Goal: Task Accomplishment & Management: Manage account settings

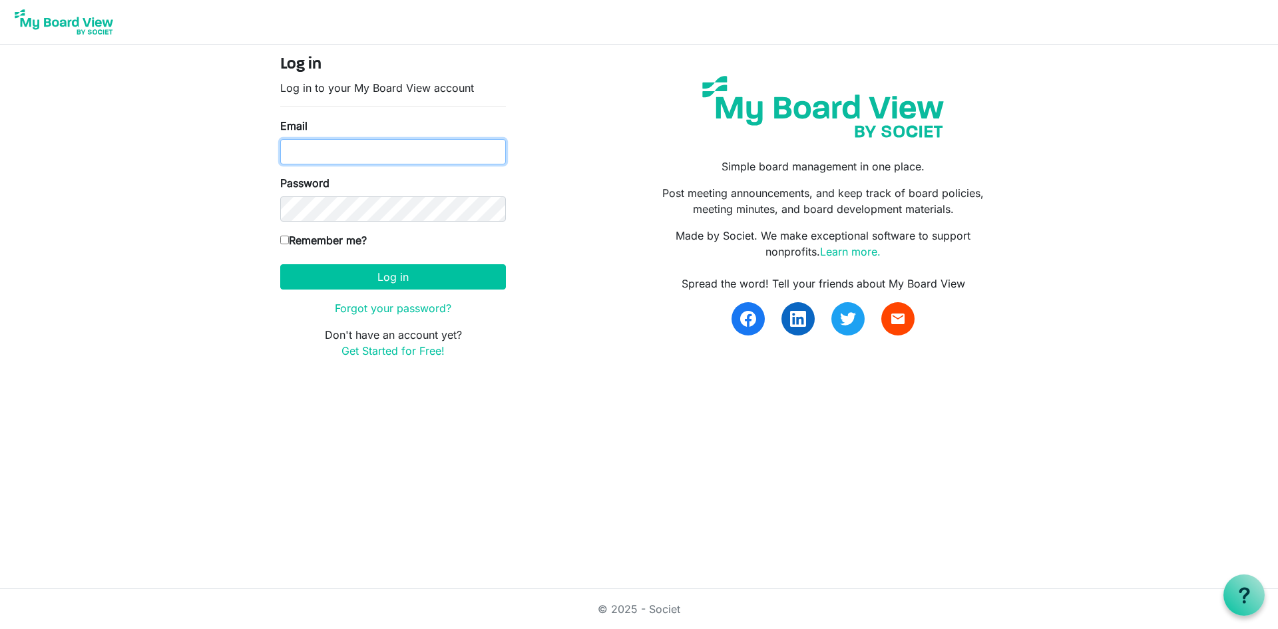
type input "[EMAIL_ADDRESS][DOMAIN_NAME]"
drag, startPoint x: 306, startPoint y: 152, endPoint x: 337, endPoint y: 153, distance: 32.0
click at [306, 152] on input "missy@havenhousestl.org" at bounding box center [393, 151] width 226 height 25
click at [336, 244] on label "Remember me?" at bounding box center [323, 240] width 87 height 16
click at [289, 244] on input "Remember me?" at bounding box center [284, 240] width 9 height 9
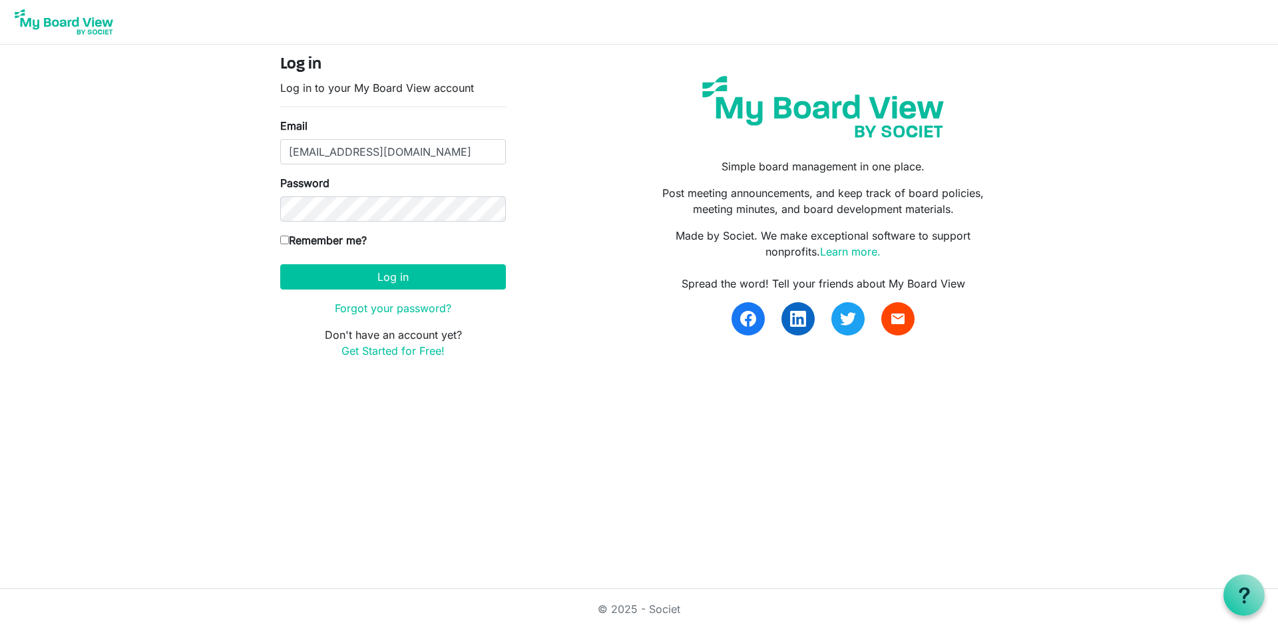
checkbox input "true"
click at [401, 284] on button "Log in" at bounding box center [393, 276] width 226 height 25
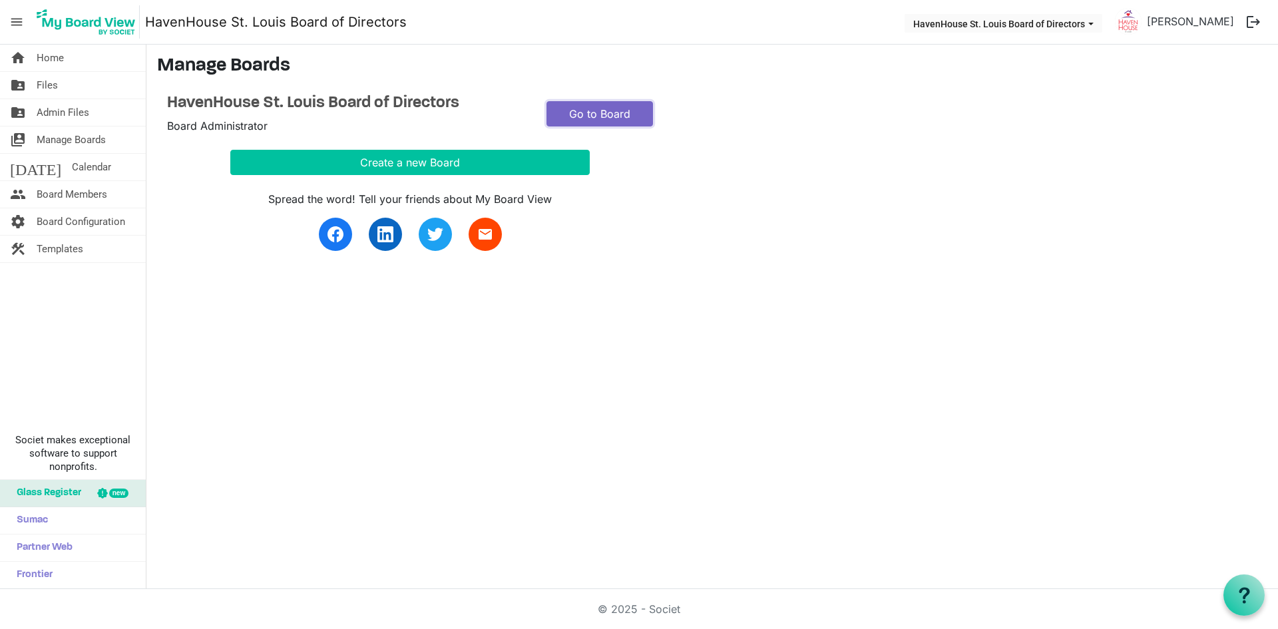
click at [566, 116] on link "Go to Board" at bounding box center [599, 113] width 106 height 25
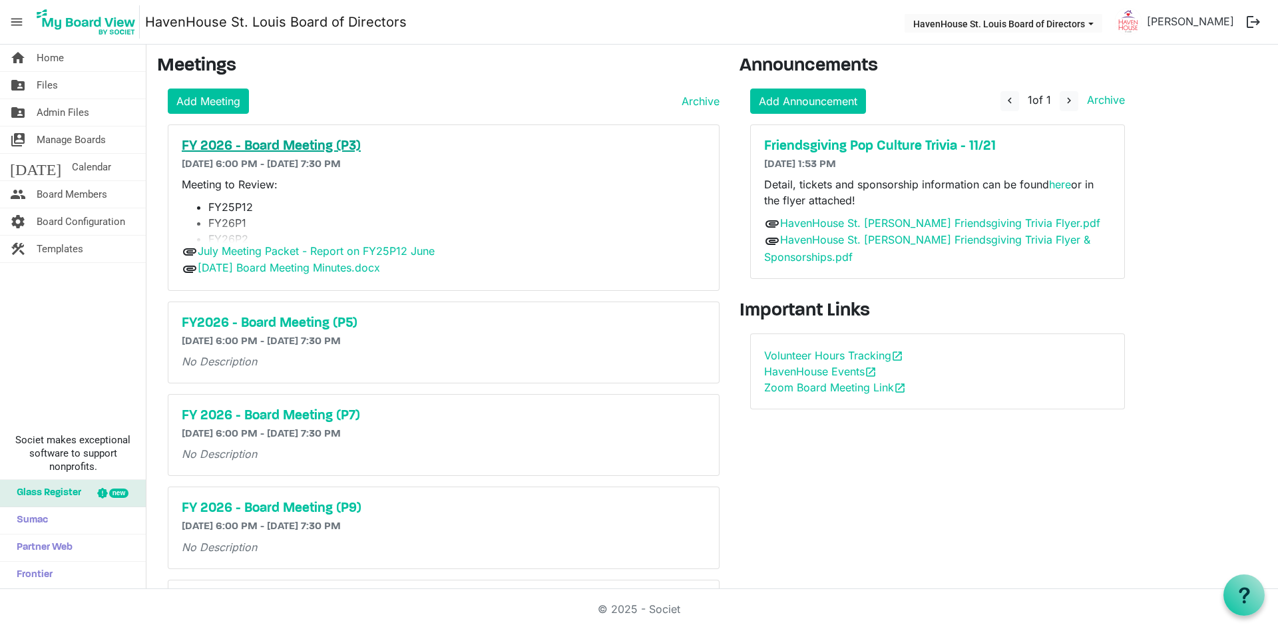
click at [245, 140] on h5 "FY 2026 - Board Meeting (P3)" at bounding box center [444, 146] width 524 height 16
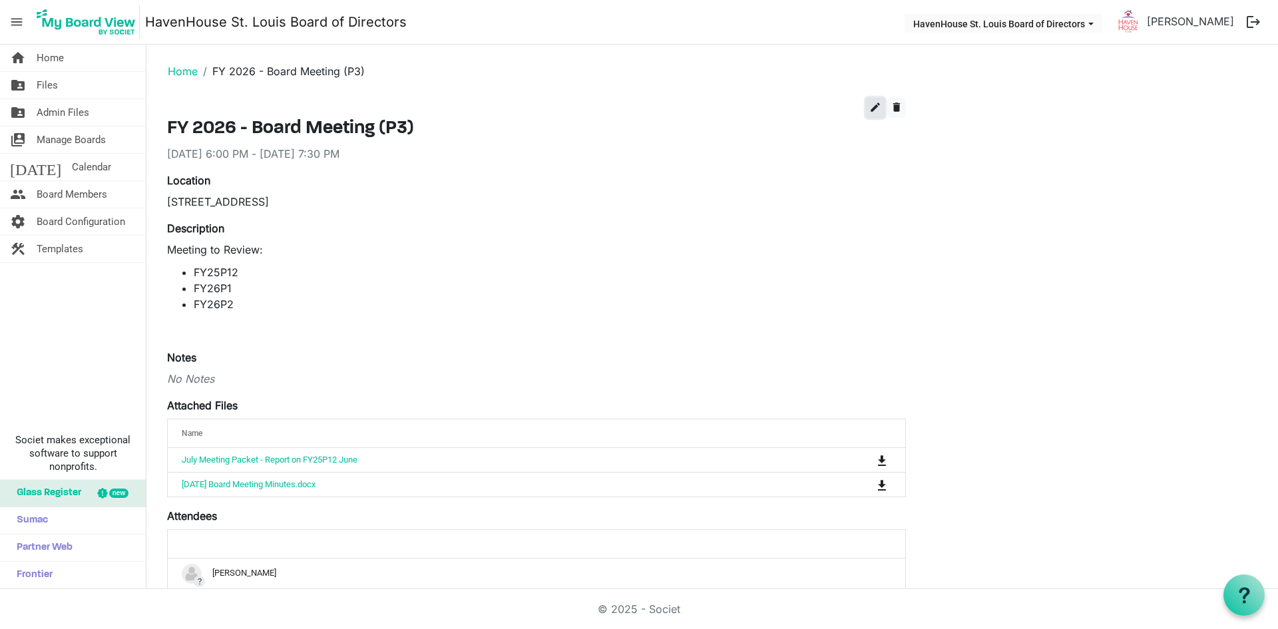
click at [875, 104] on span "edit" at bounding box center [875, 107] width 12 height 12
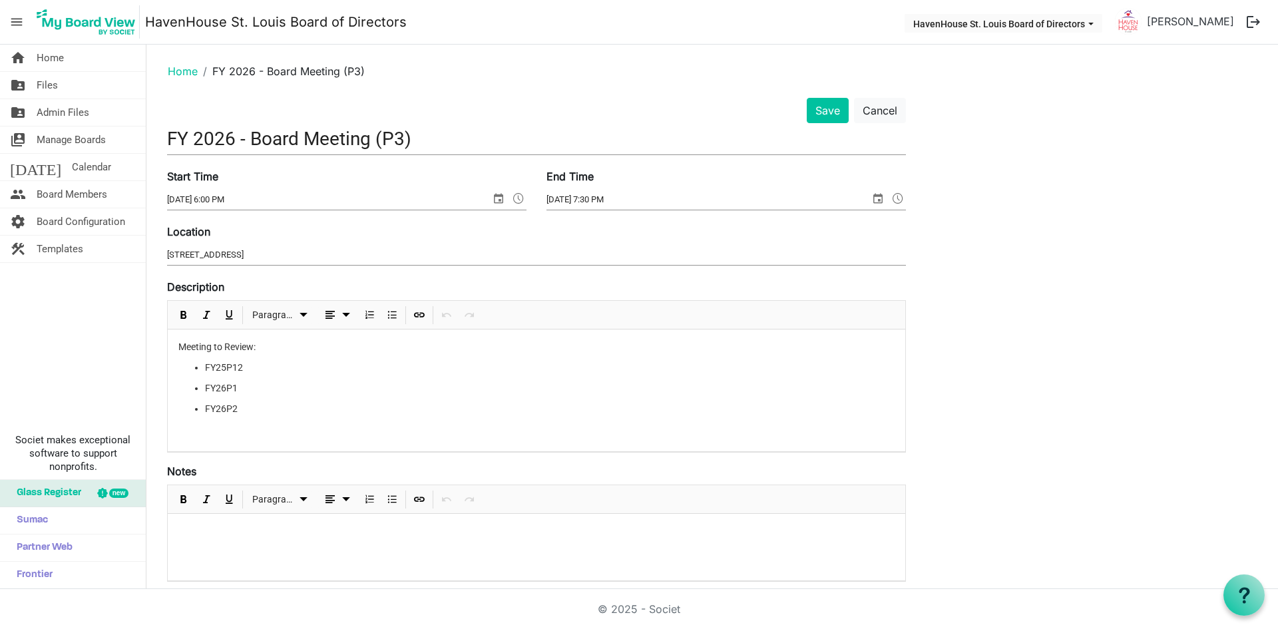
scroll to position [333, 0]
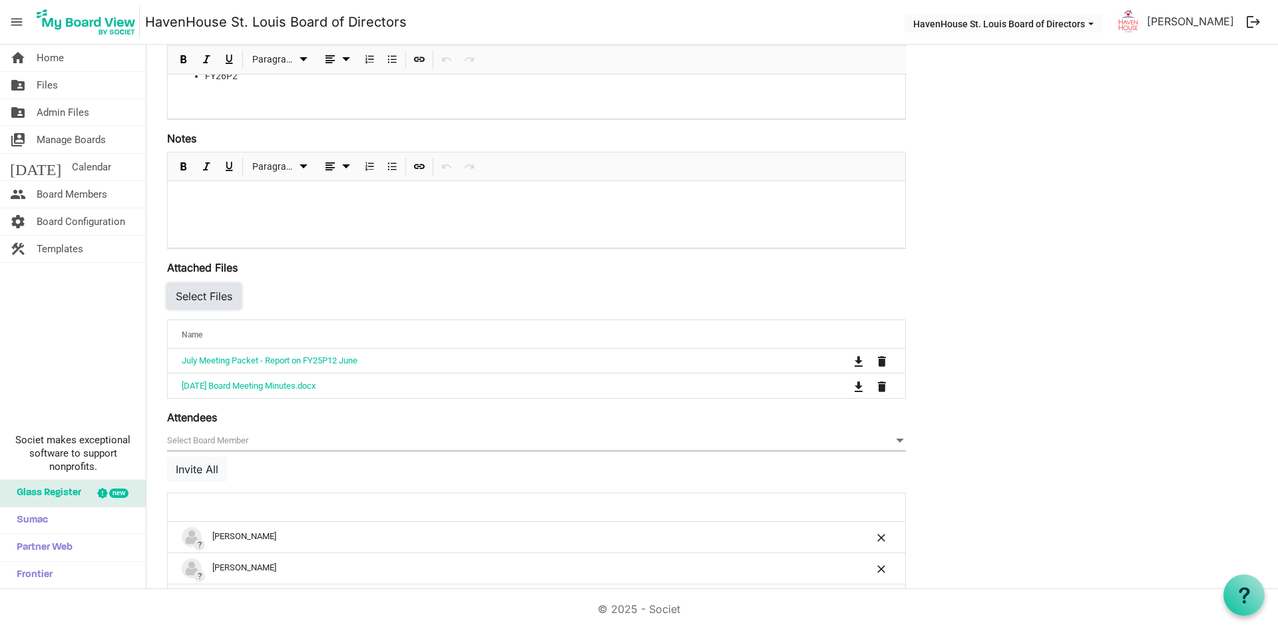
click at [225, 294] on button "Select Files" at bounding box center [204, 296] width 74 height 25
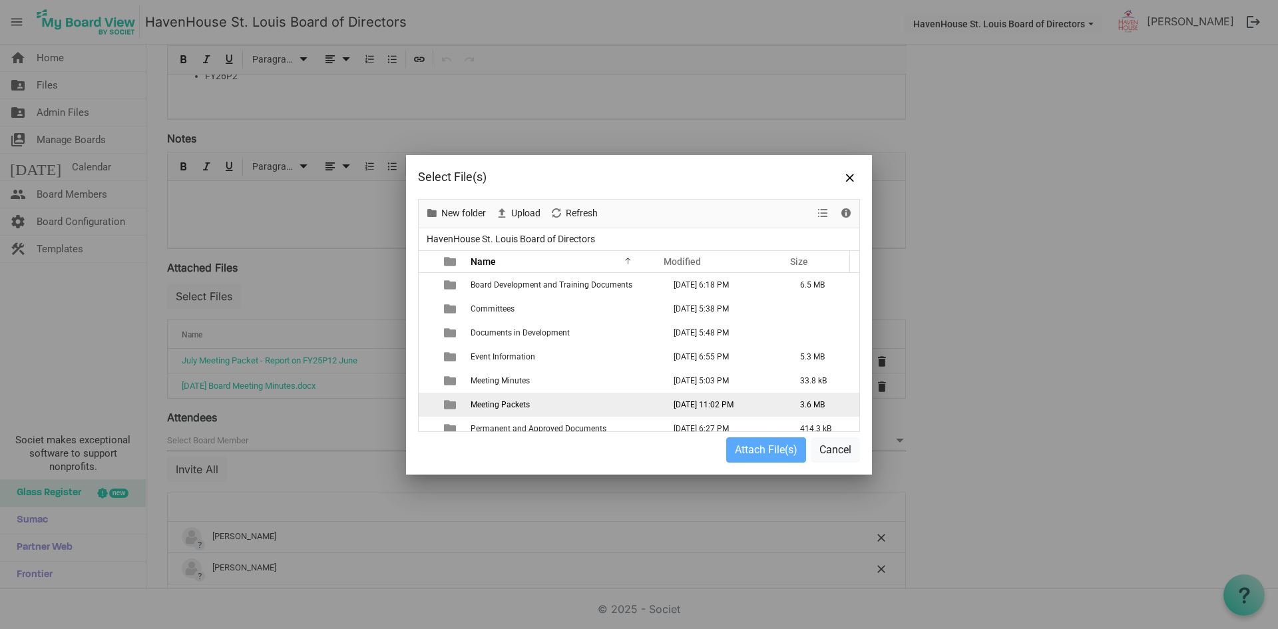
click at [509, 402] on span "Meeting Packets" at bounding box center [500, 404] width 59 height 9
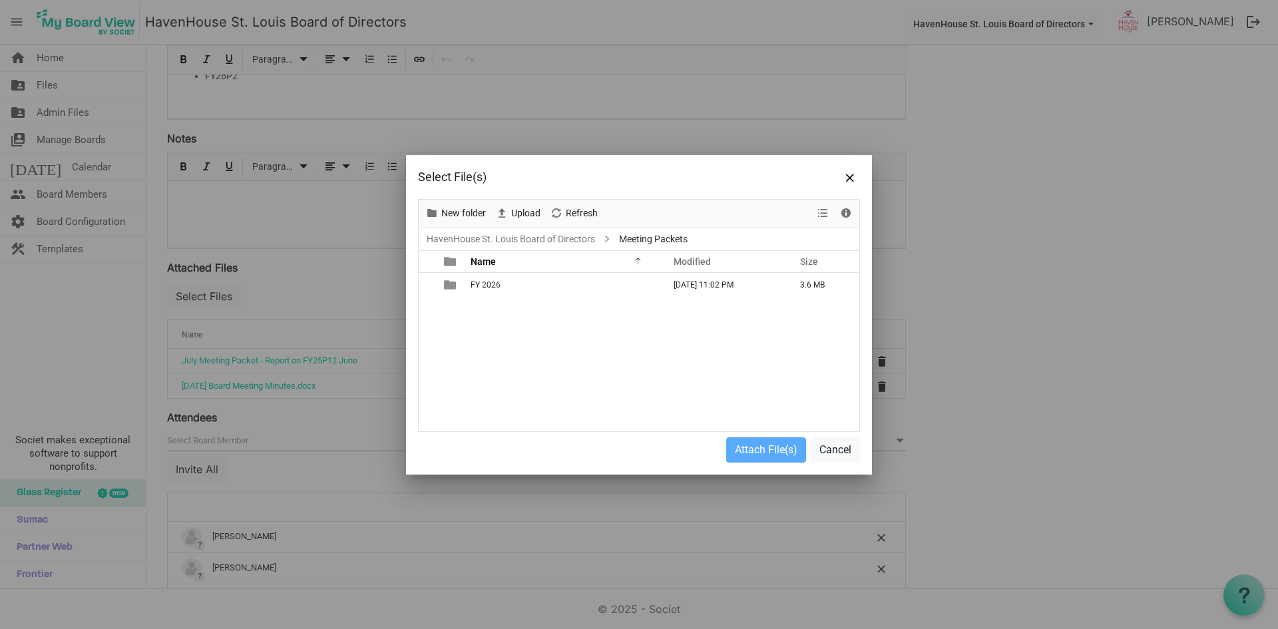
click at [505, 297] on div "FY 2026 July 21, 2025 11:02 PM 3.6 MB" at bounding box center [639, 352] width 441 height 158
click at [504, 284] on td "FY 2026" at bounding box center [563, 285] width 193 height 24
click at [504, 314] on div "July Meeting Packet - Report on FY25P12 June July 21, 2025 11:04 PM 1.6 MB" at bounding box center [639, 352] width 441 height 158
click at [526, 212] on span "Upload" at bounding box center [526, 213] width 32 height 17
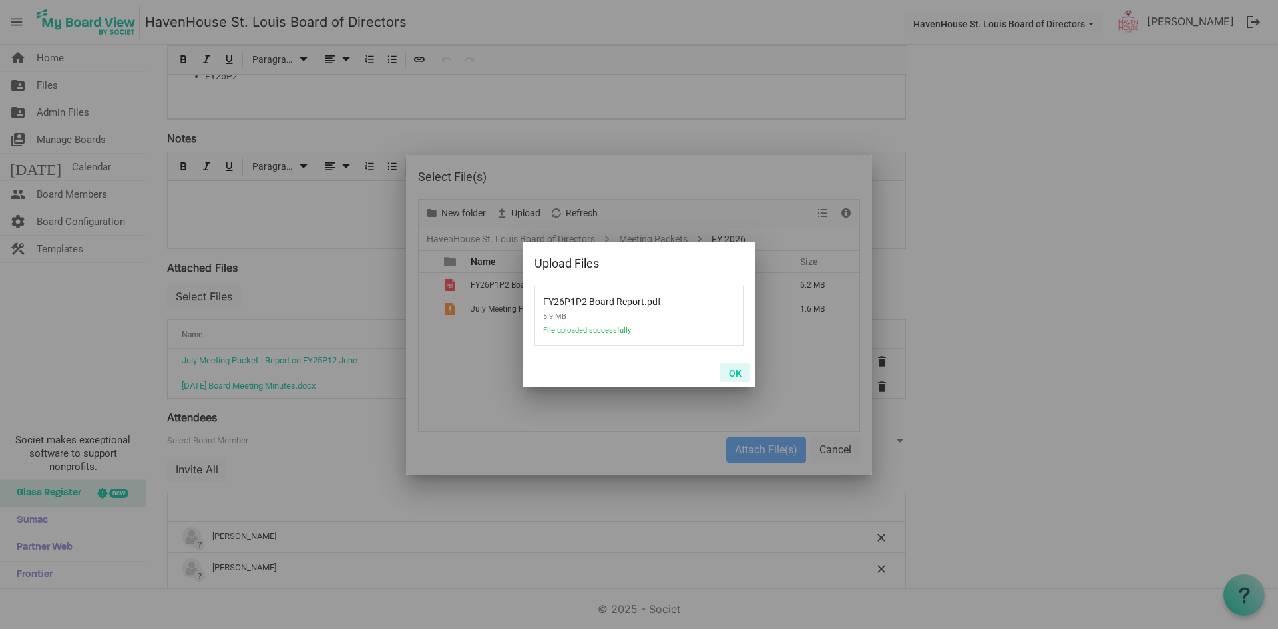
click at [735, 370] on button "OK" at bounding box center [735, 372] width 30 height 19
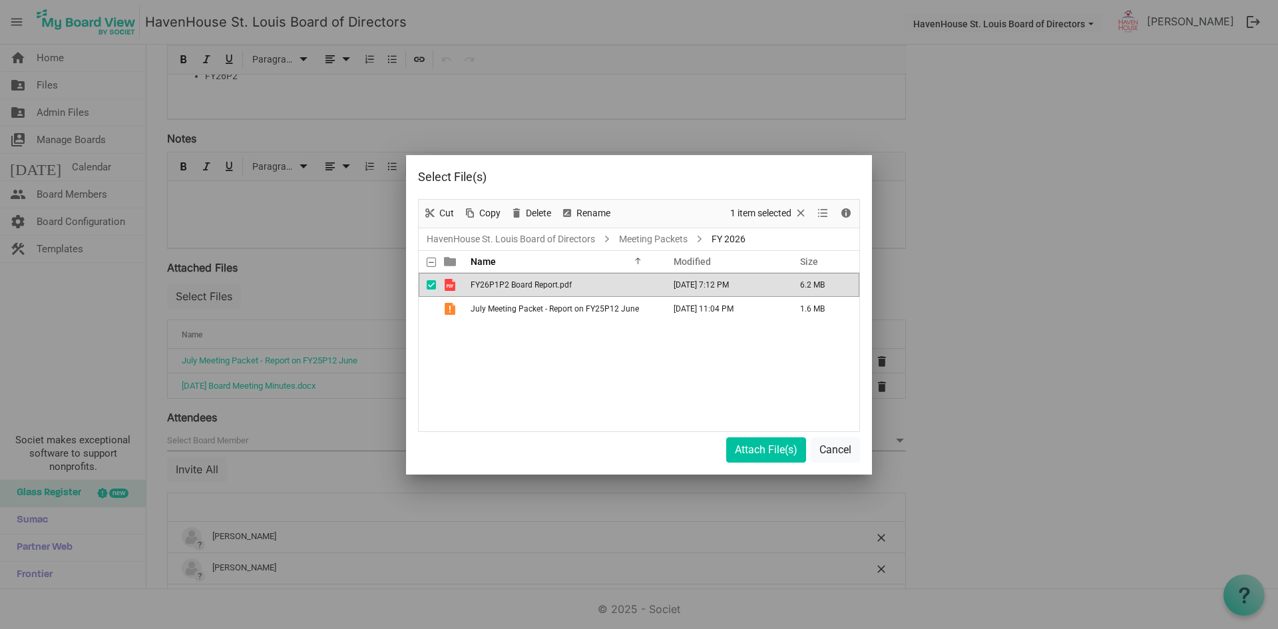
click at [561, 339] on div "FY26P1P2 Board Report.pdf September 19, 2025 7:12 PM 6.2 MB July Meeting Packet…" at bounding box center [639, 352] width 441 height 158
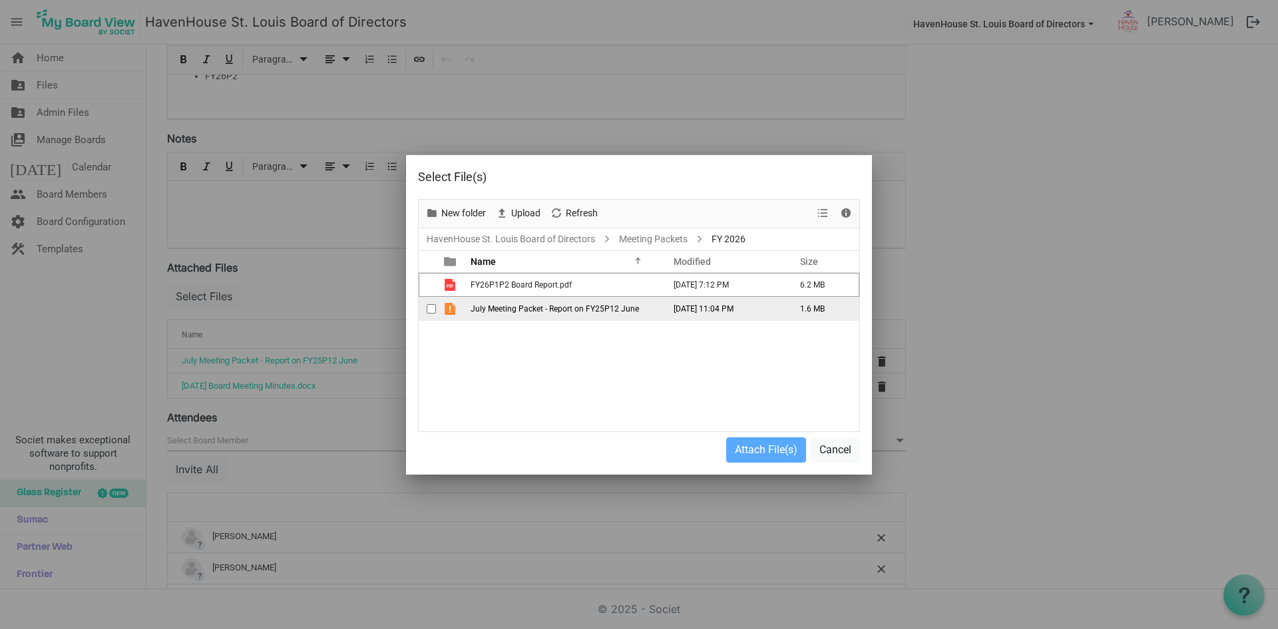
click at [542, 311] on span "July Meeting Packet - Report on FY25P12 June" at bounding box center [555, 308] width 168 height 9
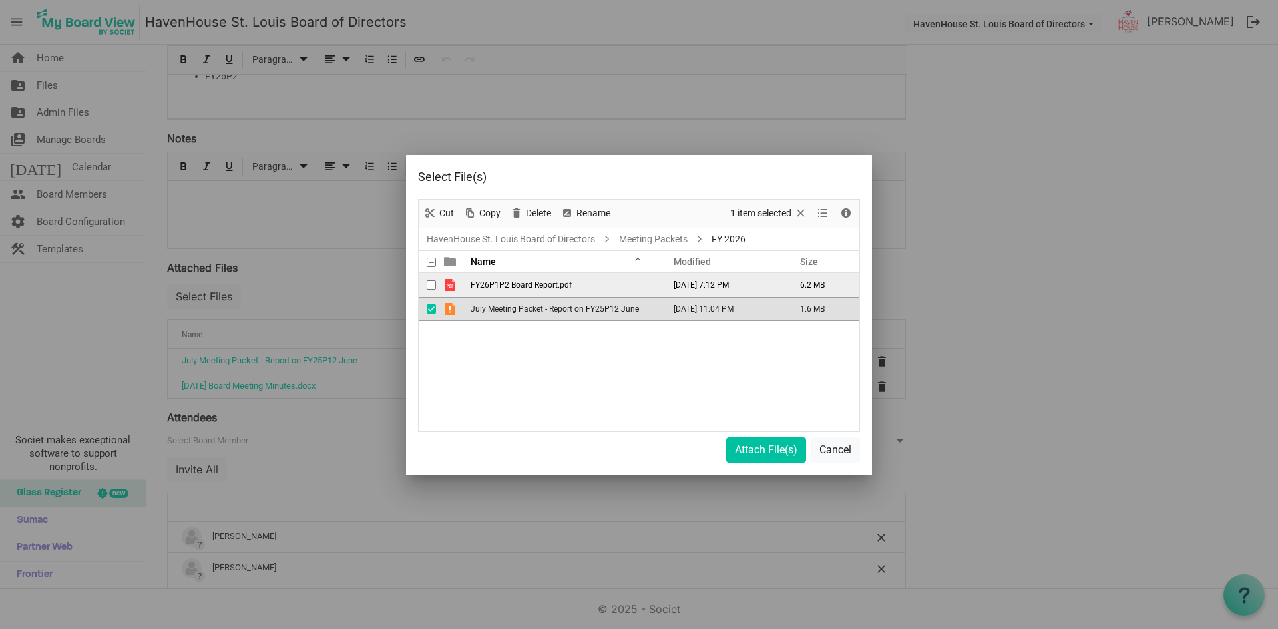
click at [508, 284] on span "FY26P1P2 Board Report.pdf" at bounding box center [521, 284] width 101 height 9
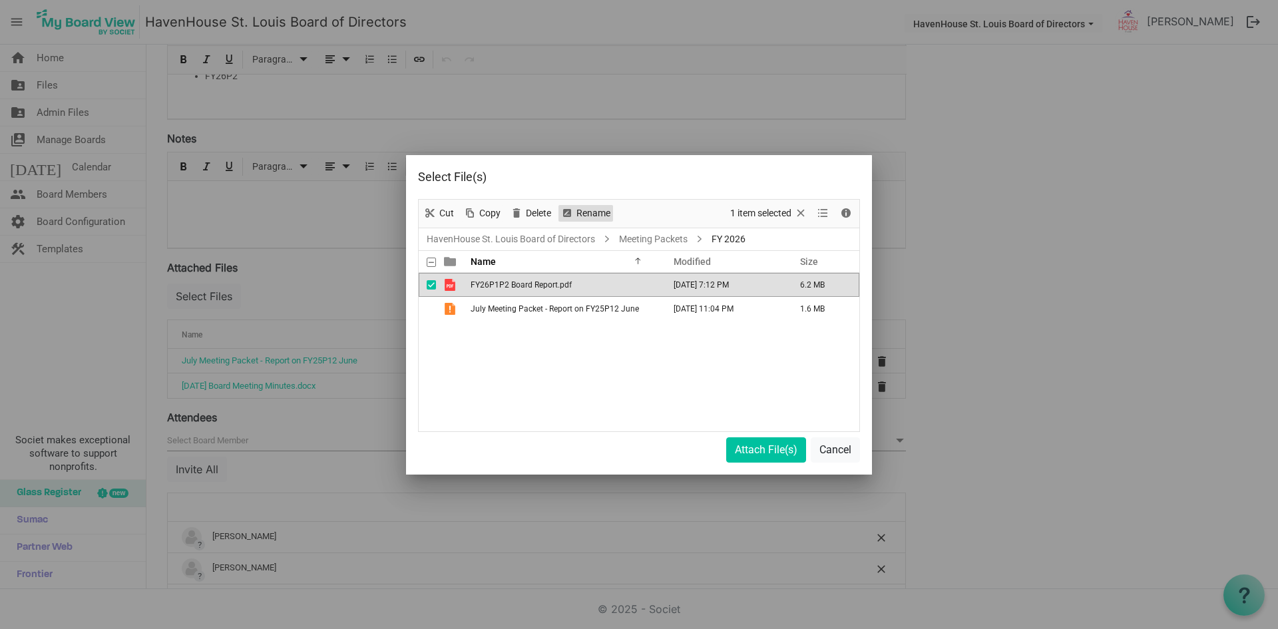
click at [584, 213] on span "Rename" at bounding box center [593, 213] width 37 height 17
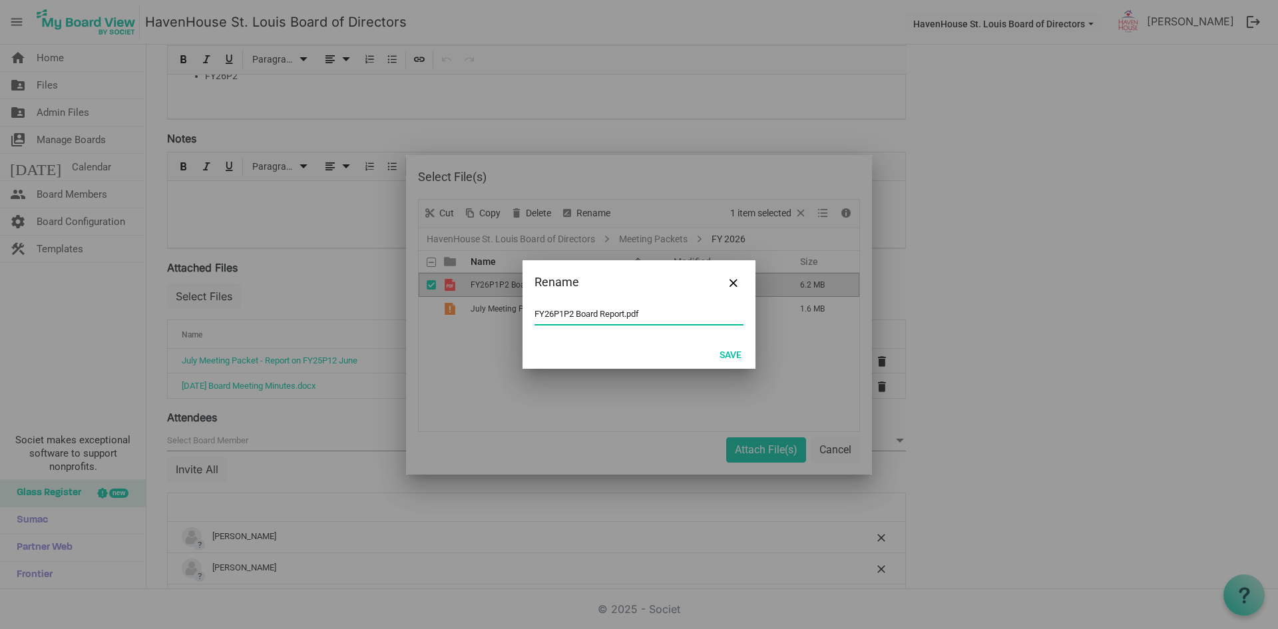
click at [535, 311] on input "FY26P1P2 Board Report.pdf" at bounding box center [638, 314] width 209 height 20
type input "Sept Meeting - FY26P1P2 Board Report.pdf"
click at [737, 347] on button "Save" at bounding box center [730, 354] width 39 height 19
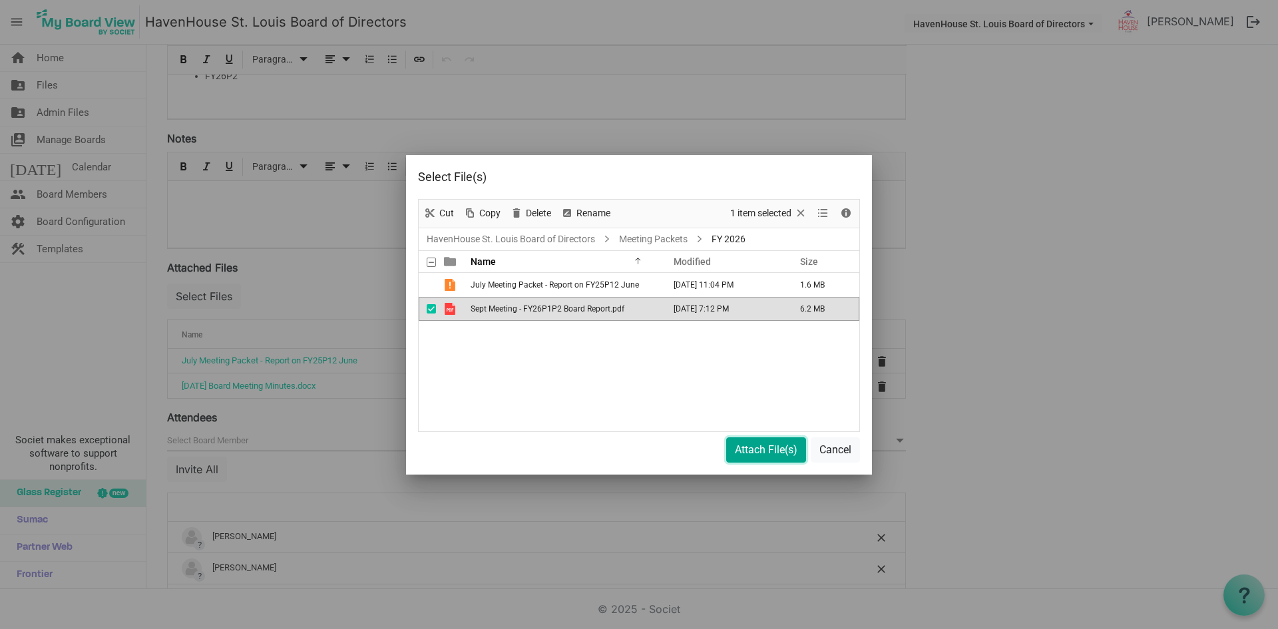
click at [772, 459] on button "Attach File(s)" at bounding box center [766, 449] width 80 height 25
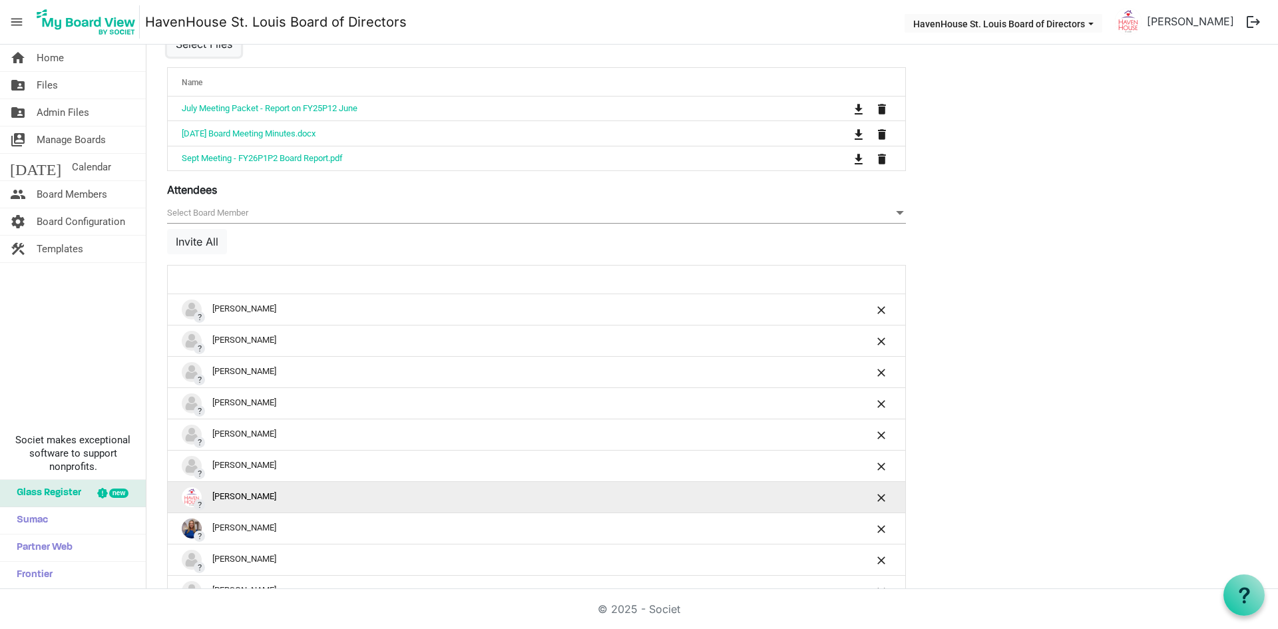
scroll to position [656, 0]
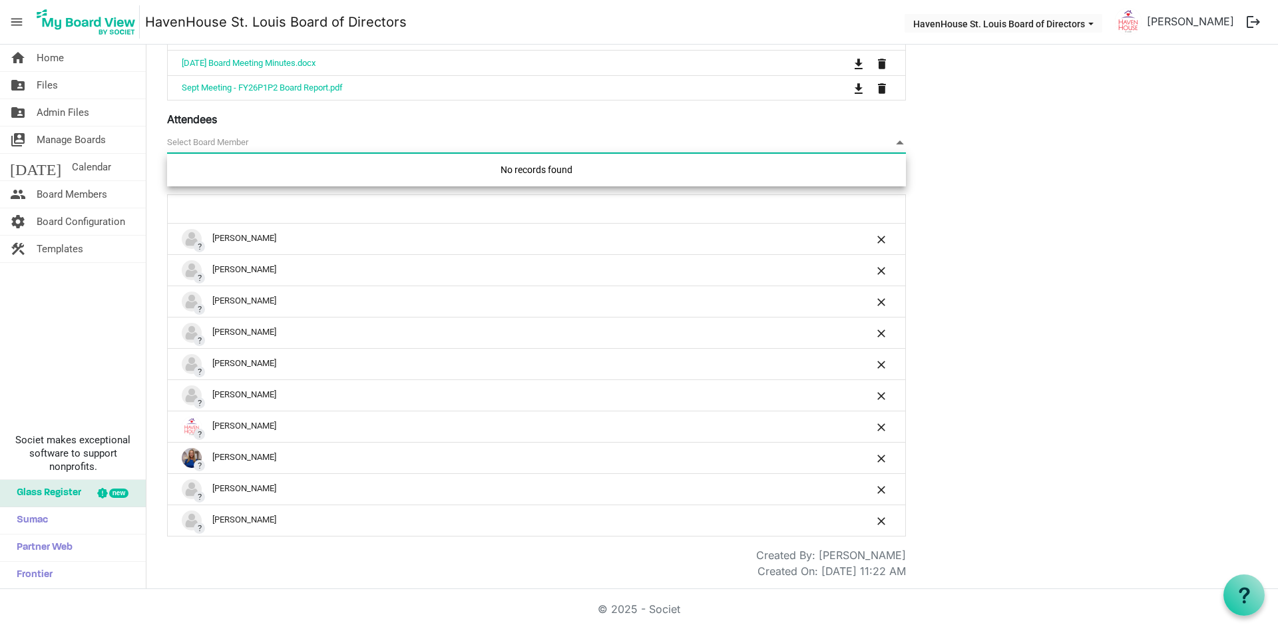
click at [224, 136] on span "null" at bounding box center [536, 142] width 739 height 21
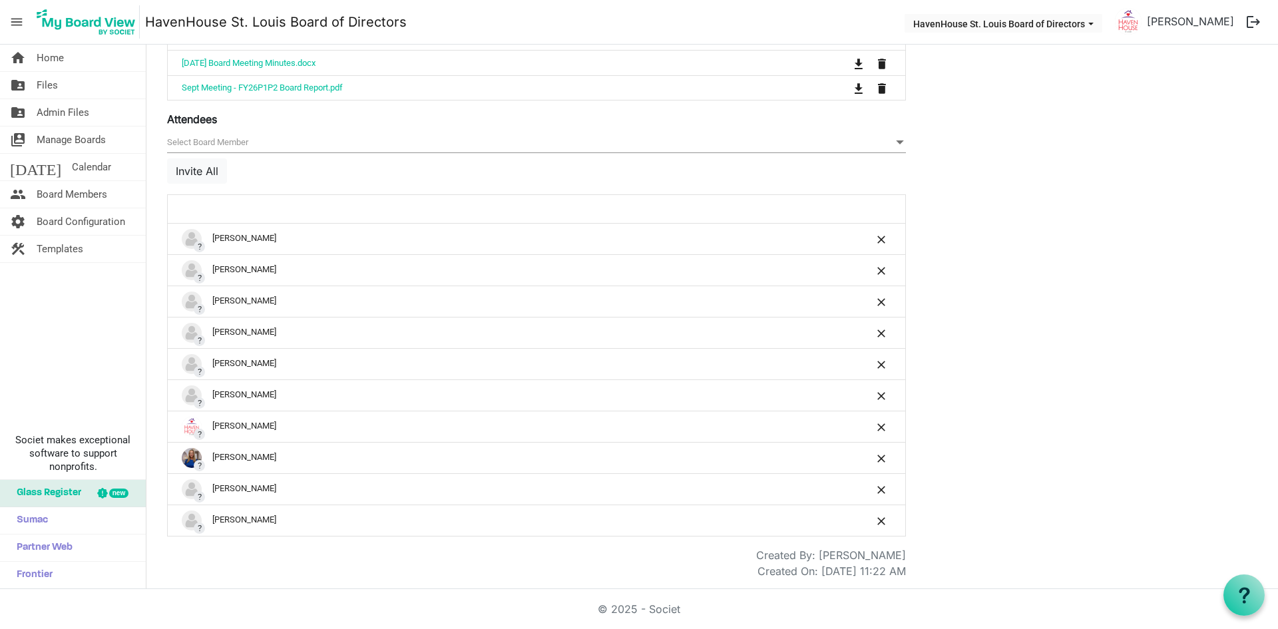
click at [1032, 187] on div "Save Cancel FY 2026 - Board Meeting (P3) Start Time 9/25/2025 6:00 PM End Time …" at bounding box center [712, 10] width 1110 height 1137
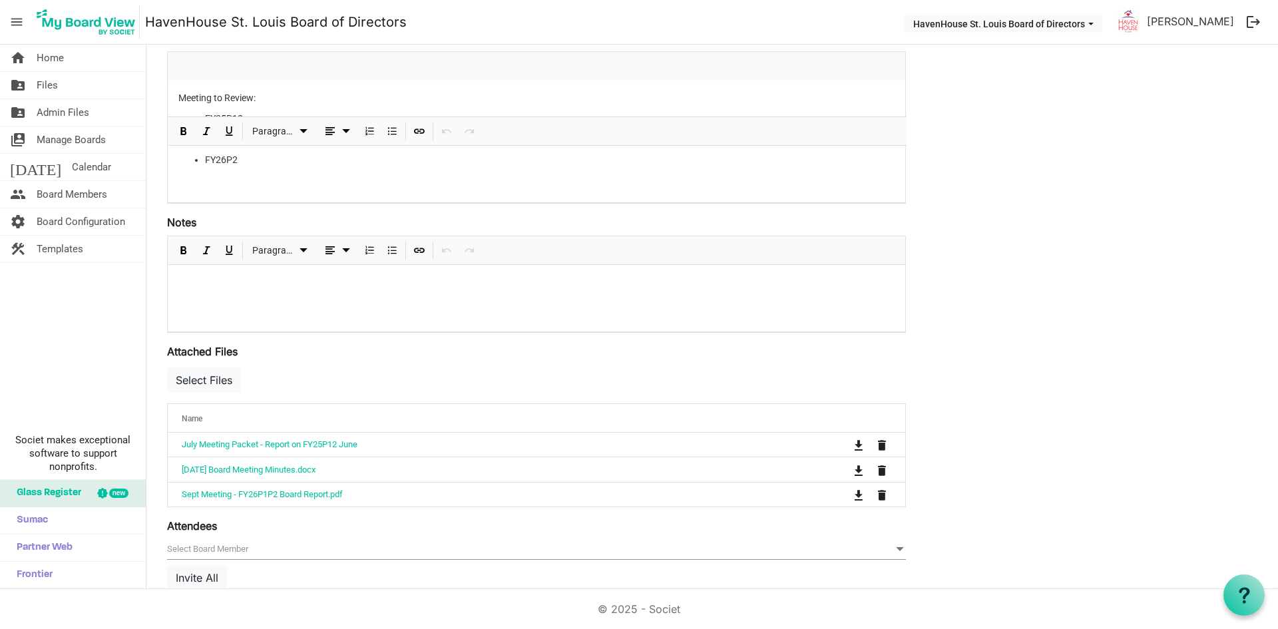
scroll to position [0, 0]
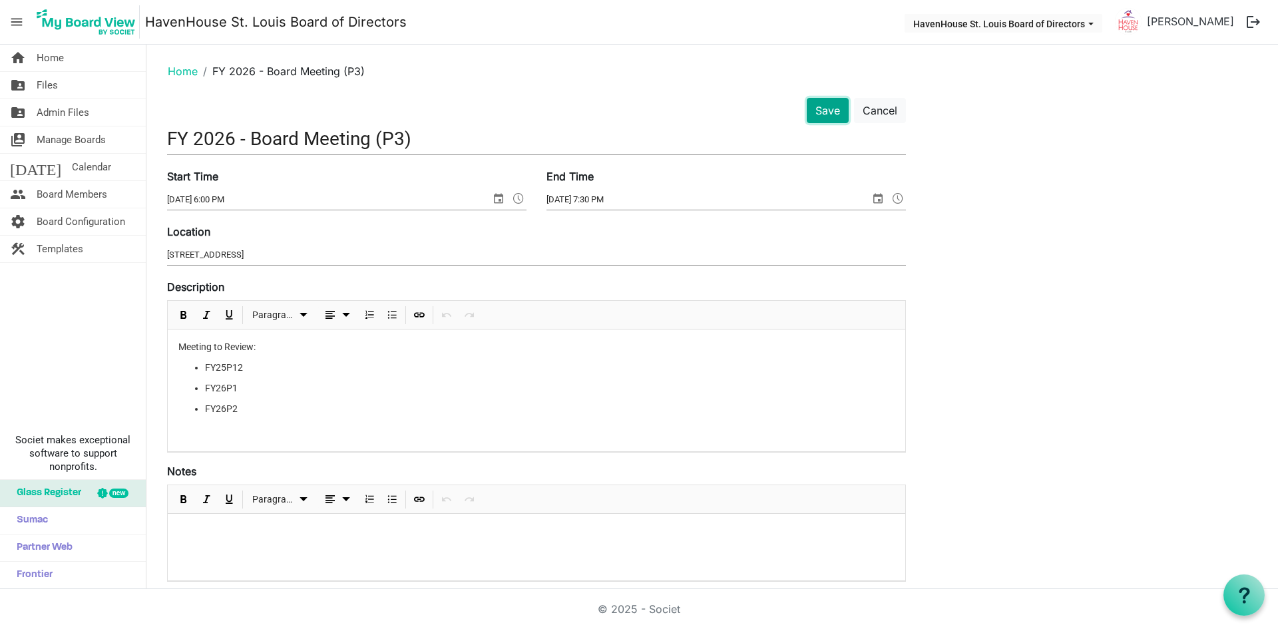
click at [836, 111] on button "Save" at bounding box center [828, 110] width 42 height 25
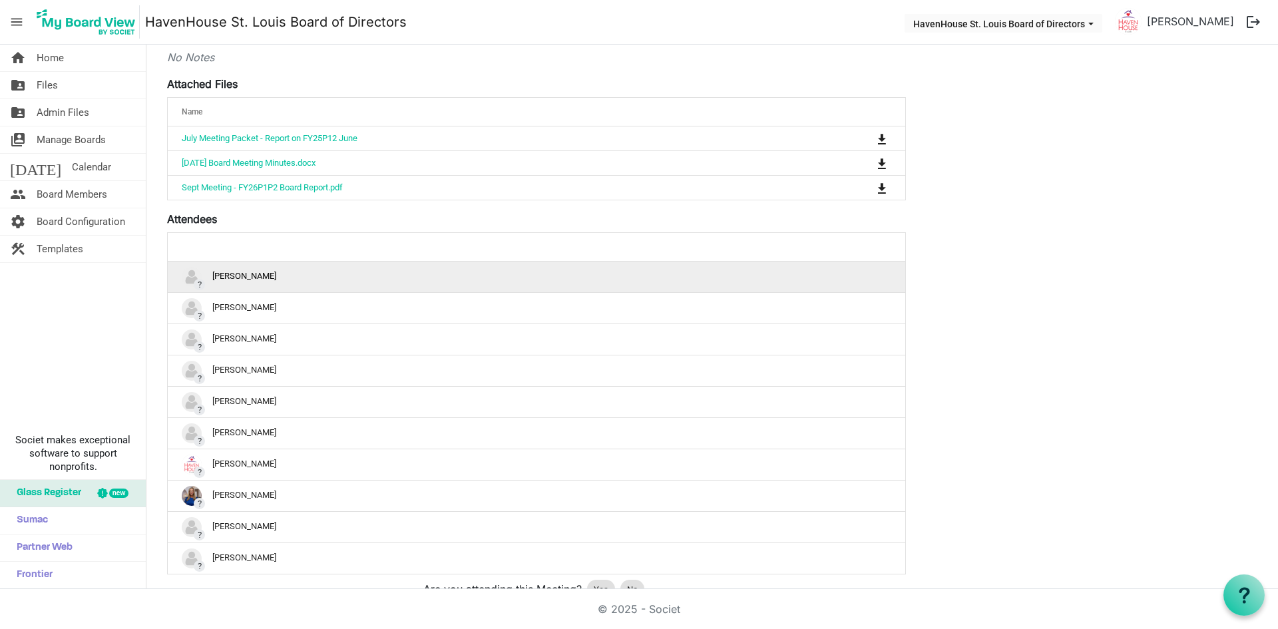
scroll to position [333, 0]
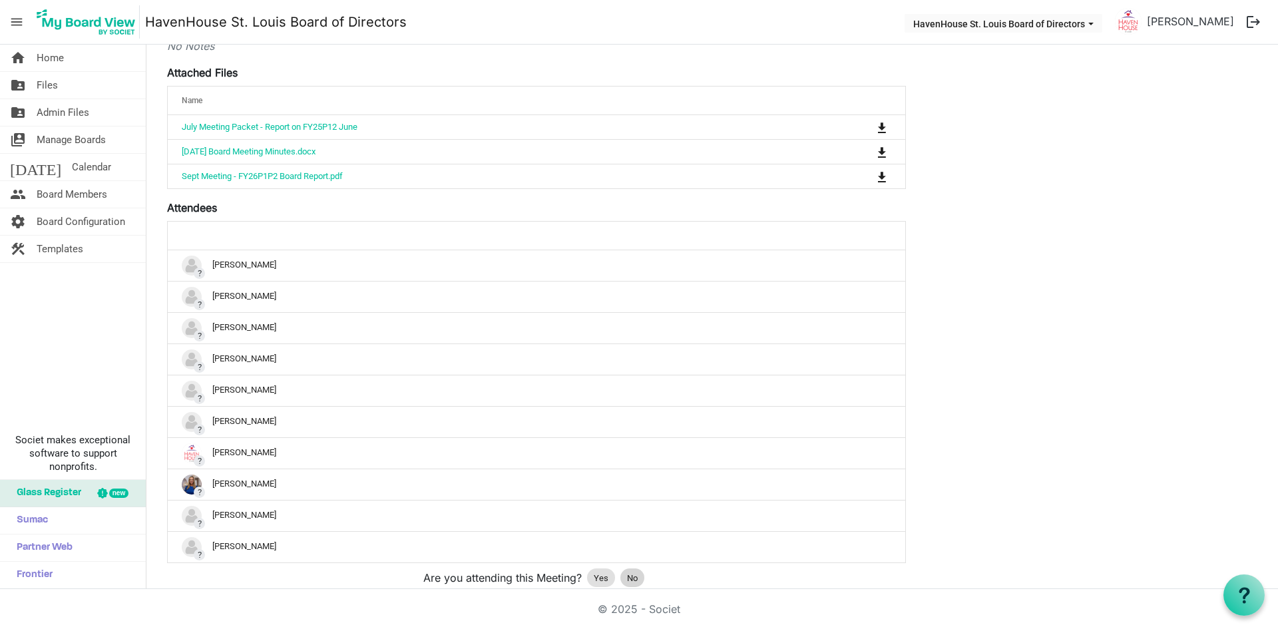
click at [629, 574] on span "No" at bounding box center [632, 578] width 11 height 13
click at [594, 572] on span "Yes" at bounding box center [601, 578] width 15 height 13
click at [63, 191] on span "Board Members" at bounding box center [72, 194] width 71 height 27
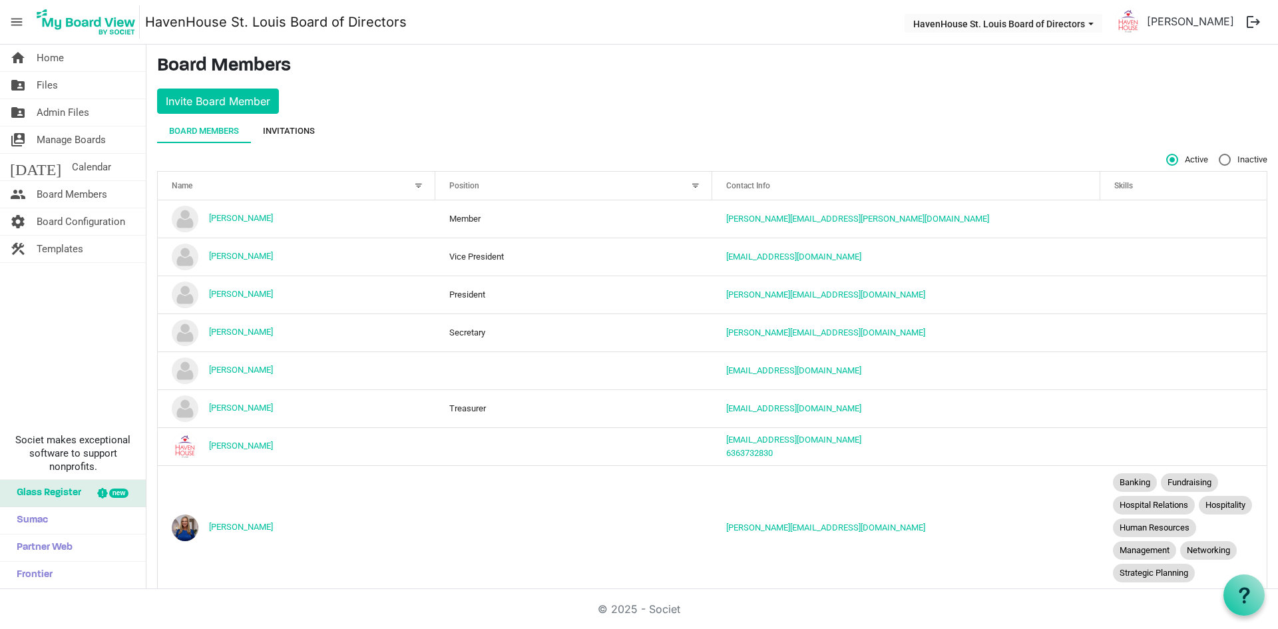
click at [288, 131] on div "Invitations" at bounding box center [289, 130] width 52 height 13
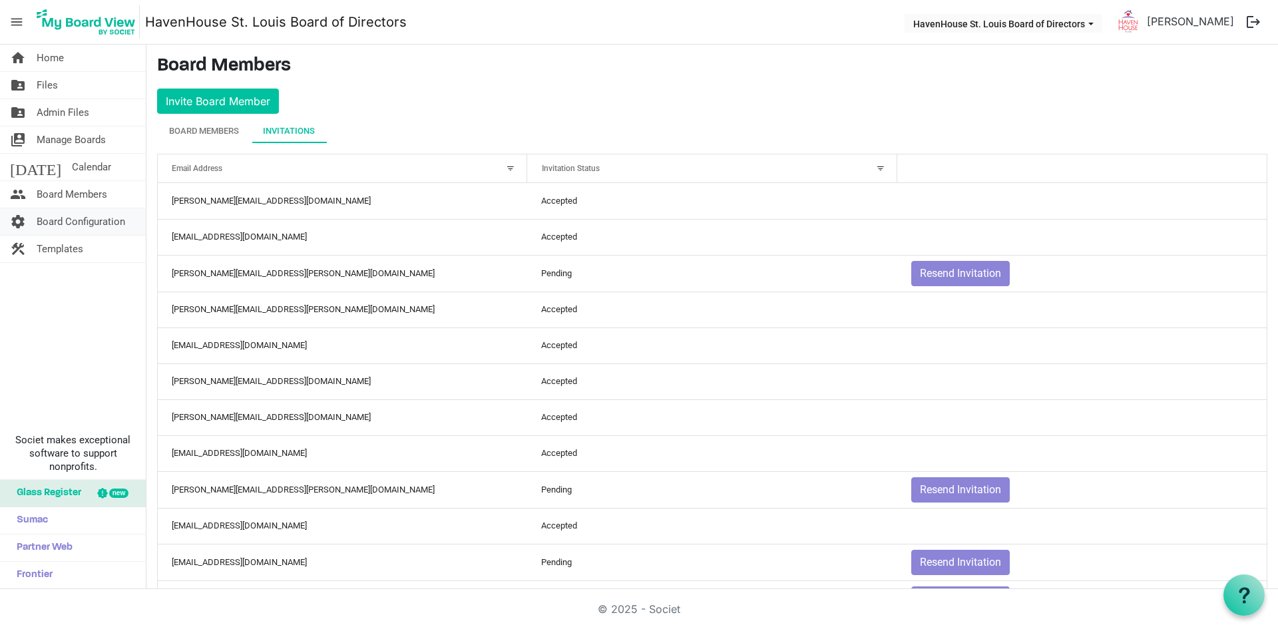
click at [64, 222] on span "Board Configuration" at bounding box center [81, 221] width 89 height 27
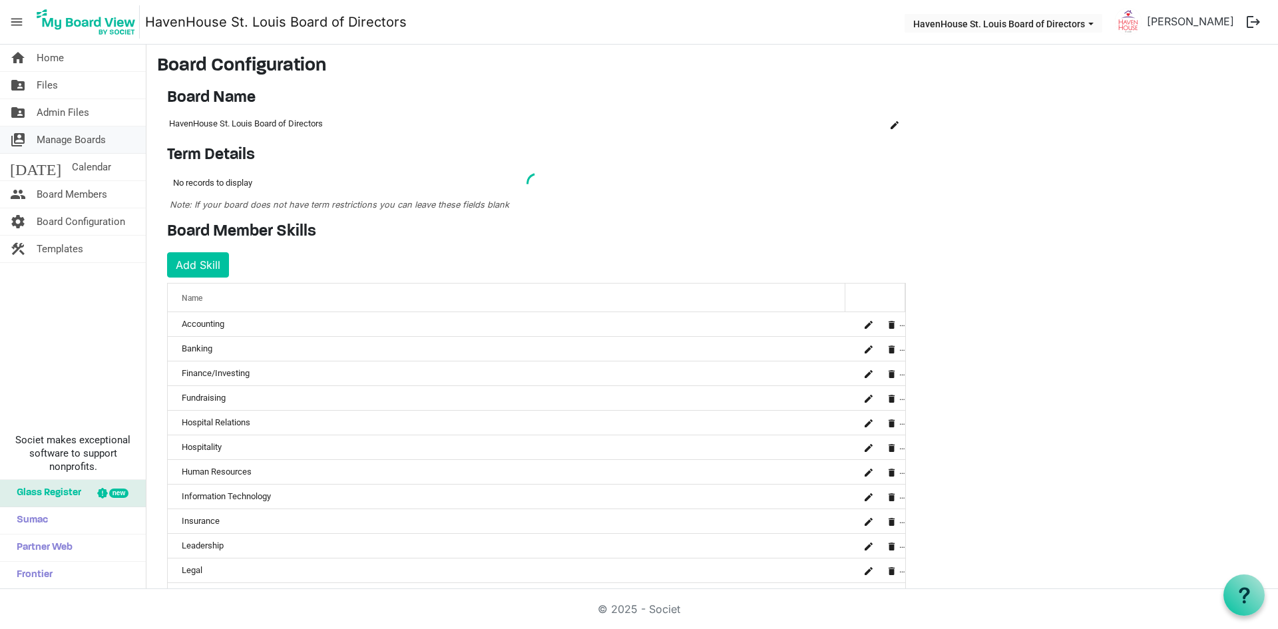
click at [79, 134] on span "Manage Boards" at bounding box center [71, 139] width 69 height 27
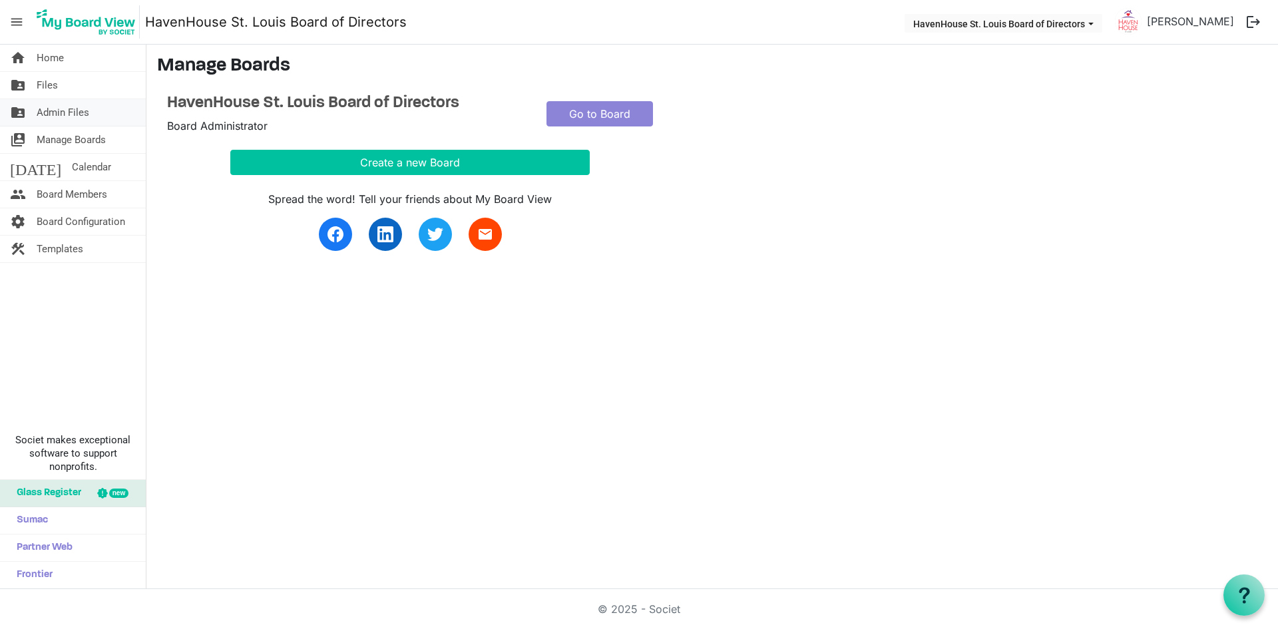
click at [69, 108] on span "Admin Files" at bounding box center [63, 112] width 53 height 27
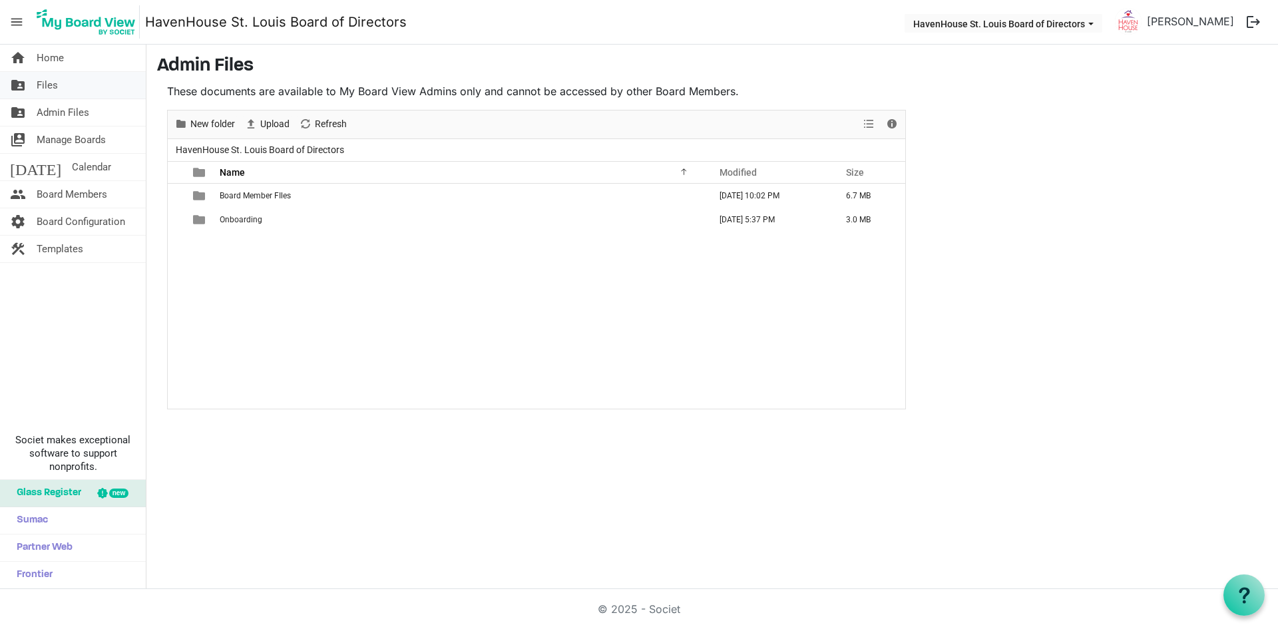
click at [64, 87] on link "folder_shared Files" at bounding box center [73, 85] width 146 height 27
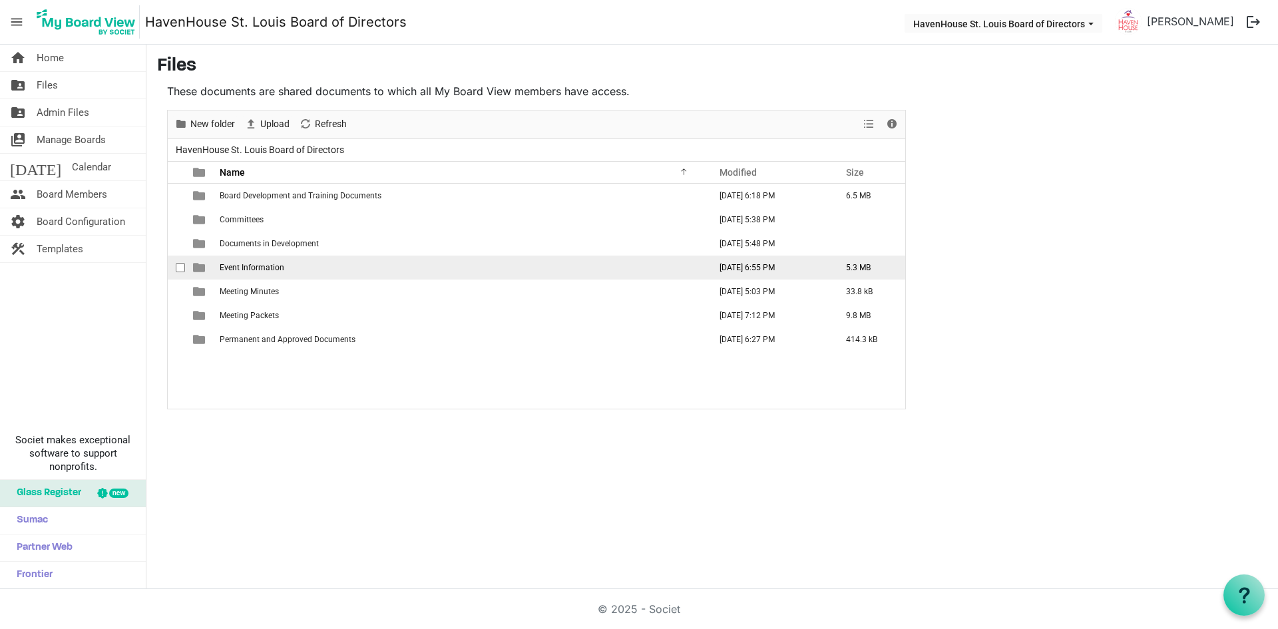
click at [251, 268] on span "Event Information" at bounding box center [252, 267] width 65 height 9
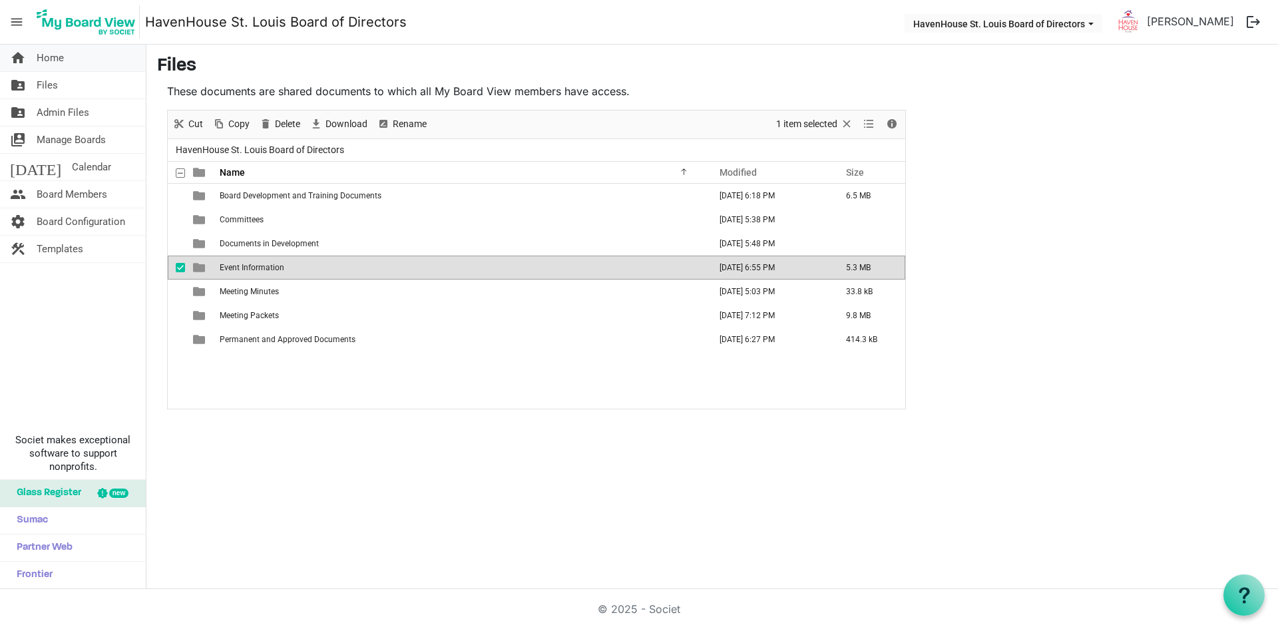
click at [45, 61] on span "Home" at bounding box center [50, 58] width 27 height 27
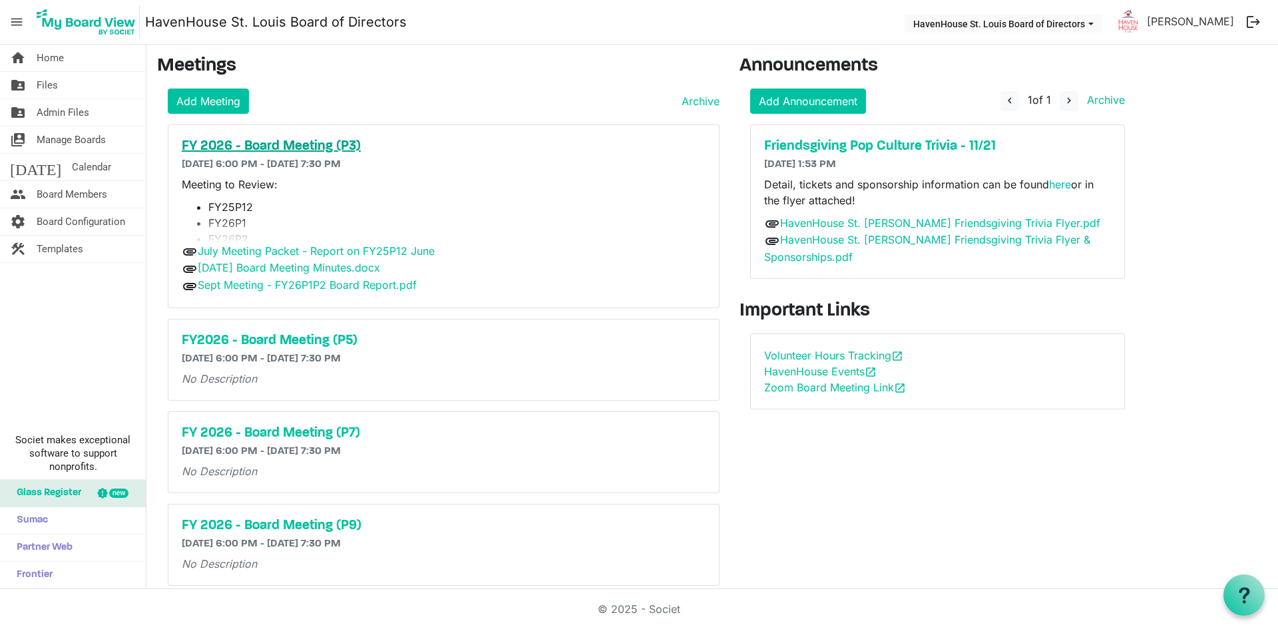
click at [295, 151] on h5 "FY 2026 - Board Meeting (P3)" at bounding box center [444, 146] width 524 height 16
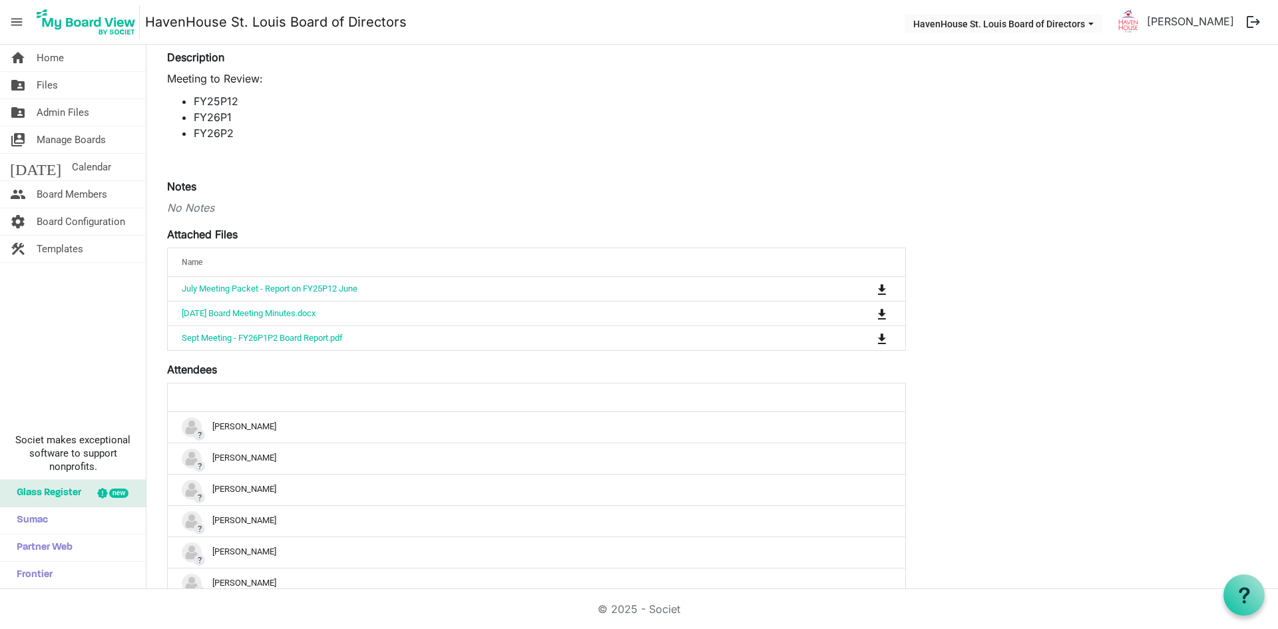
scroll to position [57, 0]
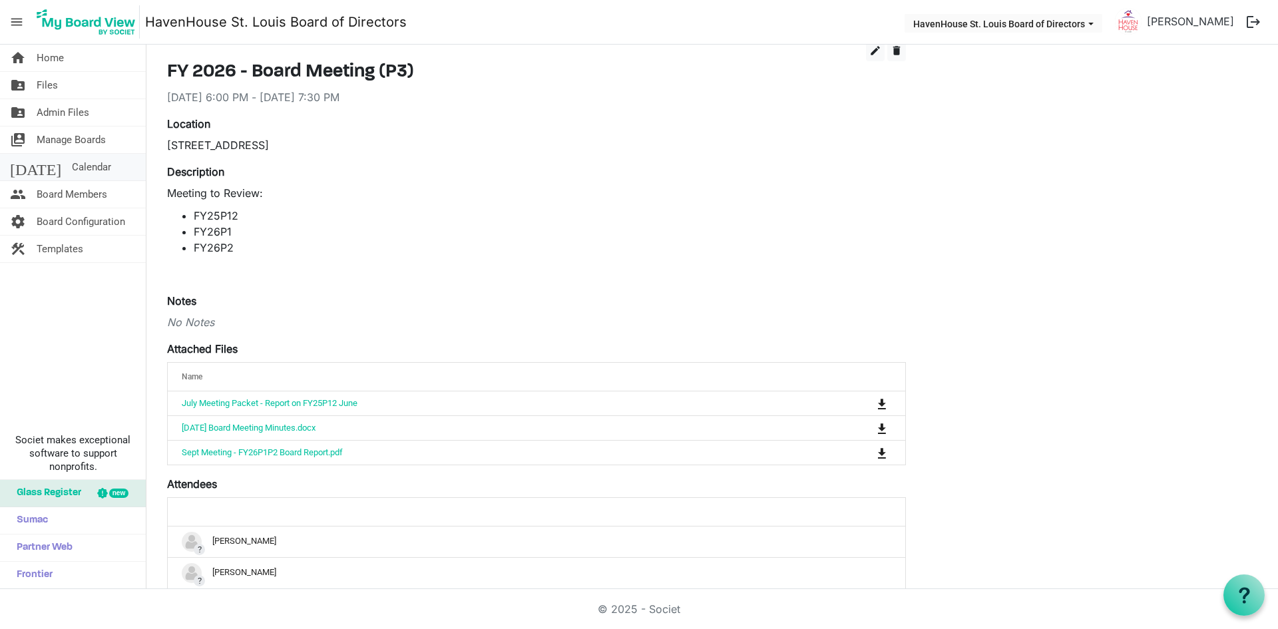
click at [72, 171] on span "Calendar" at bounding box center [91, 167] width 39 height 27
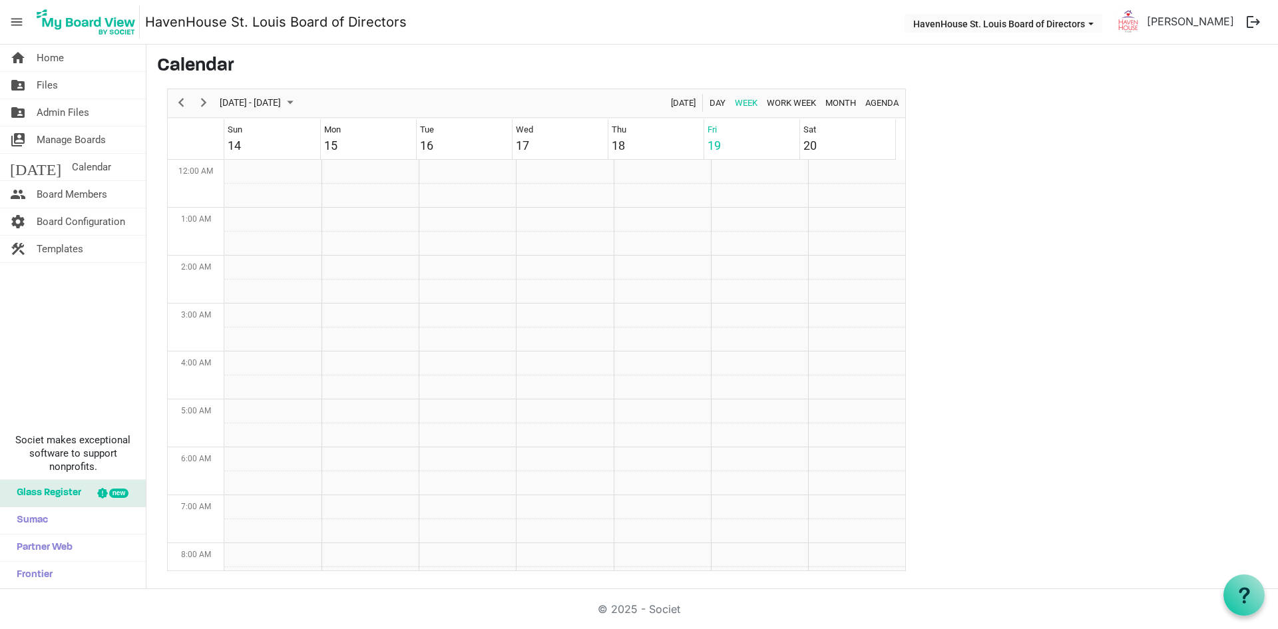
scroll to position [431, 0]
click at [47, 85] on span "Files" at bounding box center [47, 85] width 21 height 27
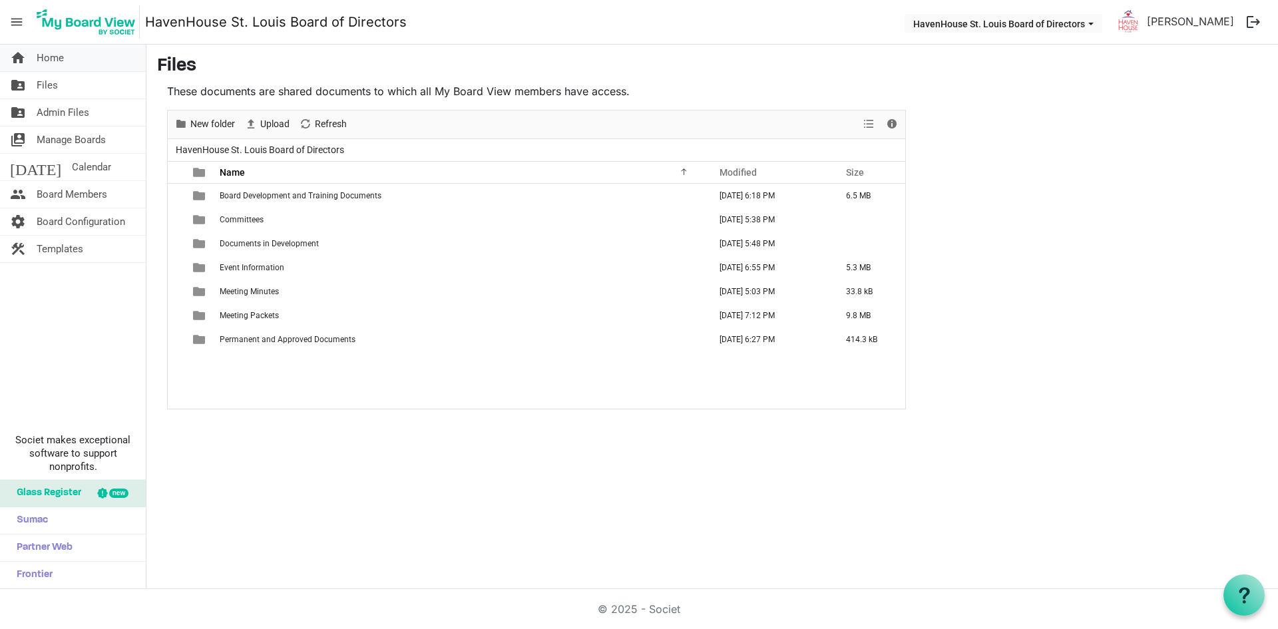
click at [46, 63] on span "Home" at bounding box center [50, 58] width 27 height 27
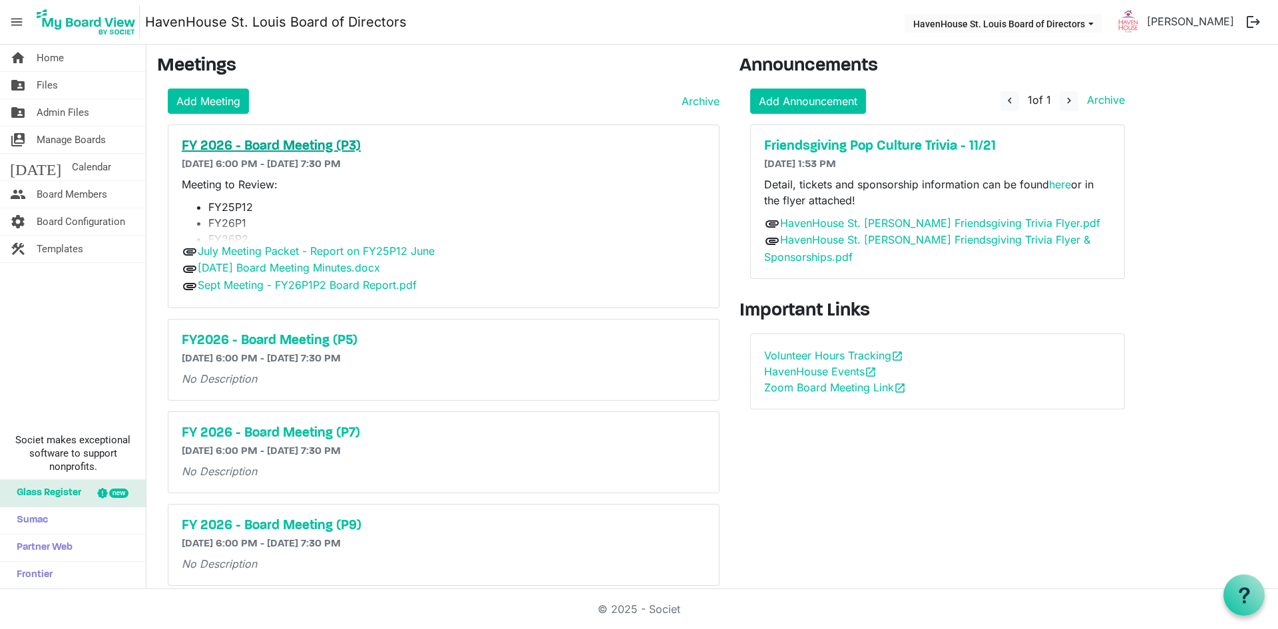
click at [242, 150] on h5 "FY 2026 - Board Meeting (P3)" at bounding box center [444, 146] width 524 height 16
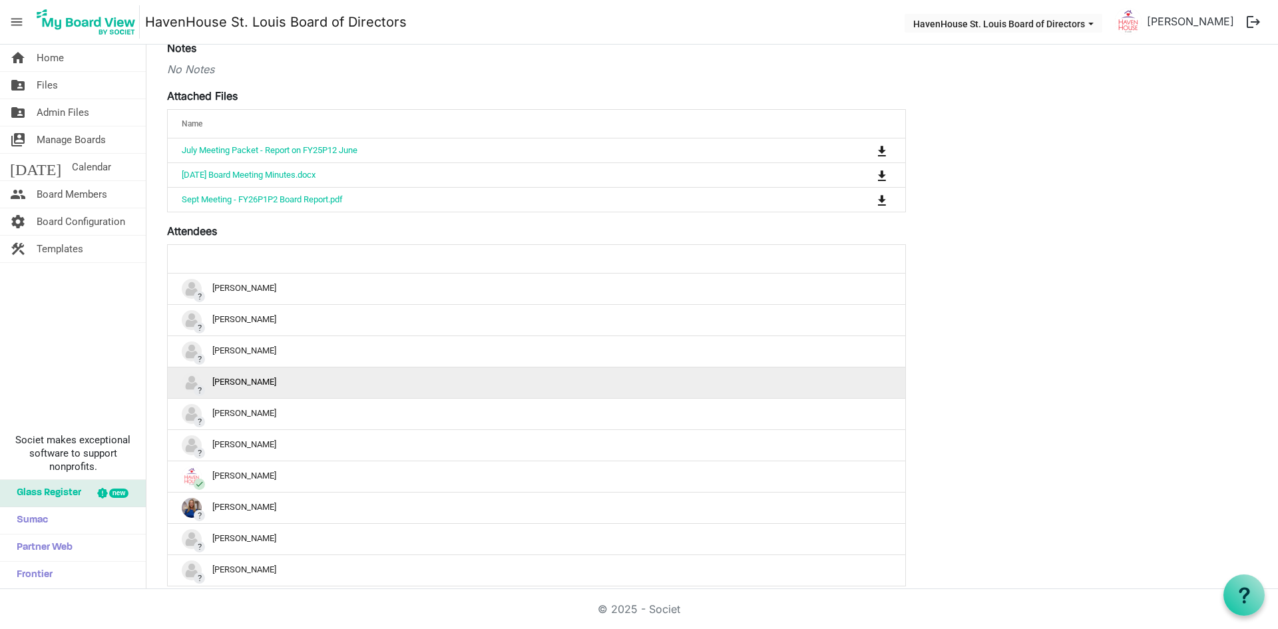
scroll to position [333, 0]
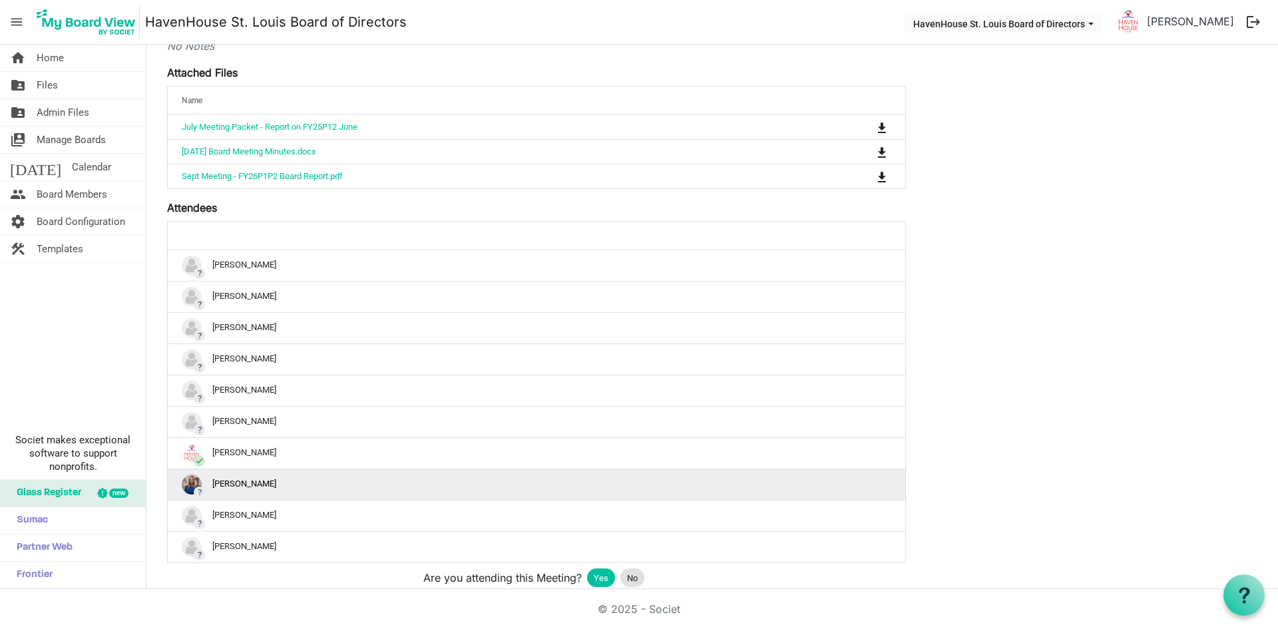
click at [226, 483] on div "? [PERSON_NAME]" at bounding box center [537, 485] width 710 height 20
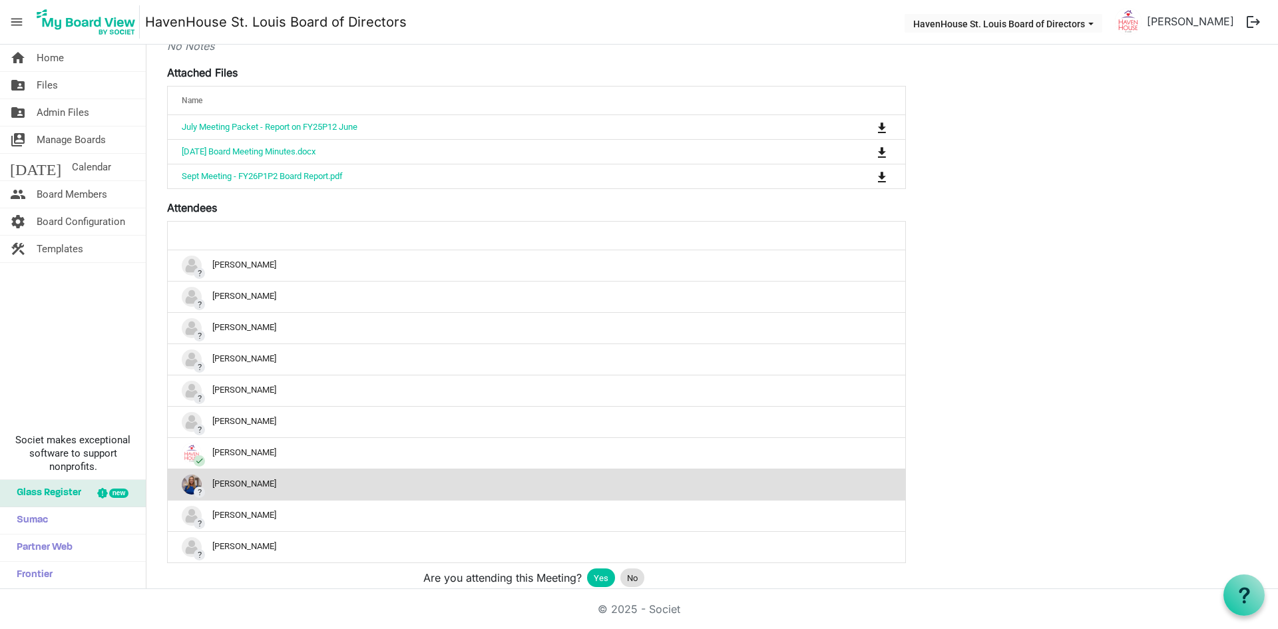
click at [200, 491] on span "?" at bounding box center [199, 492] width 11 height 11
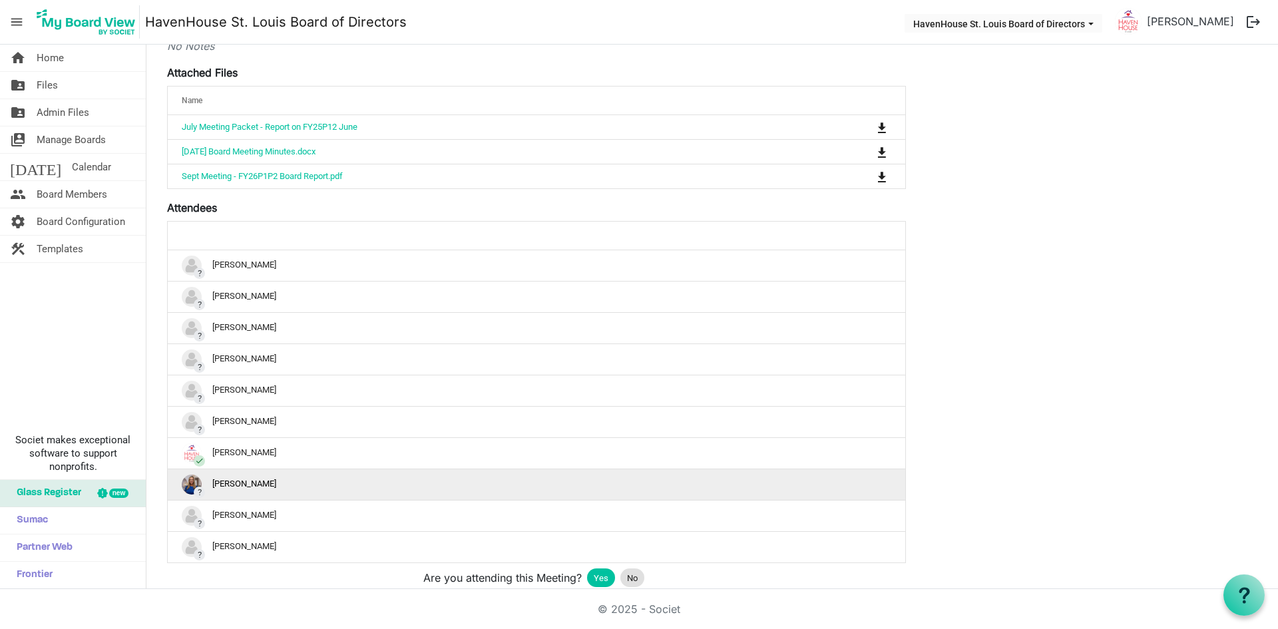
click at [189, 491] on img "?Paula Lowery is template cell column header" at bounding box center [192, 485] width 20 height 20
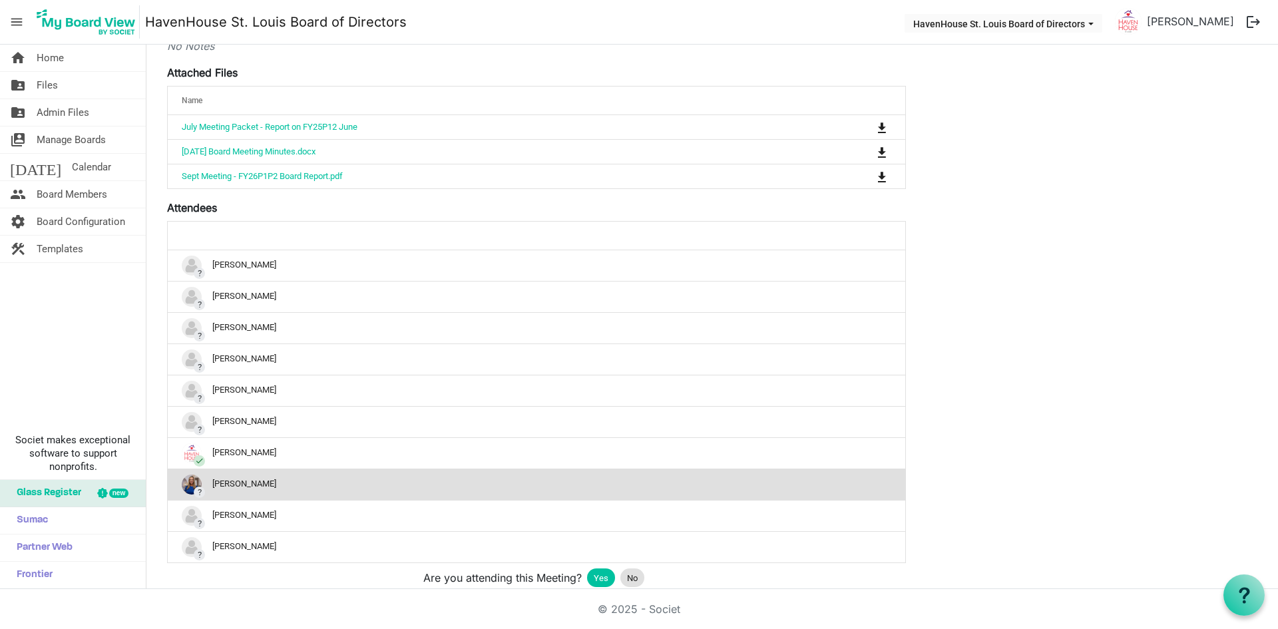
click at [268, 479] on div "? Paula Lowery" at bounding box center [537, 485] width 710 height 20
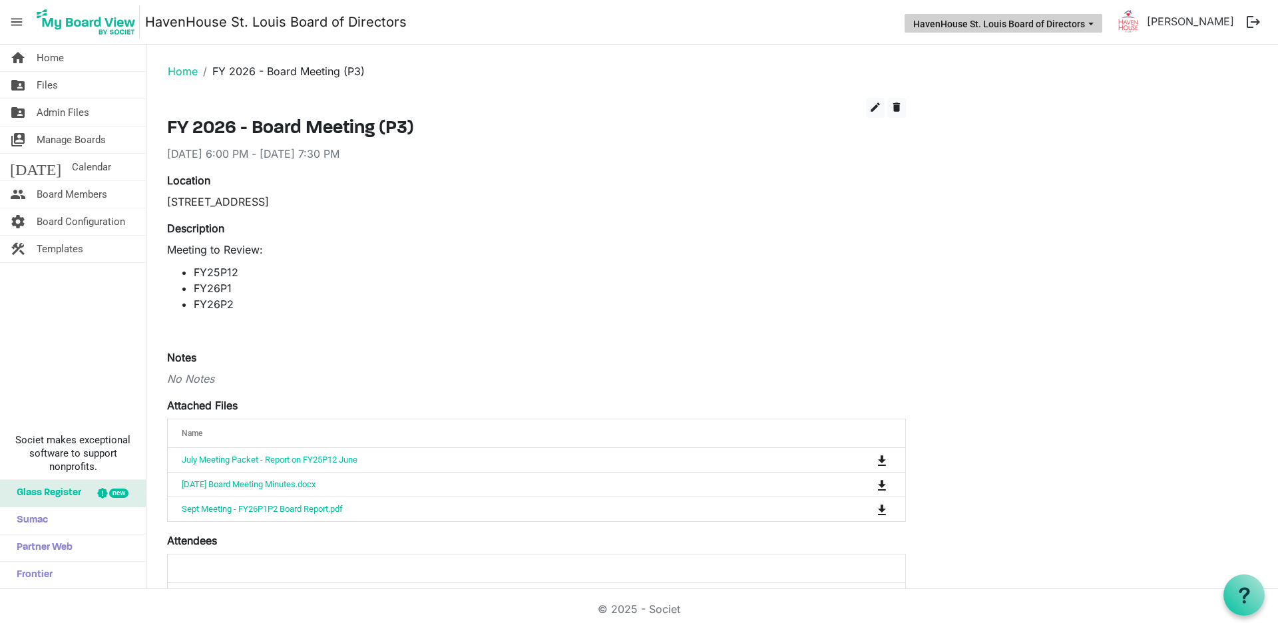
click at [1101, 31] on button "HavenHouse St. Louis Board of Directors" at bounding box center [1004, 23] width 198 height 19
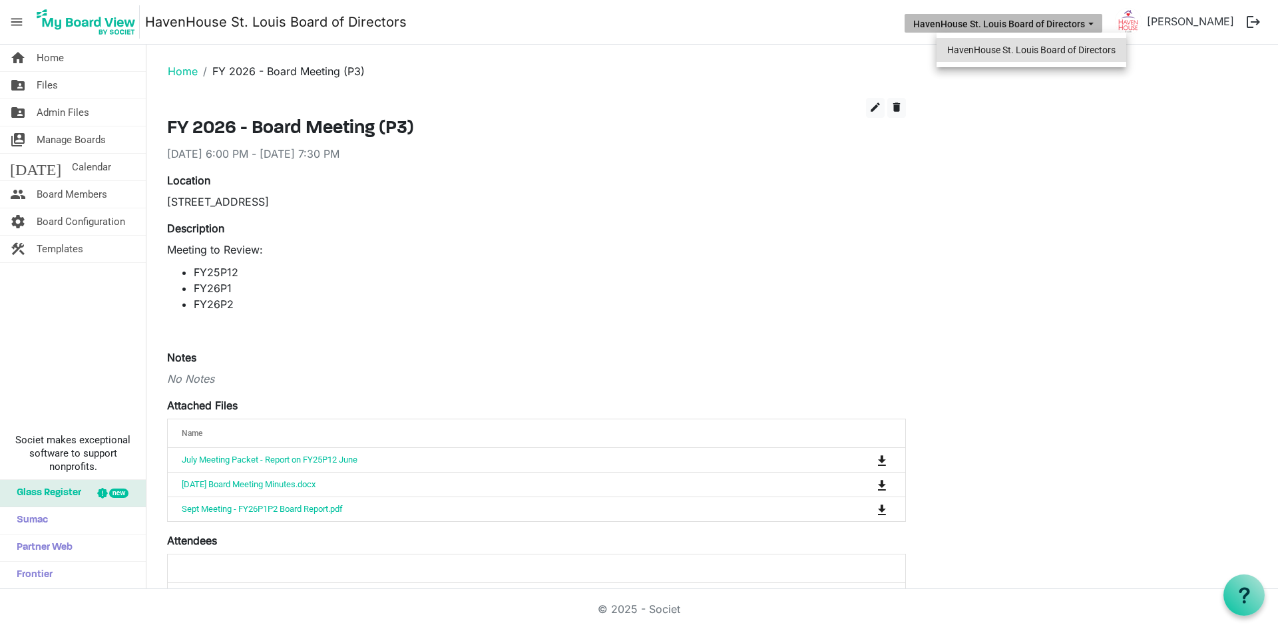
click at [1096, 53] on li "HavenHouse St. Louis Board of Directors" at bounding box center [1031, 50] width 190 height 24
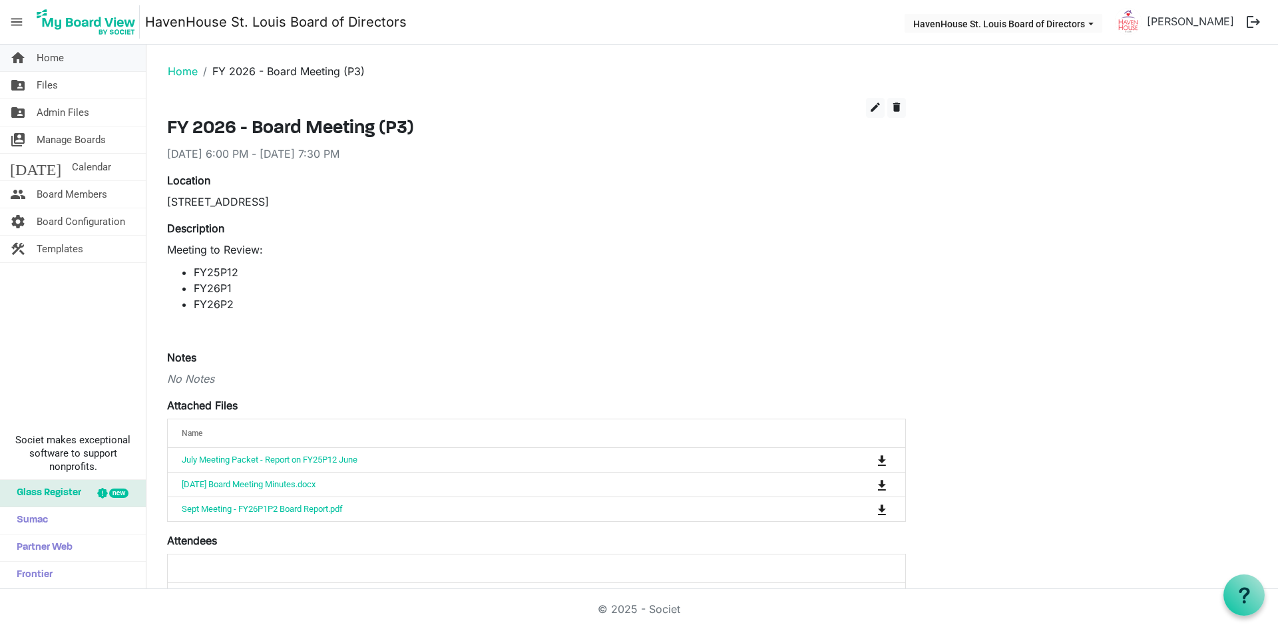
click at [37, 65] on span "Home" at bounding box center [50, 58] width 27 height 27
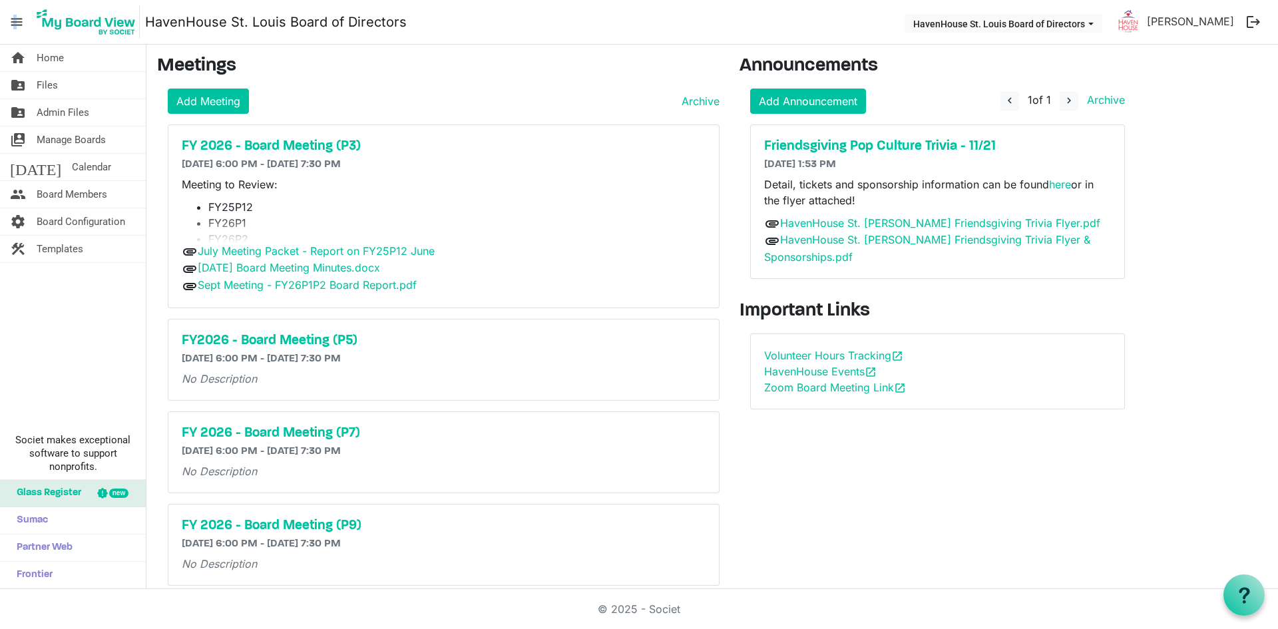
click at [15, 15] on span "menu" at bounding box center [16, 21] width 25 height 25
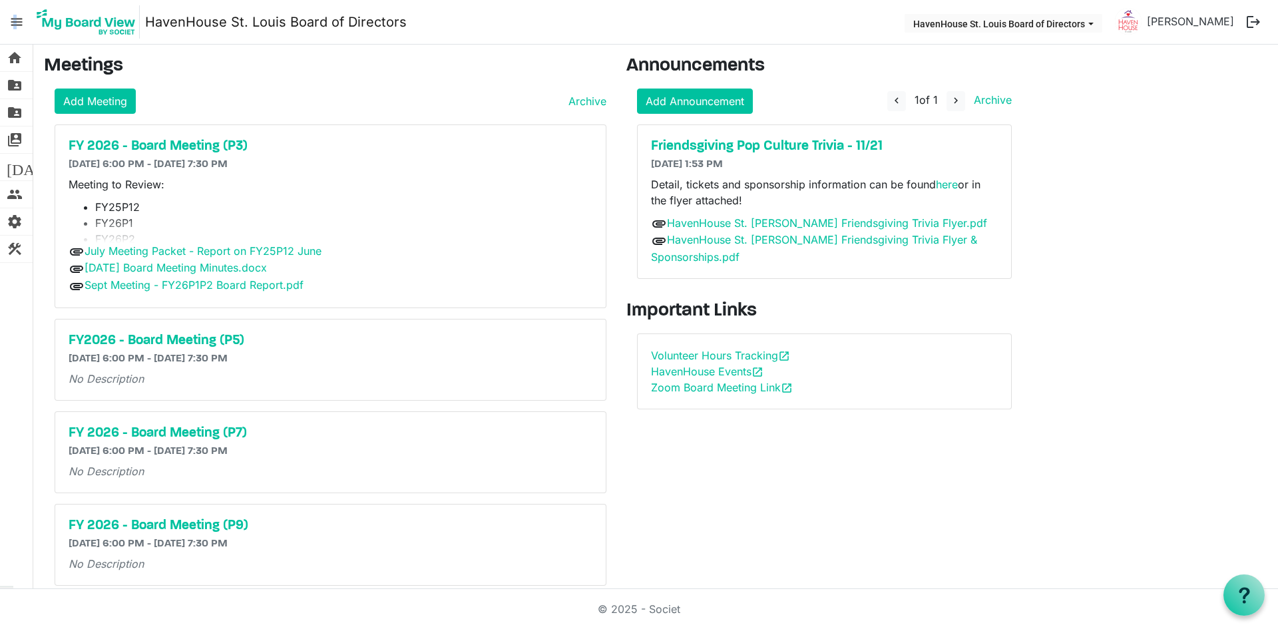
click at [15, 15] on span "menu" at bounding box center [16, 21] width 25 height 25
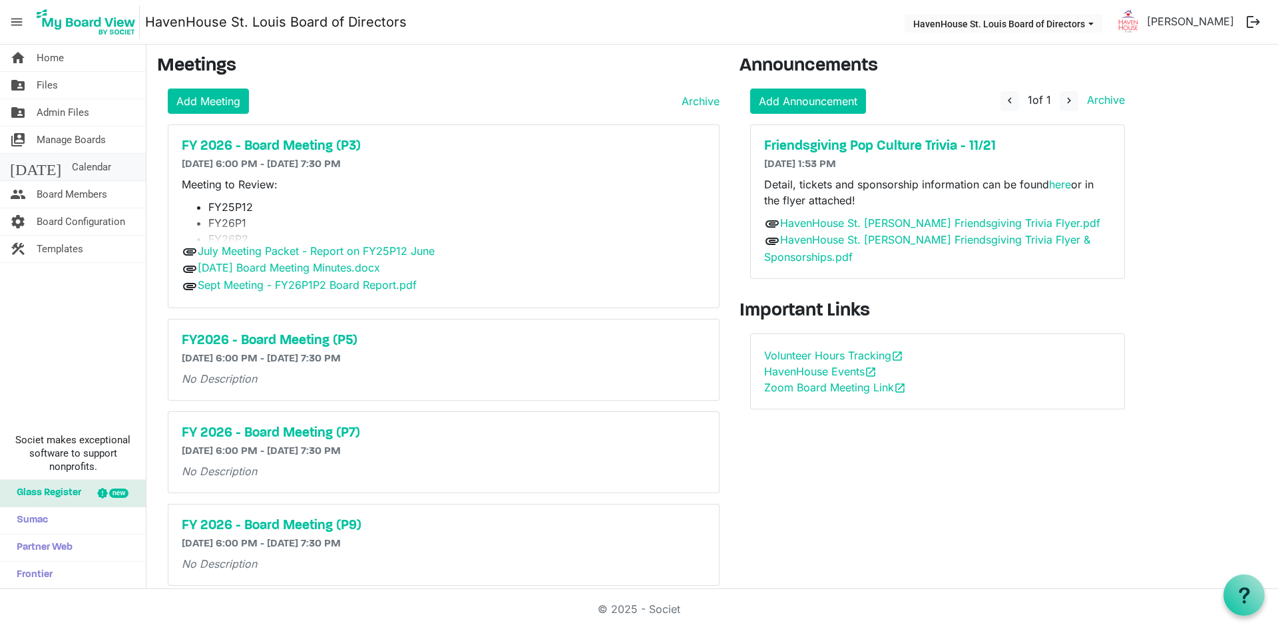
click at [72, 162] on span "Calendar" at bounding box center [91, 167] width 39 height 27
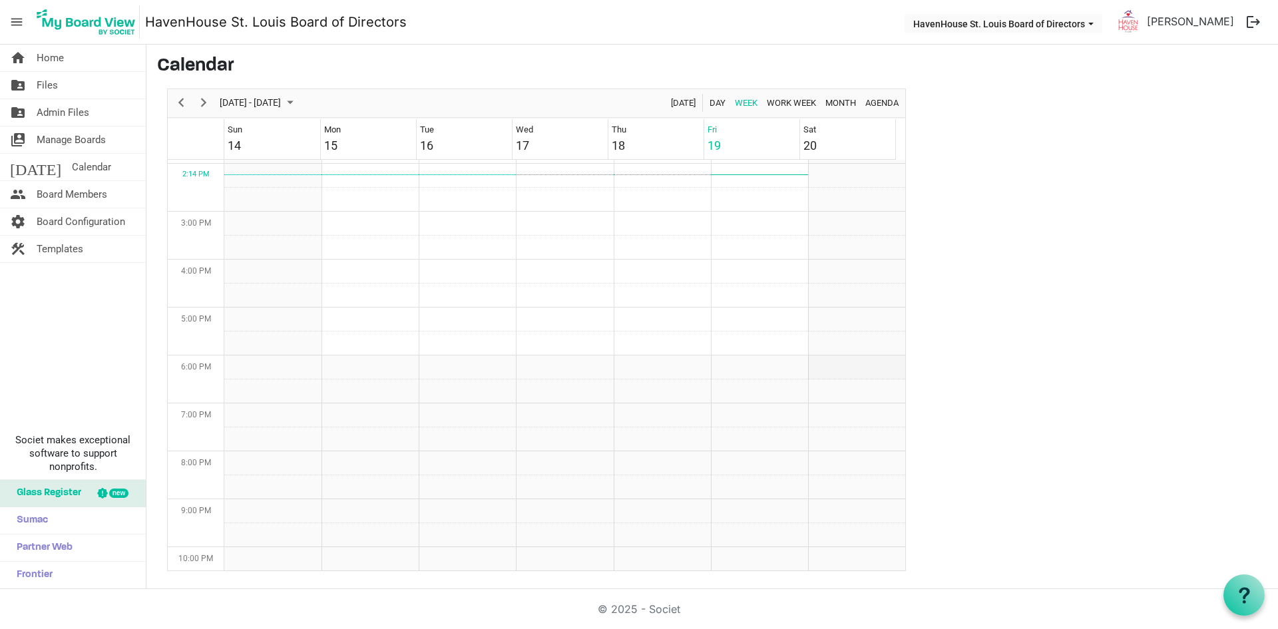
scroll to position [739, 0]
click at [847, 104] on span "Month" at bounding box center [840, 103] width 33 height 17
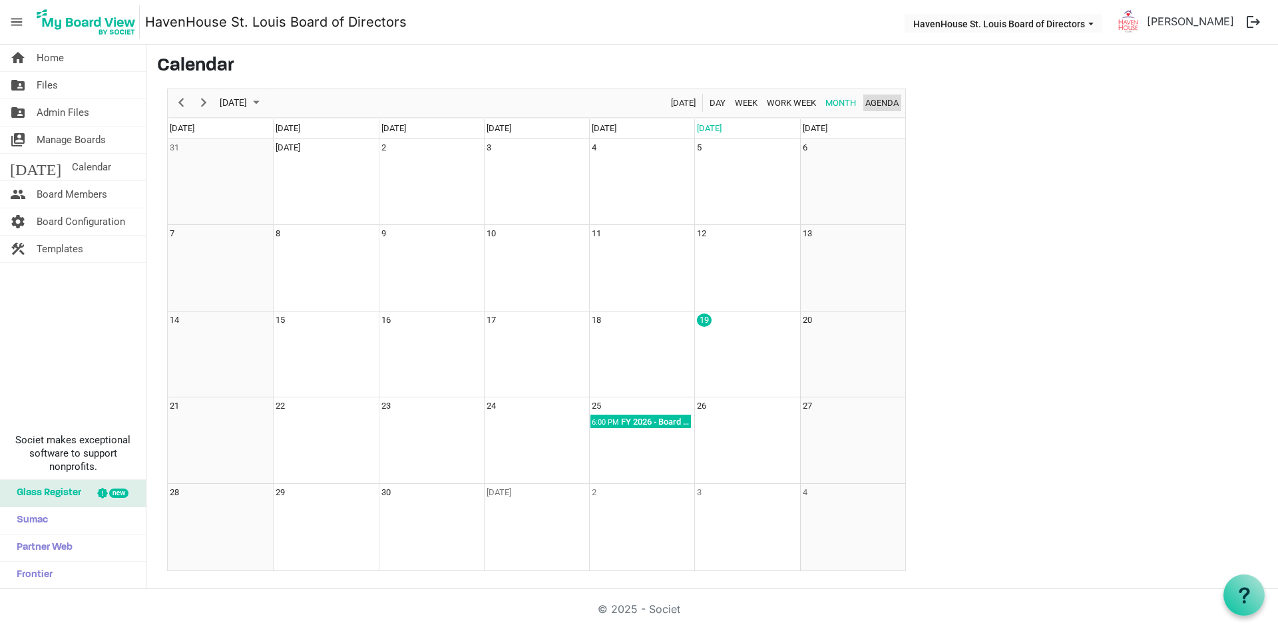
click at [888, 101] on span "Agenda" at bounding box center [882, 103] width 36 height 17
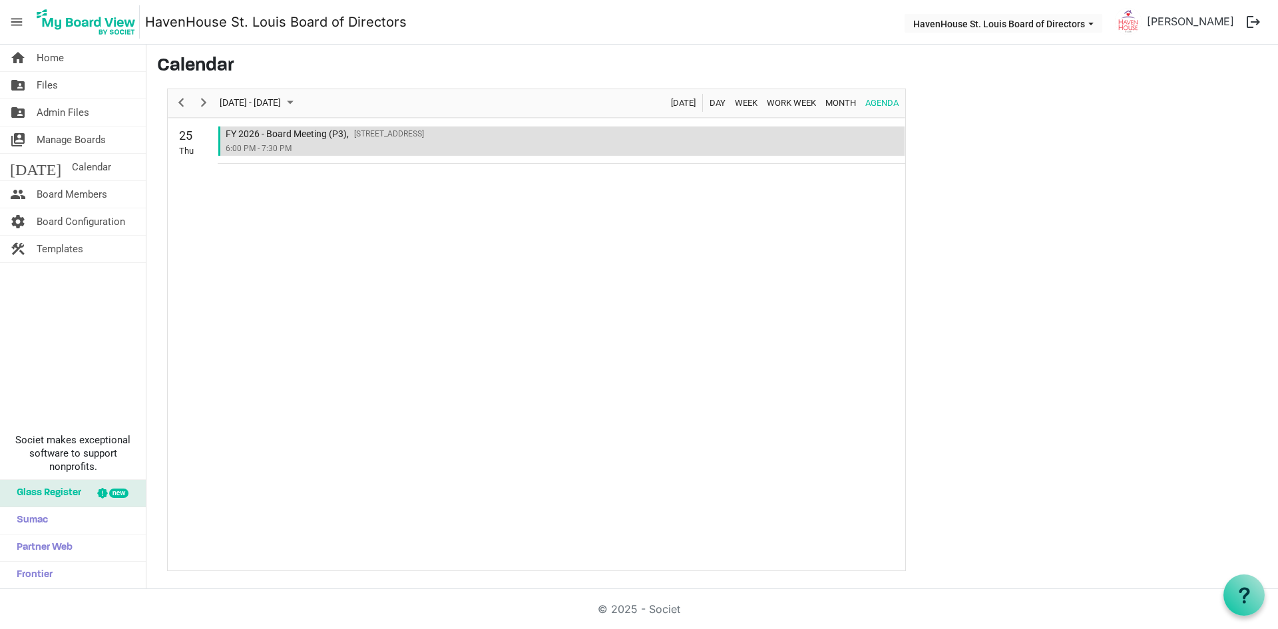
click at [315, 146] on div "6:00 PM - 7:30 PM" at bounding box center [563, 149] width 674 height 14
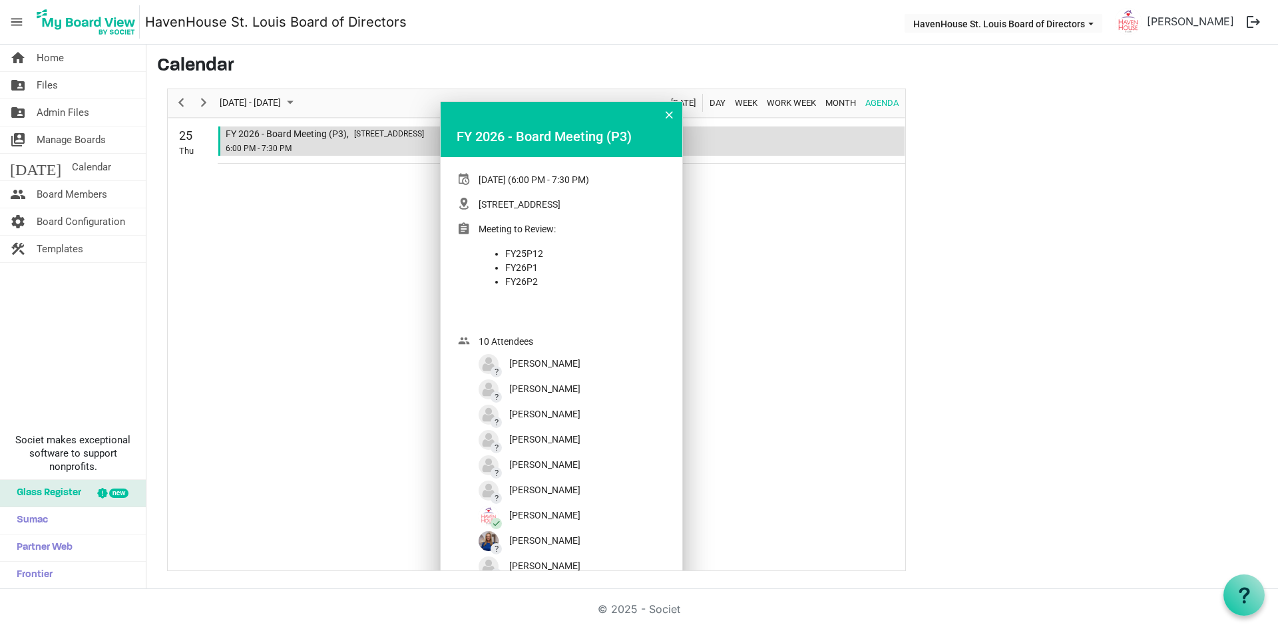
click at [660, 123] on div "Agenda of September 19, 2025" at bounding box center [562, 114] width 242 height 25
click at [80, 142] on span "Manage Boards" at bounding box center [71, 139] width 69 height 27
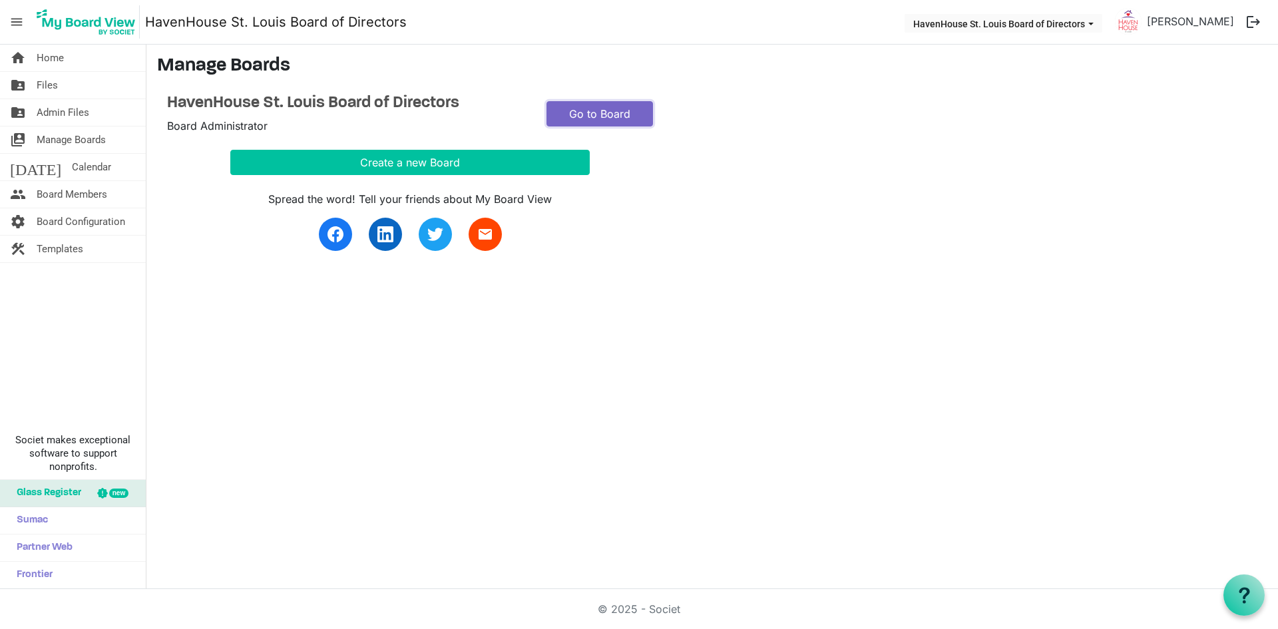
click at [621, 108] on link "Go to Board" at bounding box center [599, 113] width 106 height 25
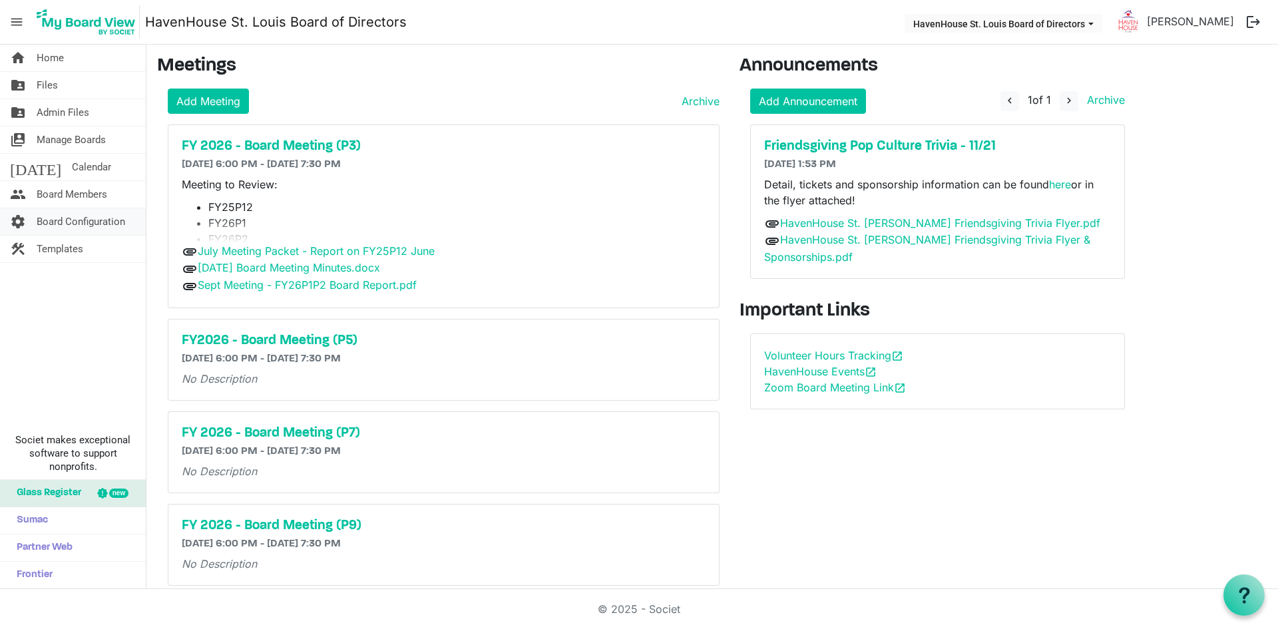
click at [49, 228] on span "Board Configuration" at bounding box center [81, 221] width 89 height 27
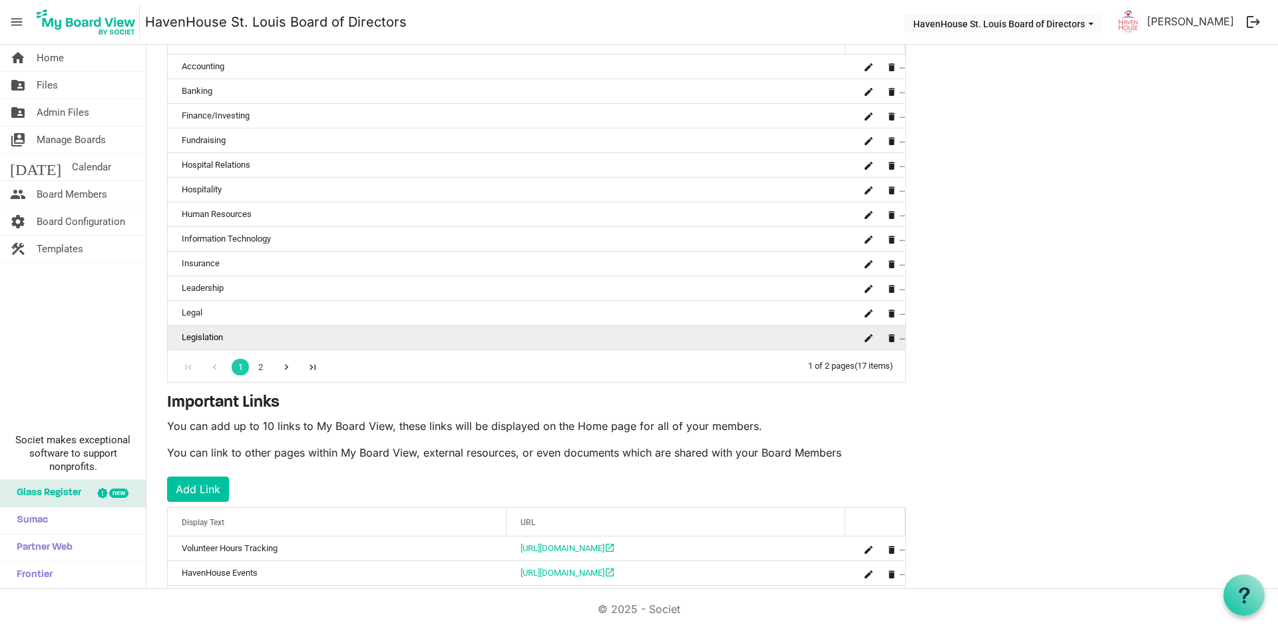
scroll to position [331, 0]
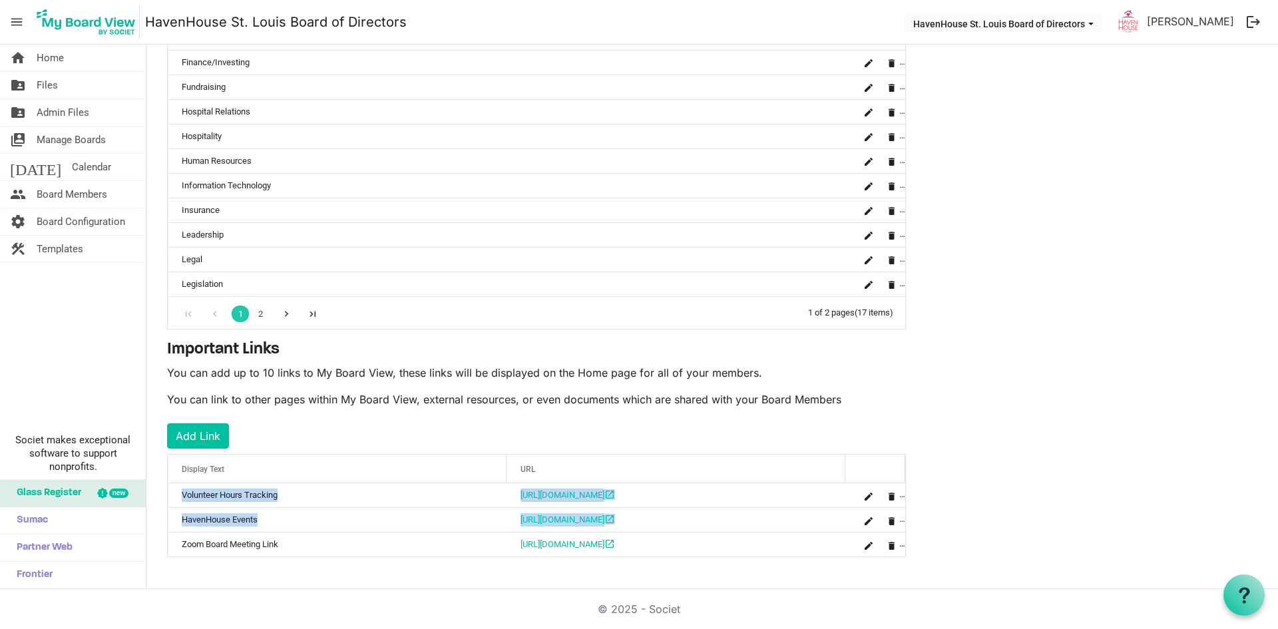
drag, startPoint x: 904, startPoint y: 546, endPoint x: 905, endPoint y: 517, distance: 30.0
click at [905, 517] on div "OK OK Cancel Id Display Text URL links-grid_header_table 625 Volunteer Hours Tr…" at bounding box center [536, 505] width 739 height 103
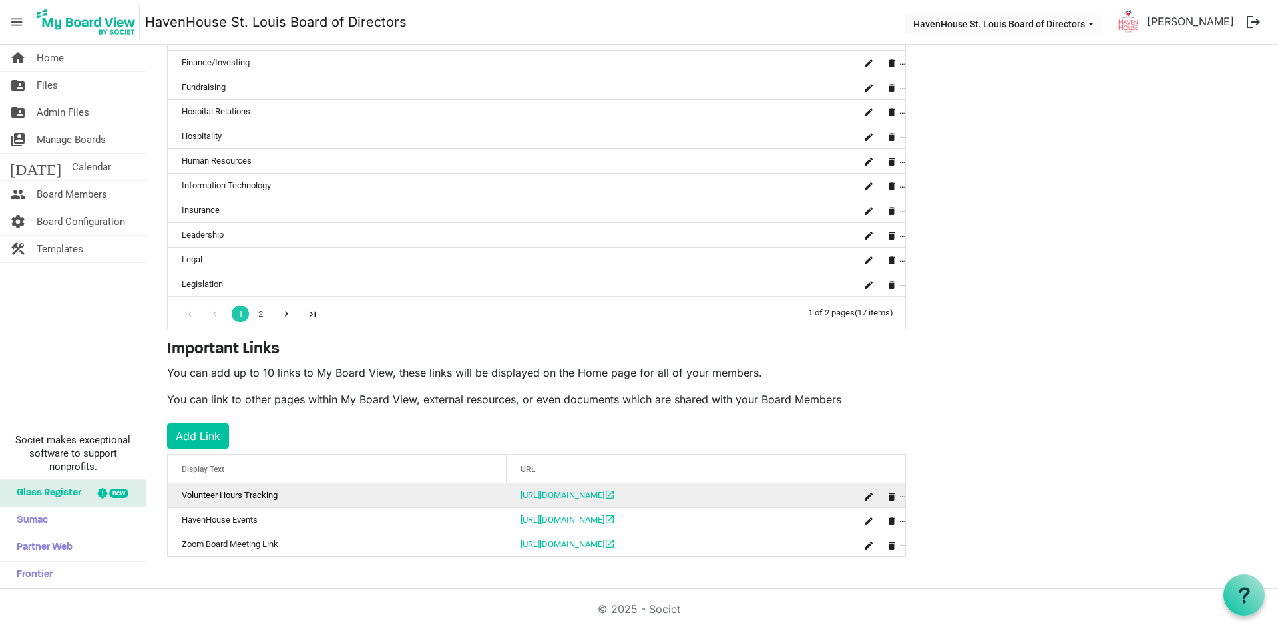
click at [903, 497] on div "is Command column column header" at bounding box center [880, 495] width 47 height 19
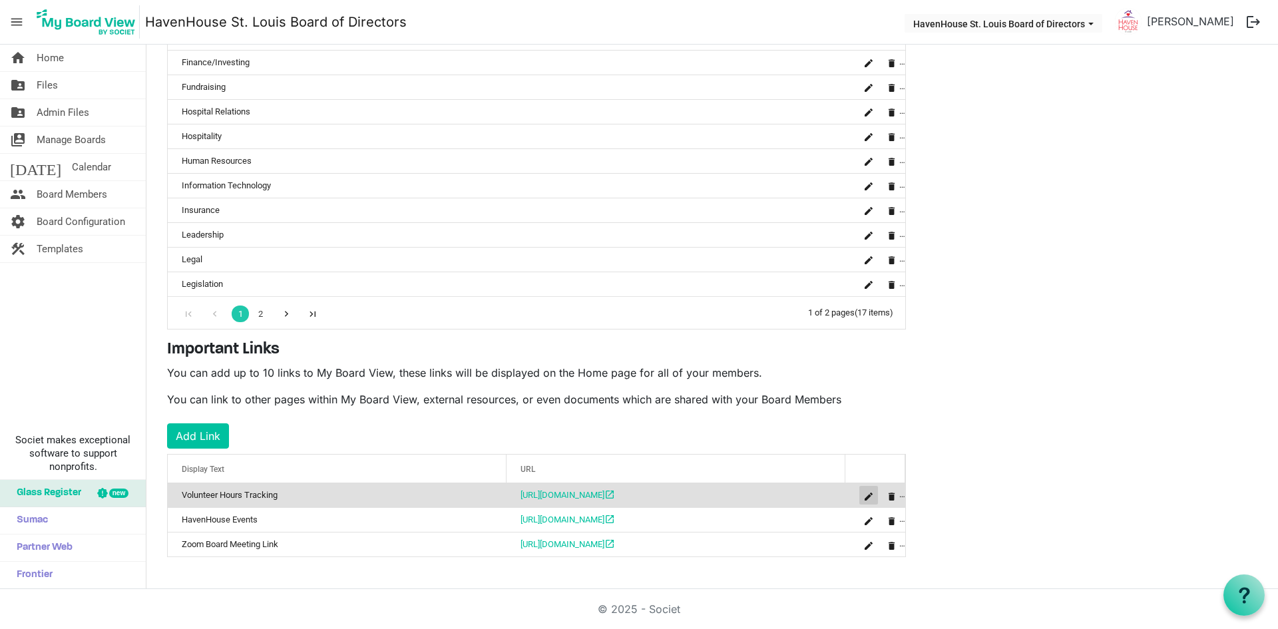
click at [867, 495] on span "is Command column column header" at bounding box center [869, 497] width 8 height 8
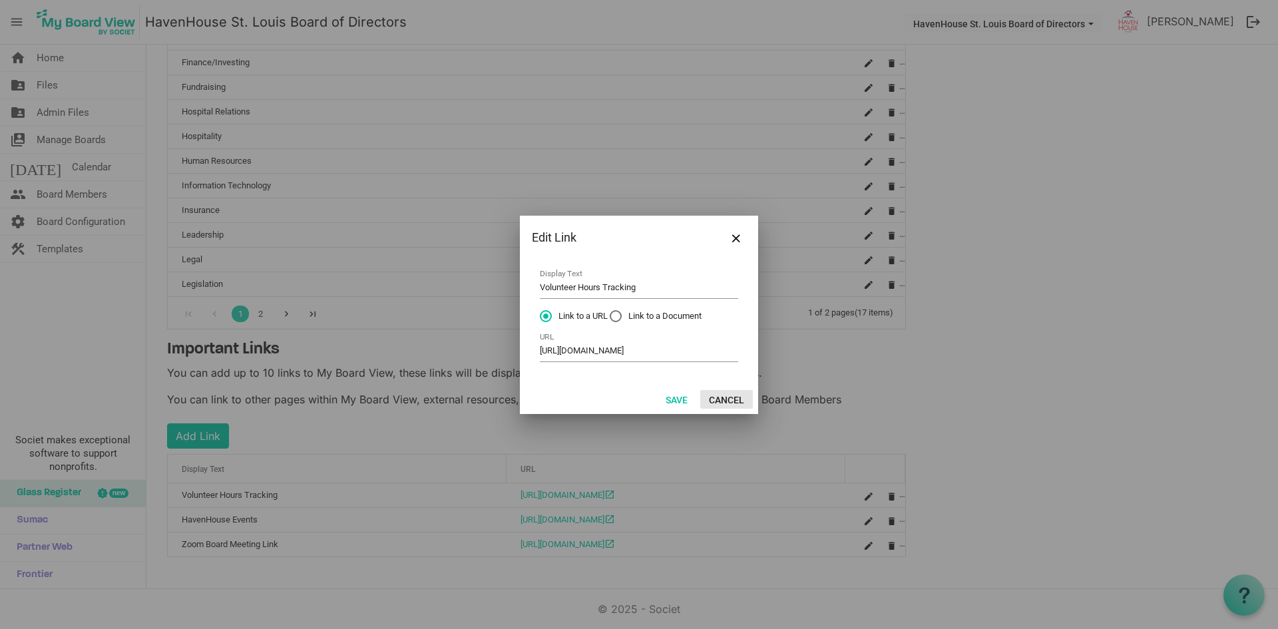
click at [741, 403] on button "Cancel" at bounding box center [726, 399] width 53 height 19
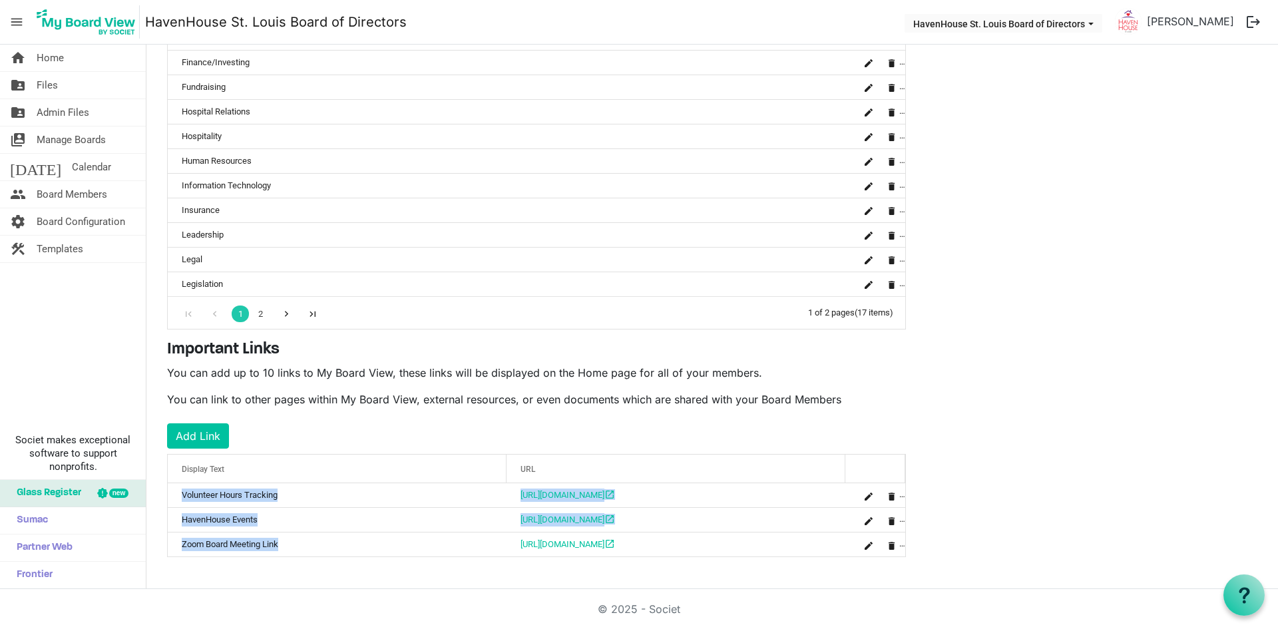
drag, startPoint x: 327, startPoint y: 550, endPoint x: 359, endPoint y: 471, distance: 84.8
click at [371, 477] on div "OK OK Cancel Id Display Text URL links-grid_header_table 625 Volunteer Hours Tr…" at bounding box center [536, 505] width 739 height 103
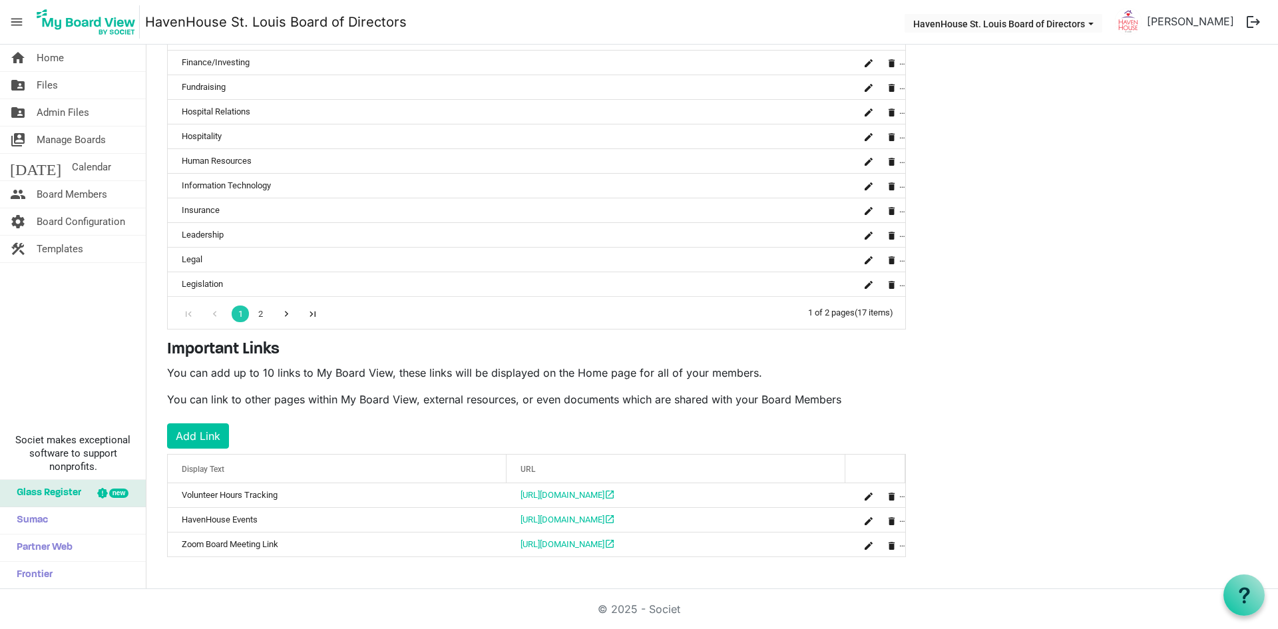
click at [351, 409] on div "Important Links You can add up to 10 links to My Board View, these links will b…" at bounding box center [536, 448] width 759 height 217
click at [263, 469] on div "Display Text" at bounding box center [337, 468] width 320 height 19
click at [208, 468] on span "Display Text" at bounding box center [203, 469] width 43 height 9
click at [389, 446] on div "Important Links You can add up to 10 links to My Board View, these links will b…" at bounding box center [536, 448] width 759 height 217
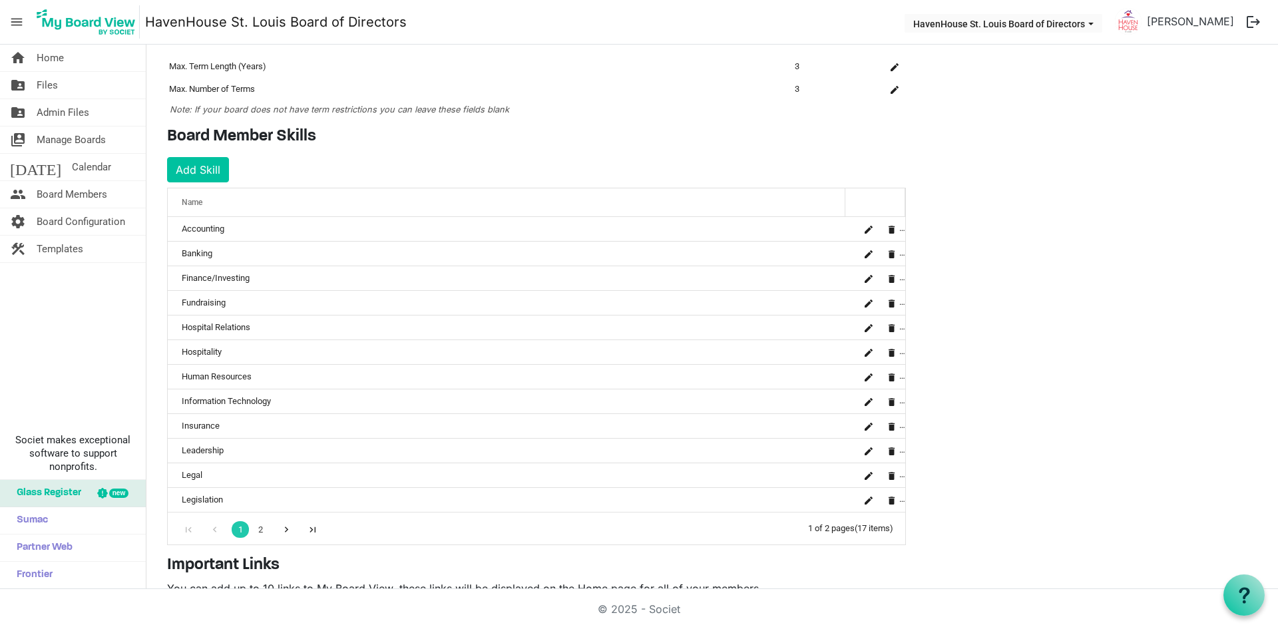
scroll to position [0, 0]
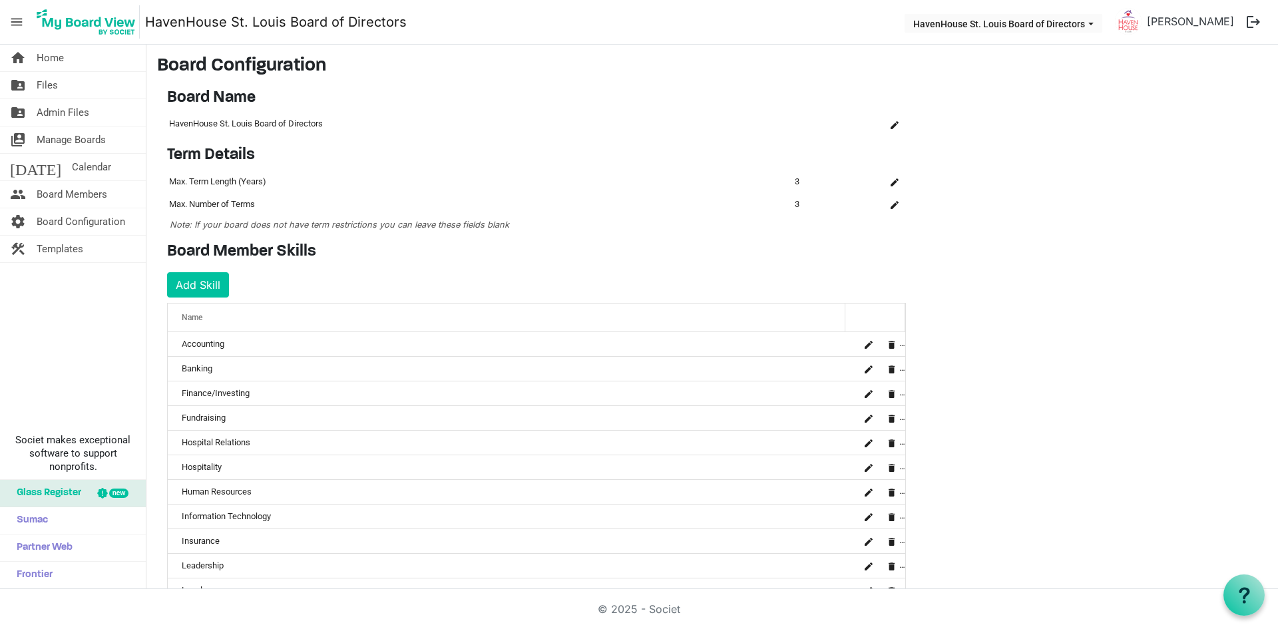
click at [11, 20] on span "menu" at bounding box center [16, 21] width 25 height 25
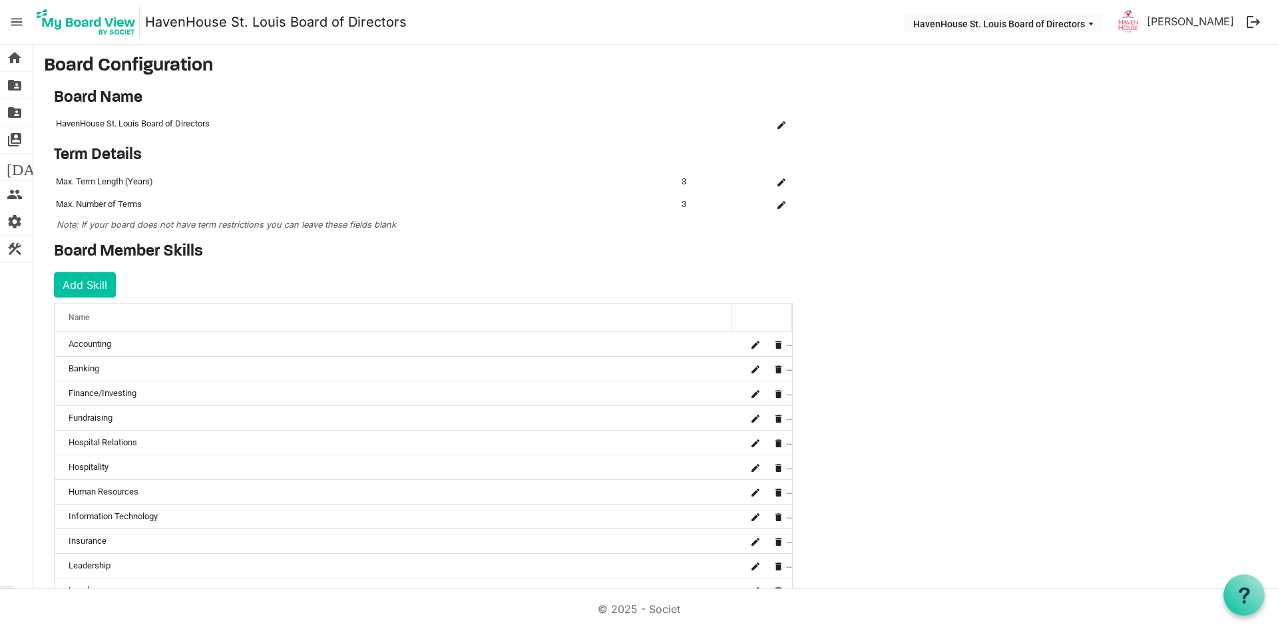
click at [11, 20] on span "menu" at bounding box center [16, 21] width 25 height 25
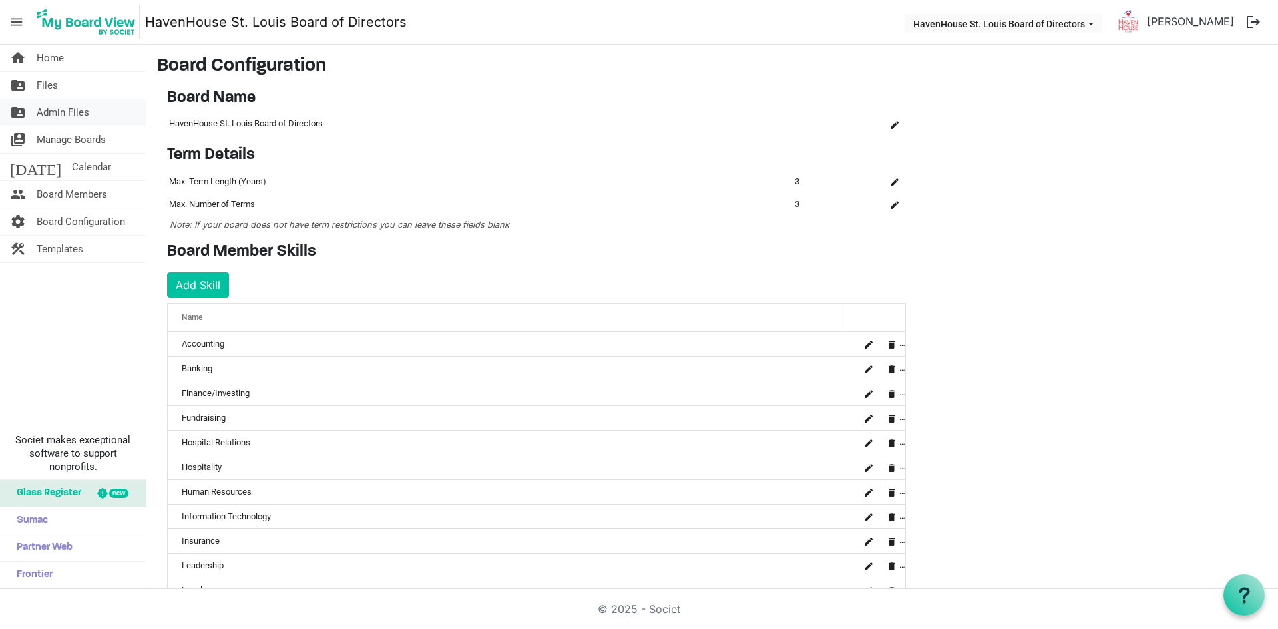
click at [72, 103] on span "Admin Files" at bounding box center [63, 112] width 53 height 27
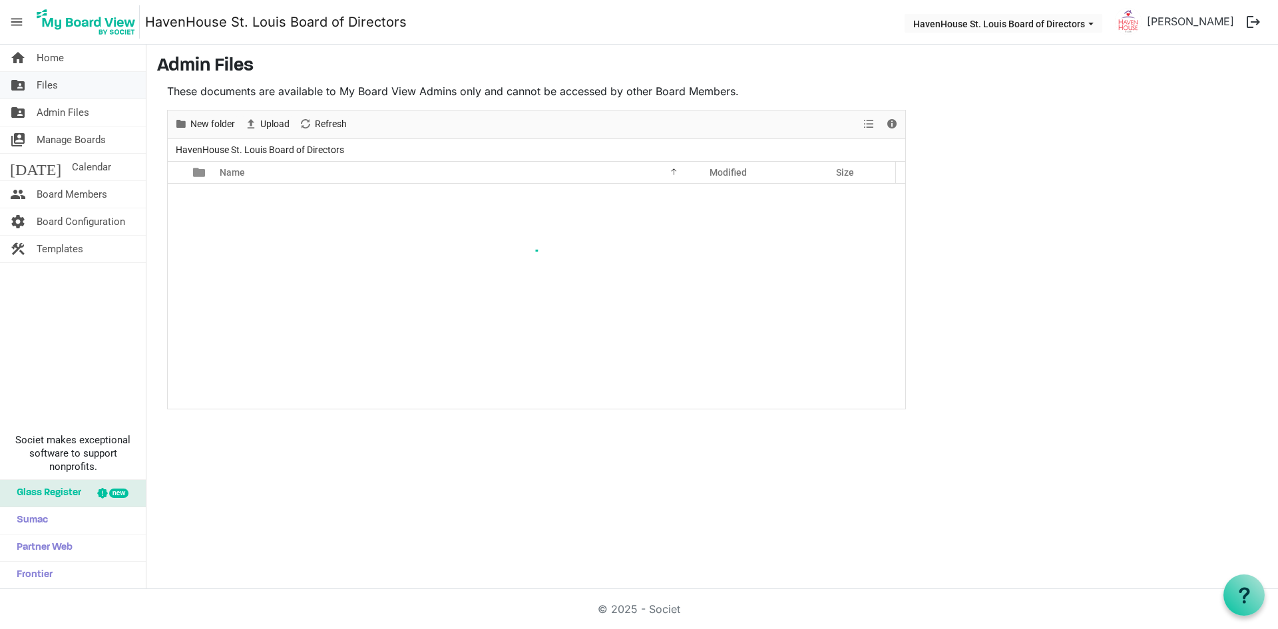
click at [65, 87] on link "folder_shared Files" at bounding box center [73, 85] width 146 height 27
click at [55, 57] on span "Home" at bounding box center [50, 58] width 27 height 27
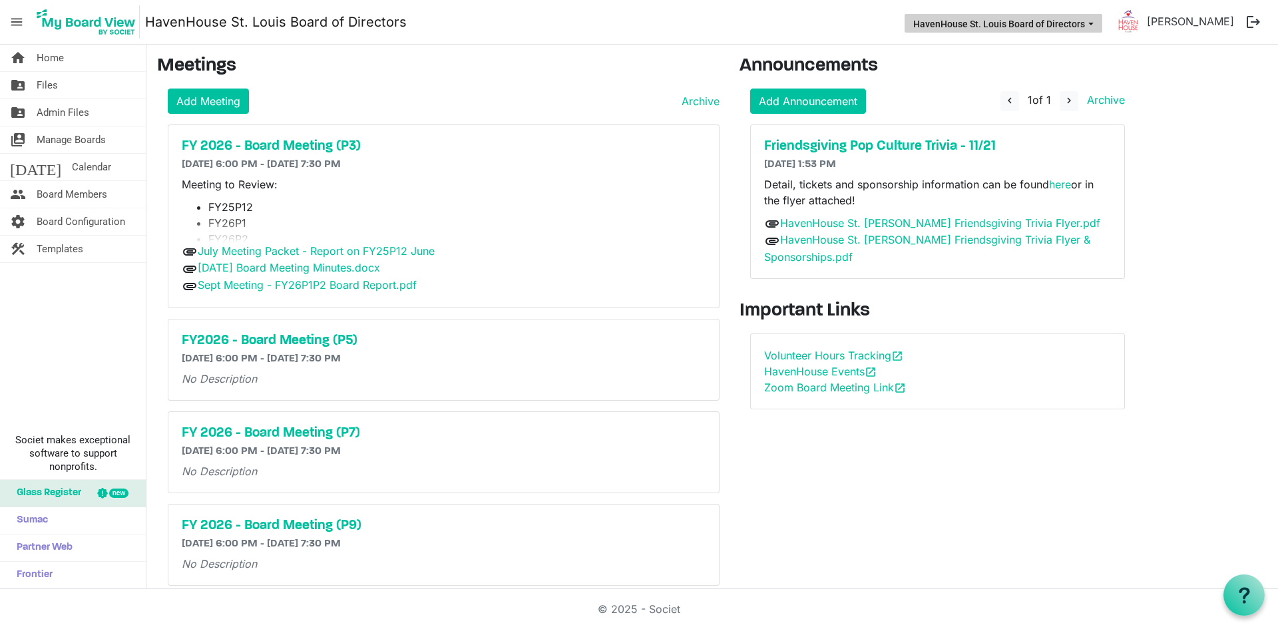
click at [1097, 23] on span "HavenHouse St. Louis Board of Directors dropdownbutton" at bounding box center [1091, 23] width 12 height 5
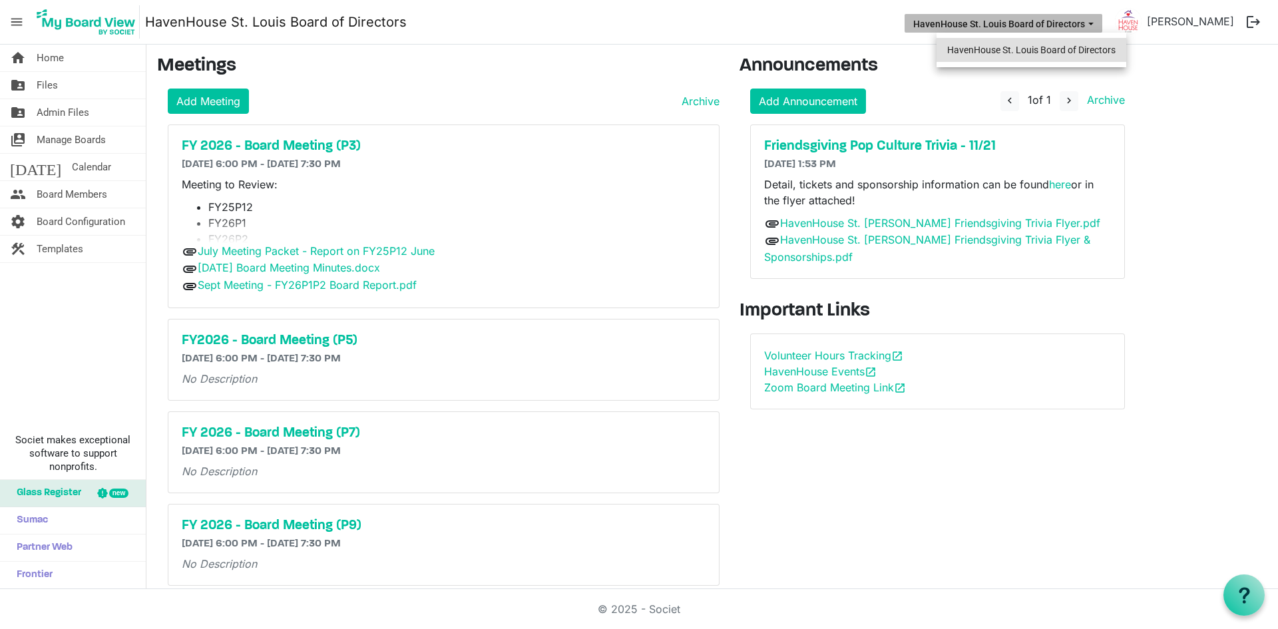
click at [1102, 58] on li "HavenHouse St. Louis Board of Directors" at bounding box center [1031, 50] width 190 height 24
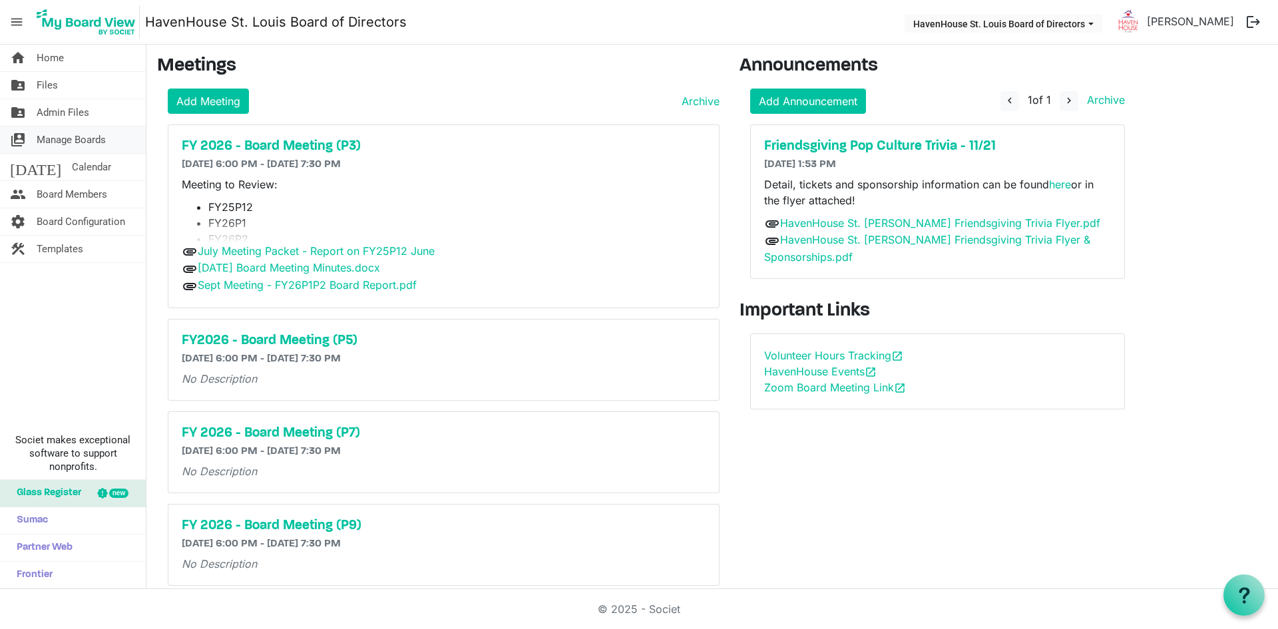
click at [54, 142] on span "Manage Boards" at bounding box center [71, 139] width 69 height 27
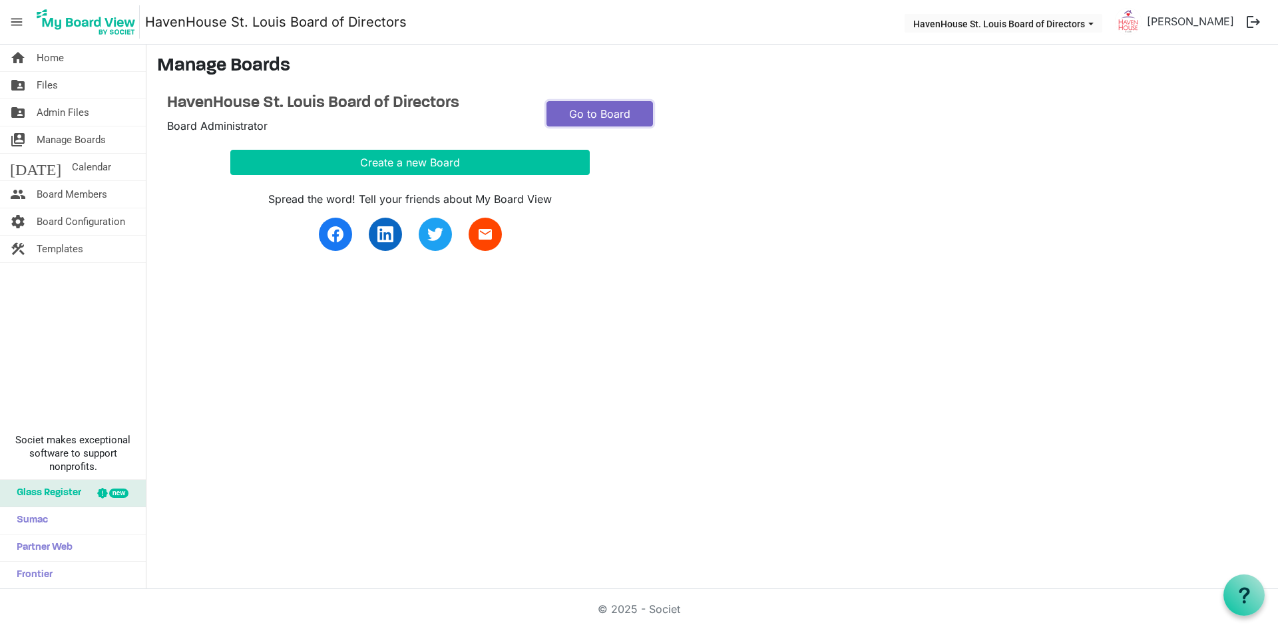
click at [636, 120] on link "Go to Board" at bounding box center [599, 113] width 106 height 25
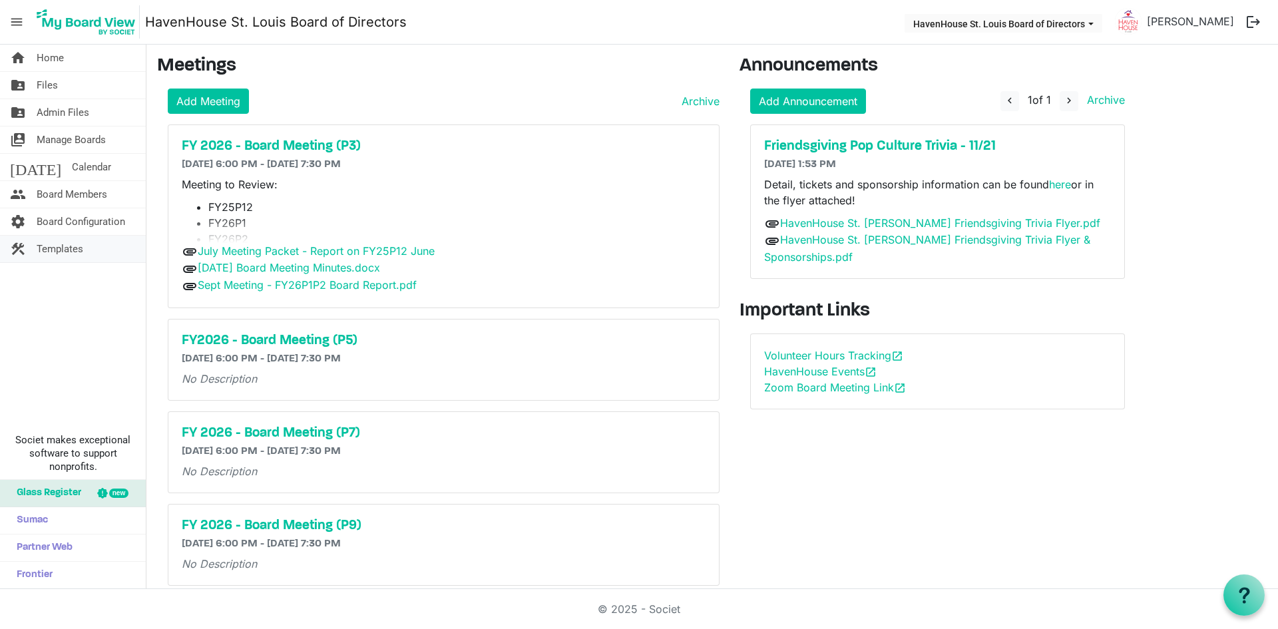
click at [35, 249] on link "construction Templates" at bounding box center [73, 249] width 146 height 27
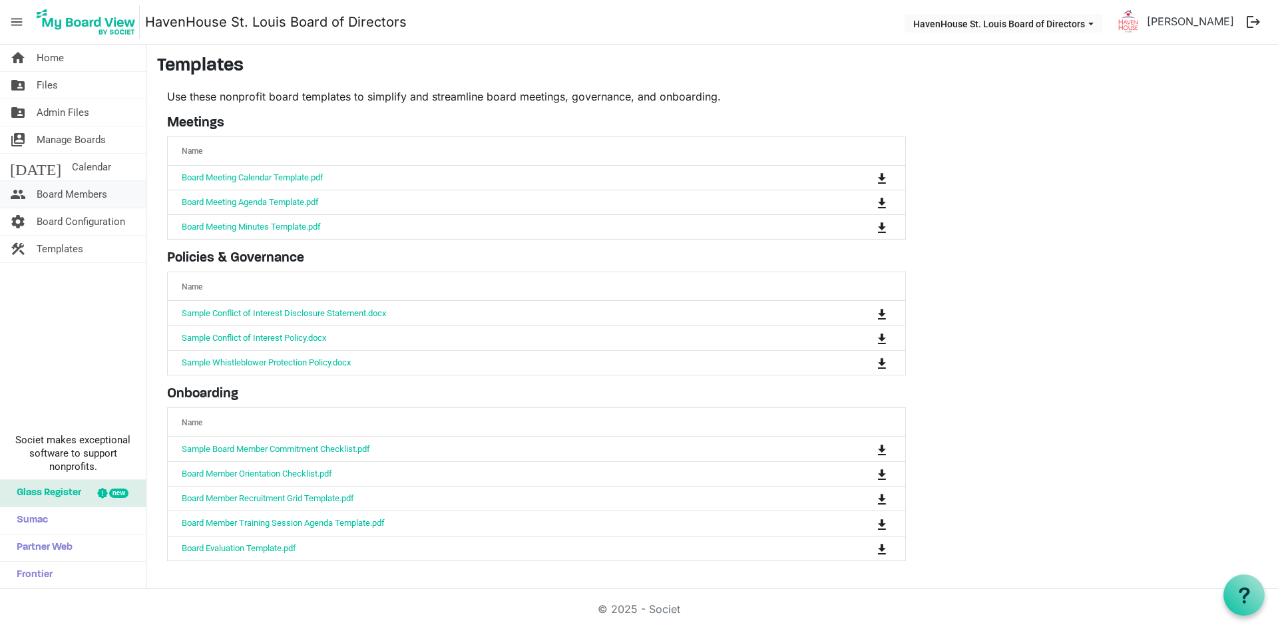
click at [69, 194] on span "Board Members" at bounding box center [72, 194] width 71 height 27
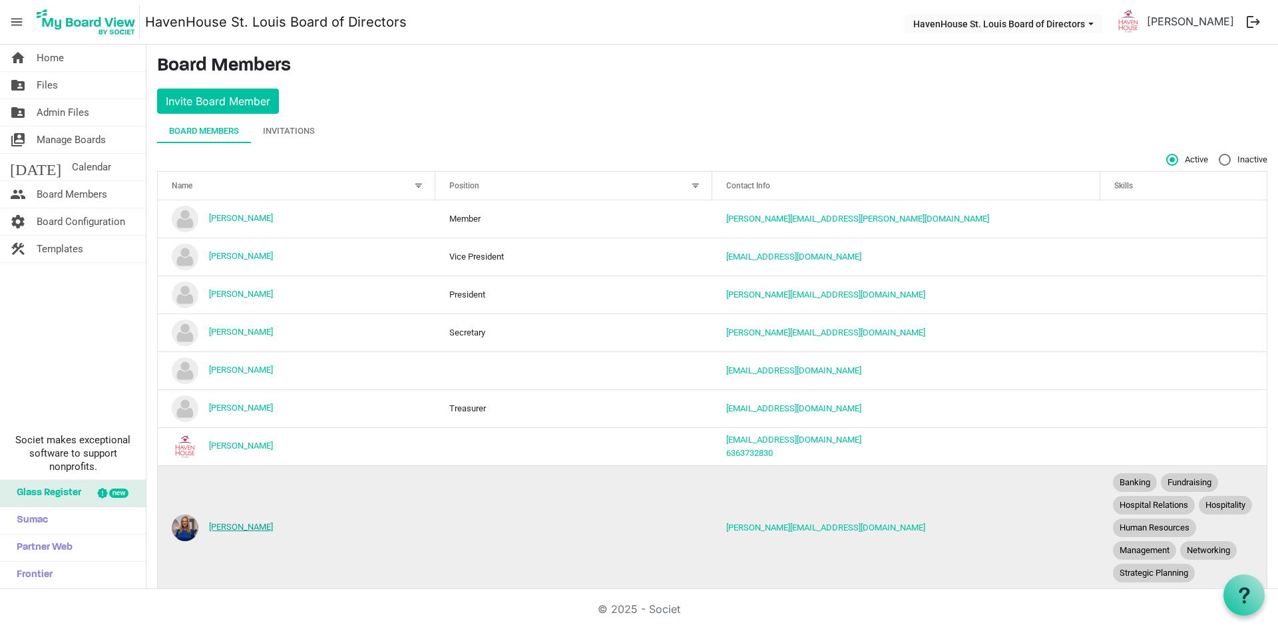
click at [240, 532] on link "[PERSON_NAME]" at bounding box center [241, 527] width 64 height 10
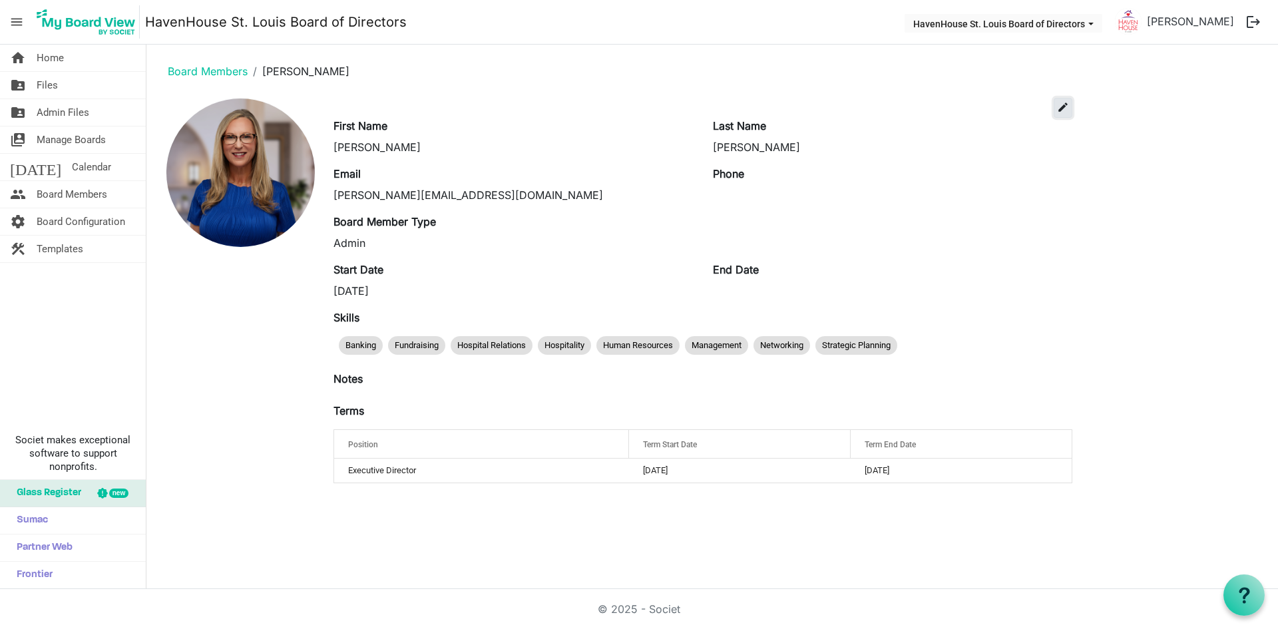
click at [1065, 106] on span "edit" at bounding box center [1063, 107] width 12 height 12
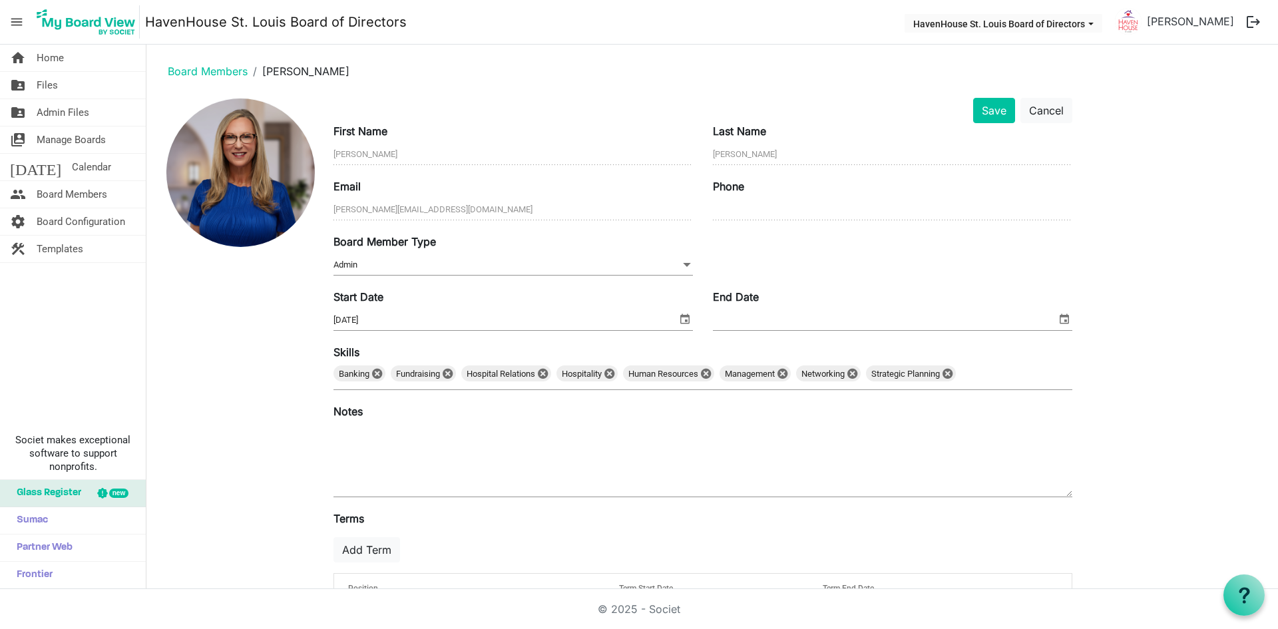
click at [487, 253] on div "Board Member Type Admin Admin" at bounding box center [512, 256] width 379 height 45
click at [478, 275] on span "Admin Admin" at bounding box center [512, 265] width 359 height 21
click at [1185, 270] on div "Save Cancel First Name Paula Last Name Lowery Email paula@havenhousestl.org Pho…" at bounding box center [712, 368] width 1110 height 540
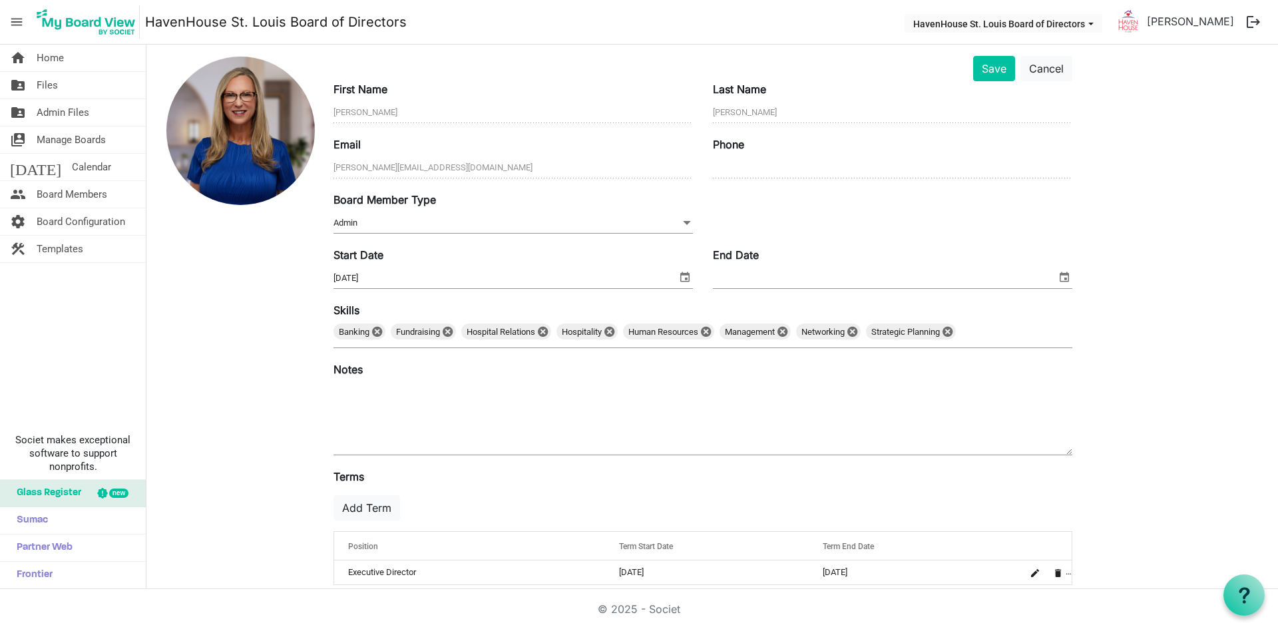
scroll to position [59, 0]
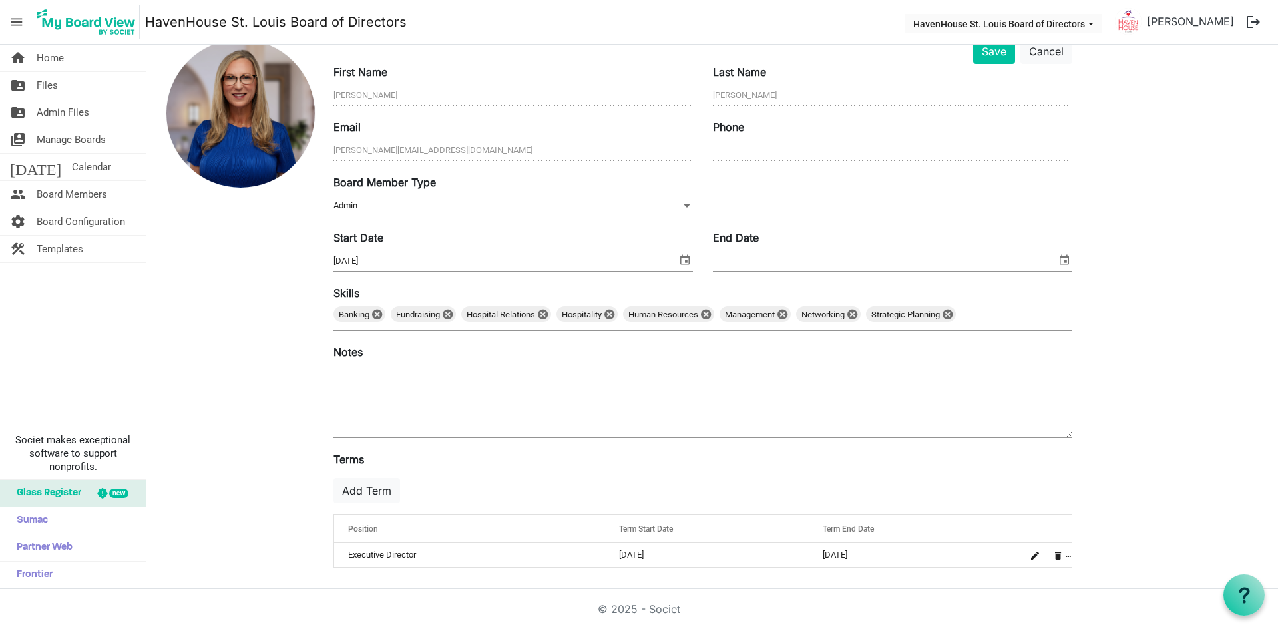
click at [460, 411] on textarea at bounding box center [702, 401] width 739 height 72
click at [995, 55] on button "Save" at bounding box center [994, 51] width 42 height 25
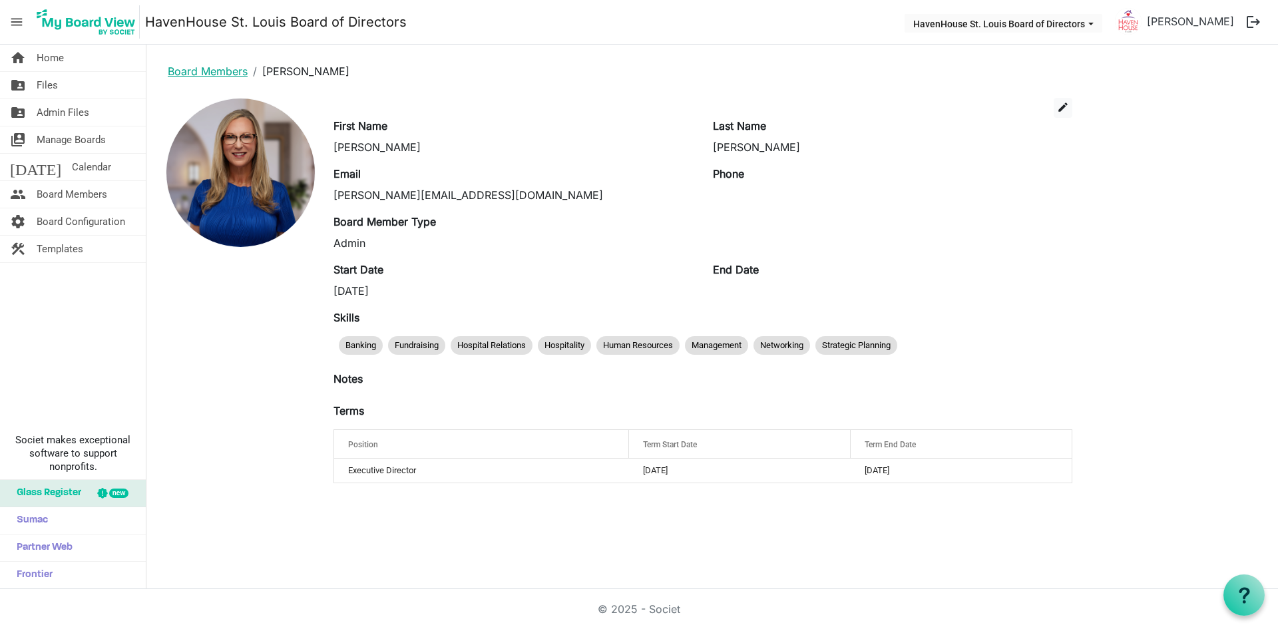
click at [236, 73] on link "Board Members" at bounding box center [208, 71] width 80 height 13
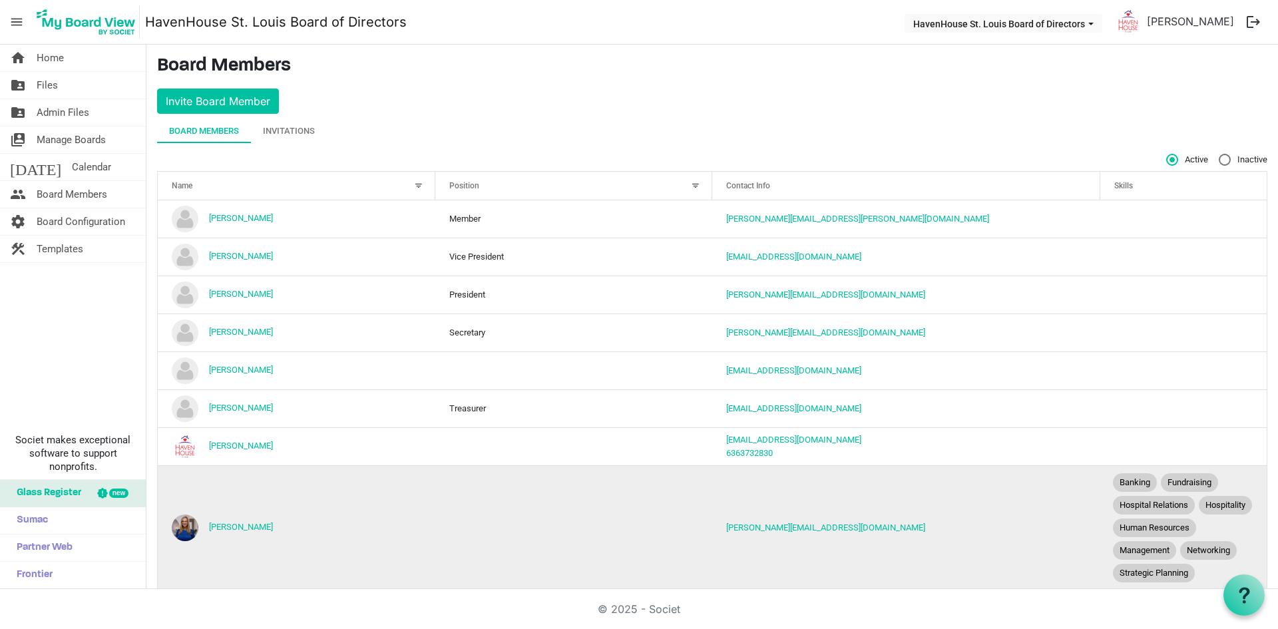
click at [377, 530] on td "[PERSON_NAME]" at bounding box center [297, 527] width 278 height 124
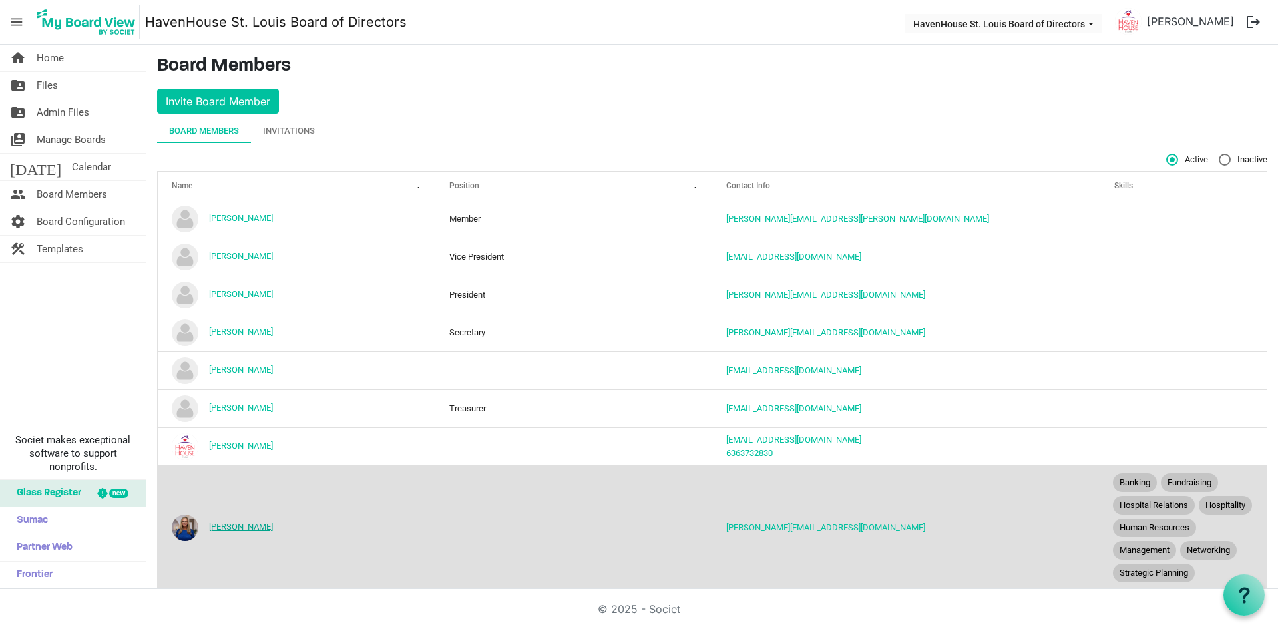
click at [242, 532] on link "[PERSON_NAME]" at bounding box center [241, 527] width 64 height 10
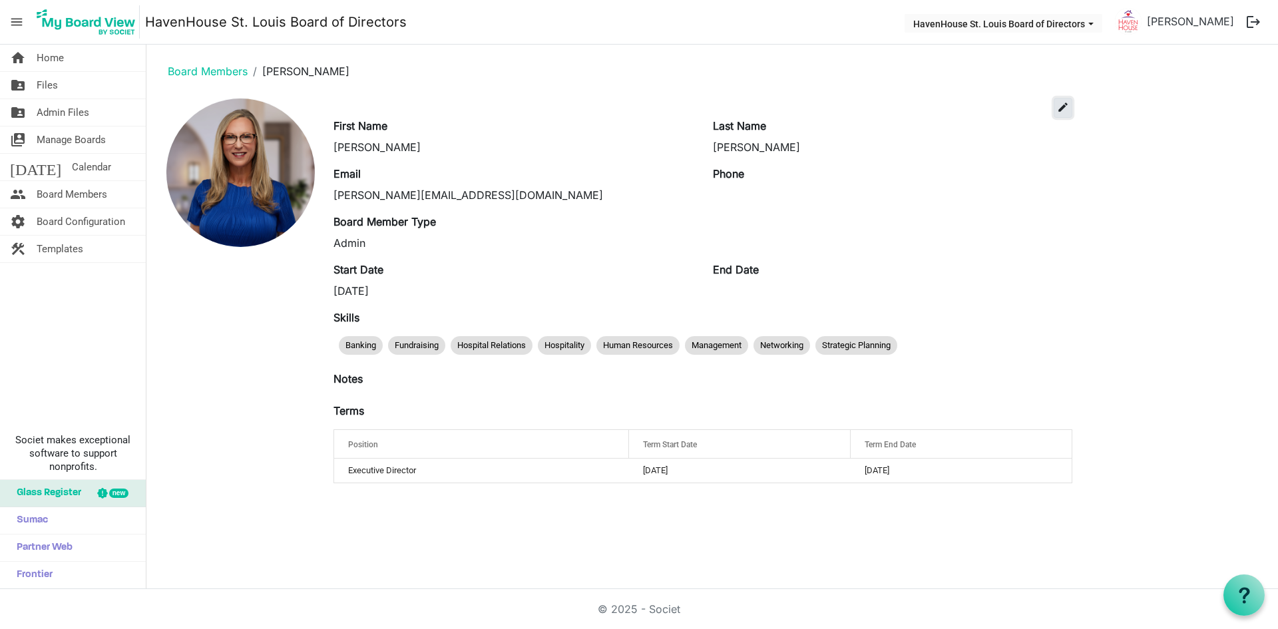
click at [1060, 100] on button "edit" at bounding box center [1063, 108] width 19 height 20
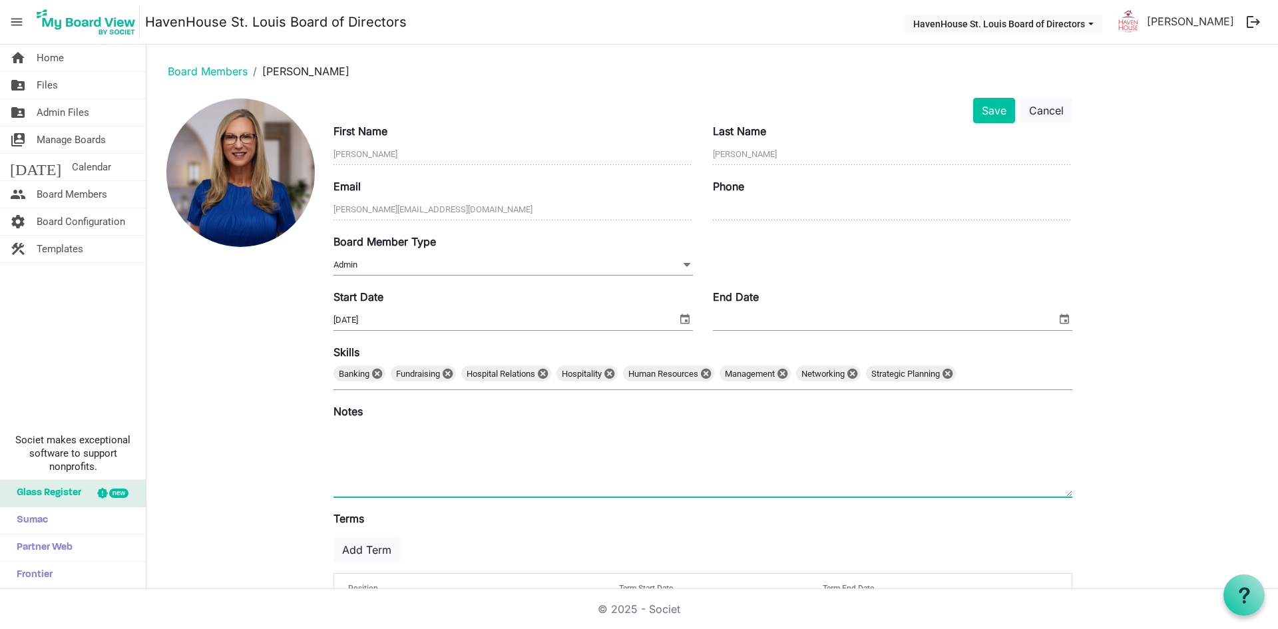
click at [386, 447] on textarea at bounding box center [702, 461] width 739 height 72
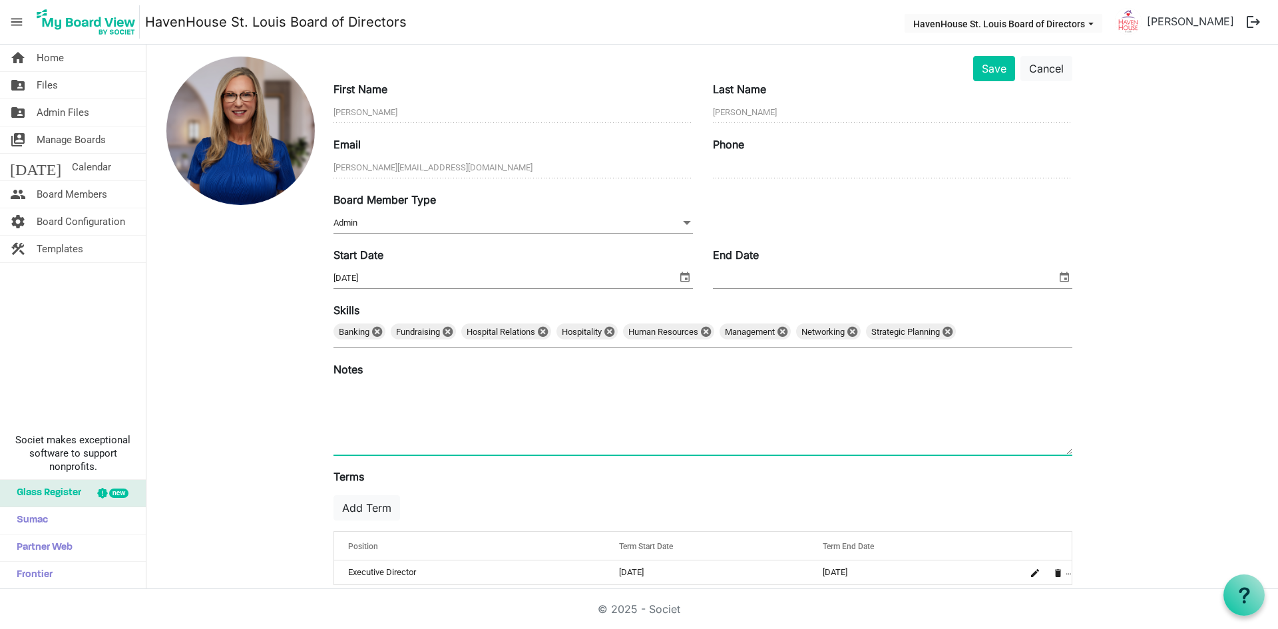
scroll to position [59, 0]
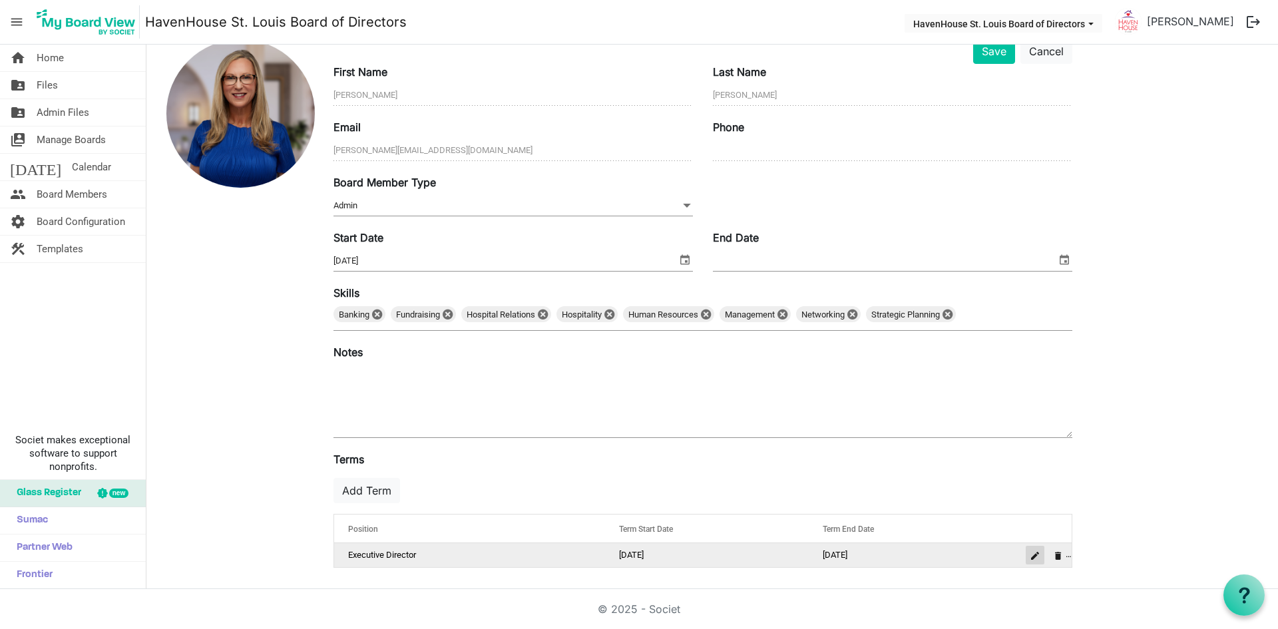
click at [1033, 554] on span "is Command column column header" at bounding box center [1035, 556] width 8 height 8
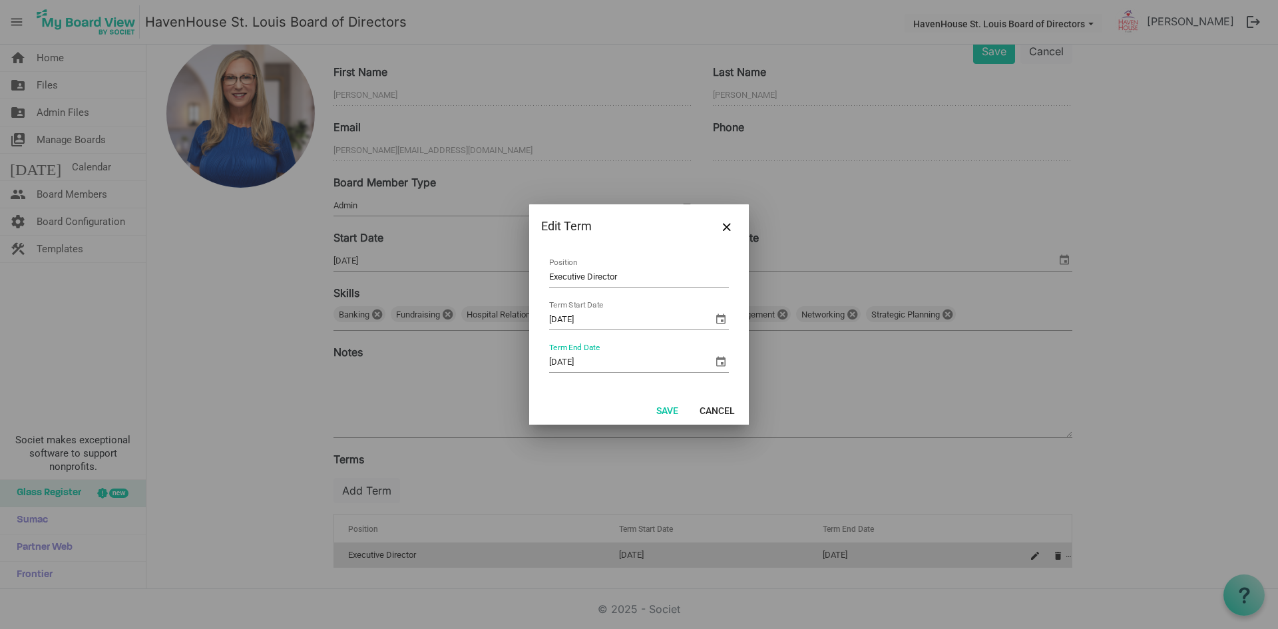
click at [724, 359] on span "select" at bounding box center [721, 361] width 16 height 16
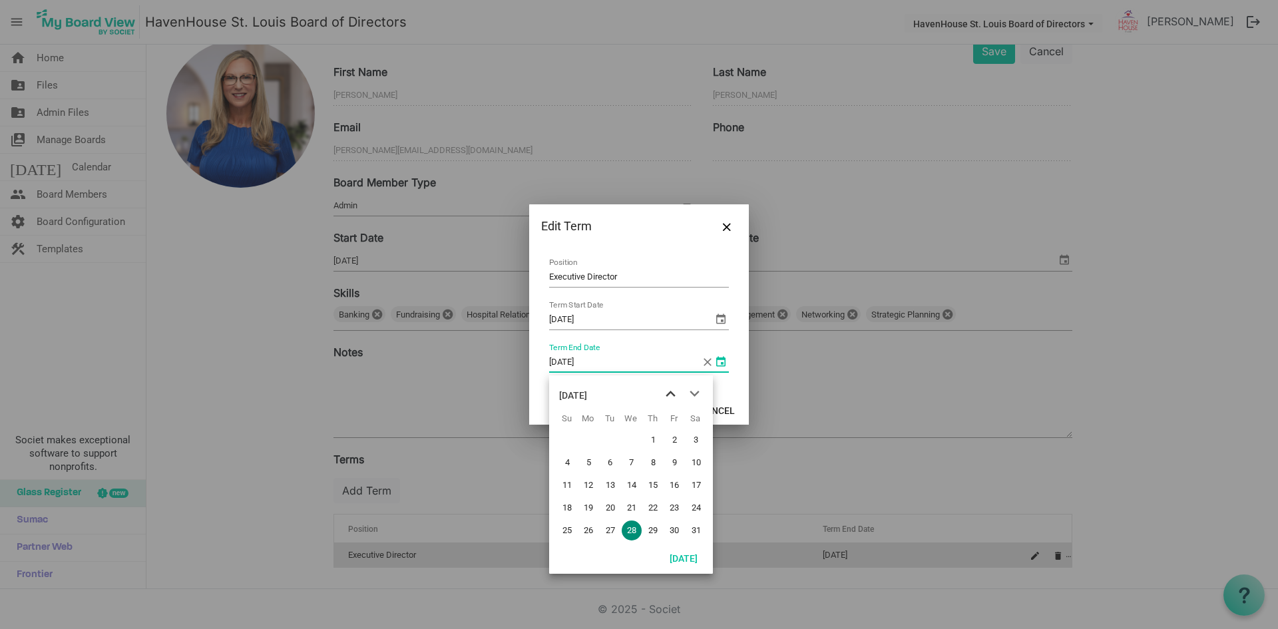
click at [670, 393] on span "previous month" at bounding box center [670, 394] width 23 height 24
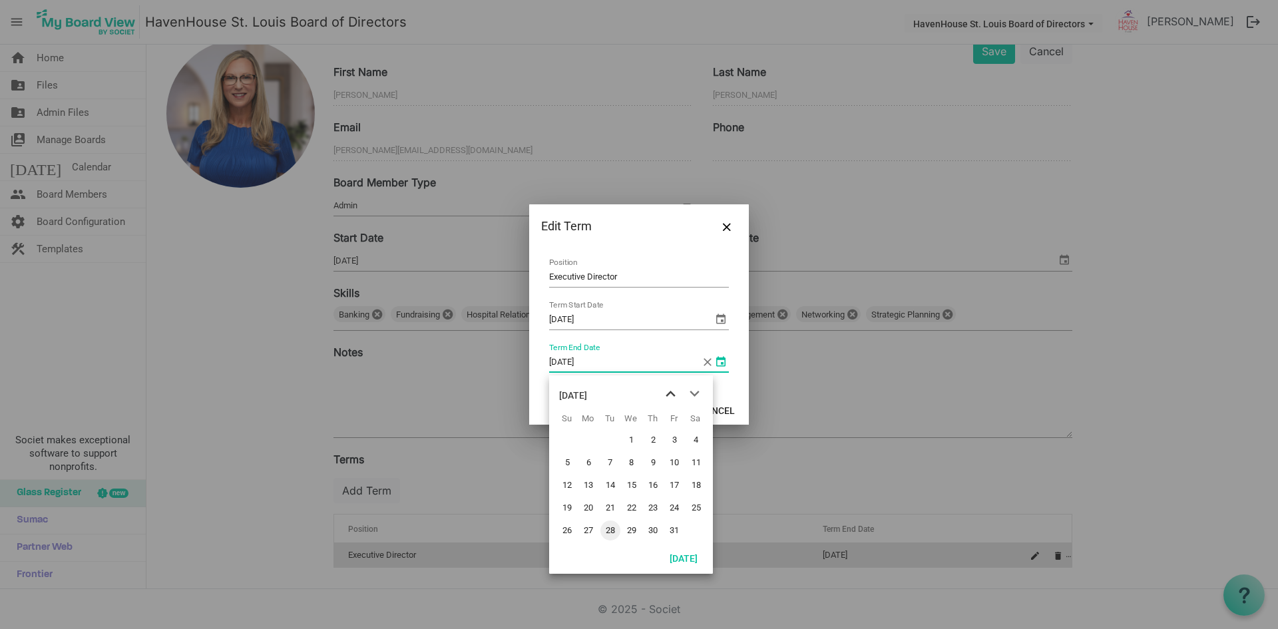
click at [670, 393] on span "previous month" at bounding box center [670, 394] width 23 height 24
click at [619, 365] on input "5/28/2025" at bounding box center [625, 362] width 152 height 20
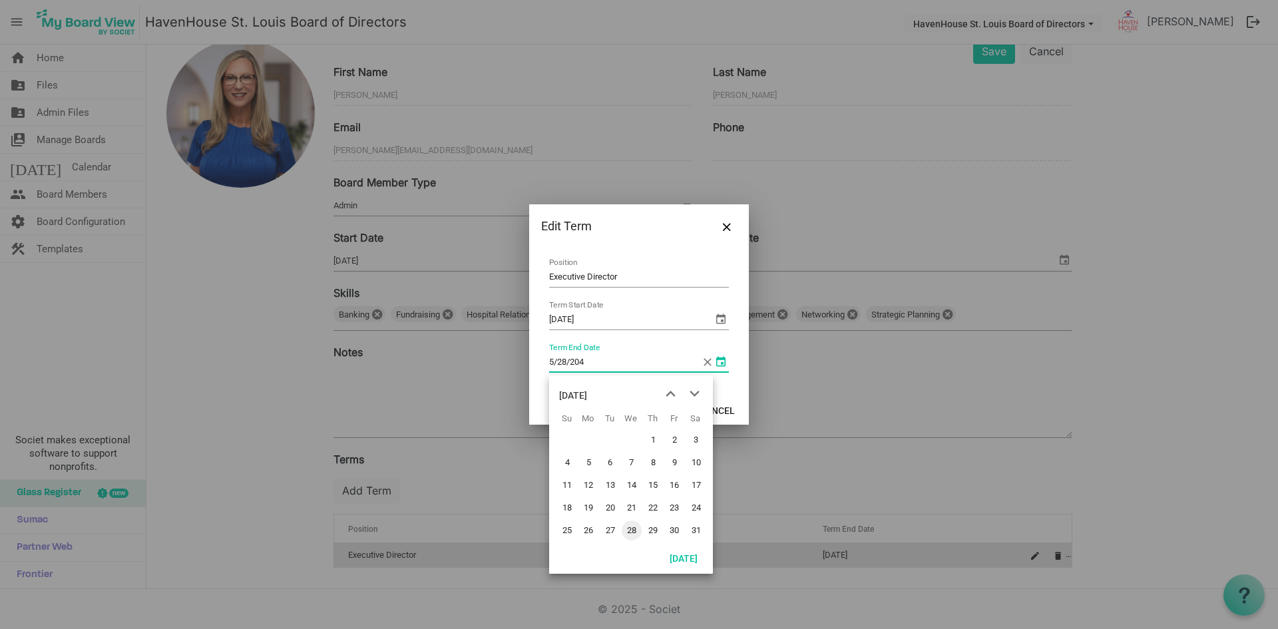
type input "5/28/2047"
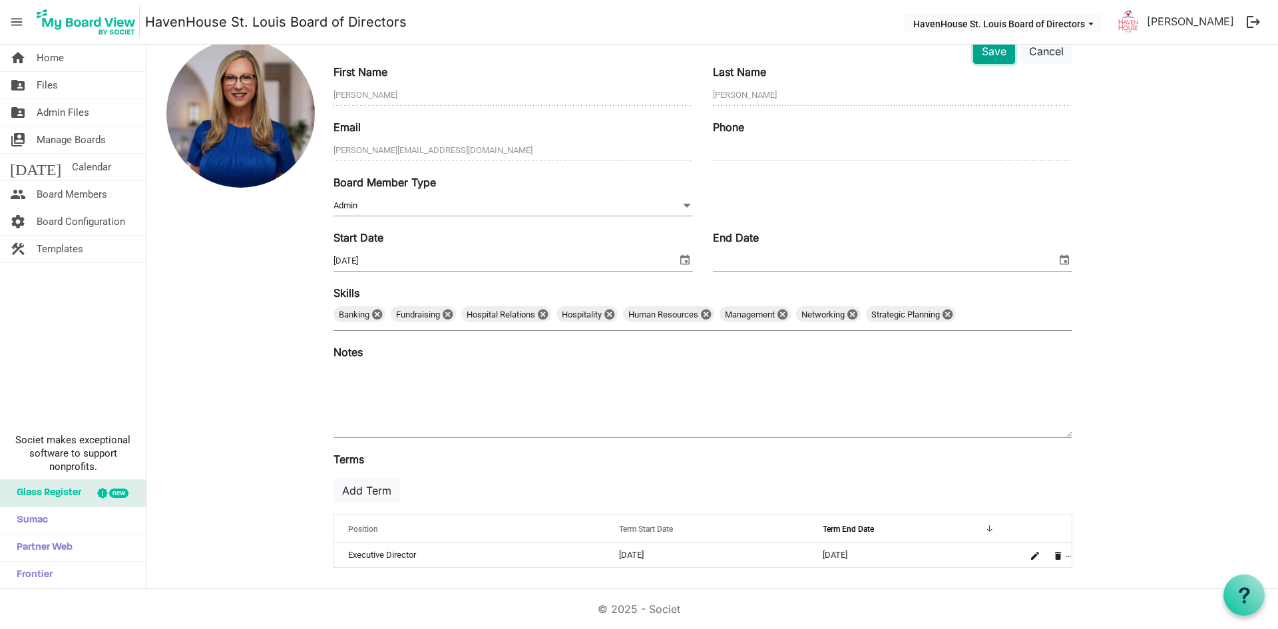
click at [988, 63] on button "Save" at bounding box center [994, 51] width 42 height 25
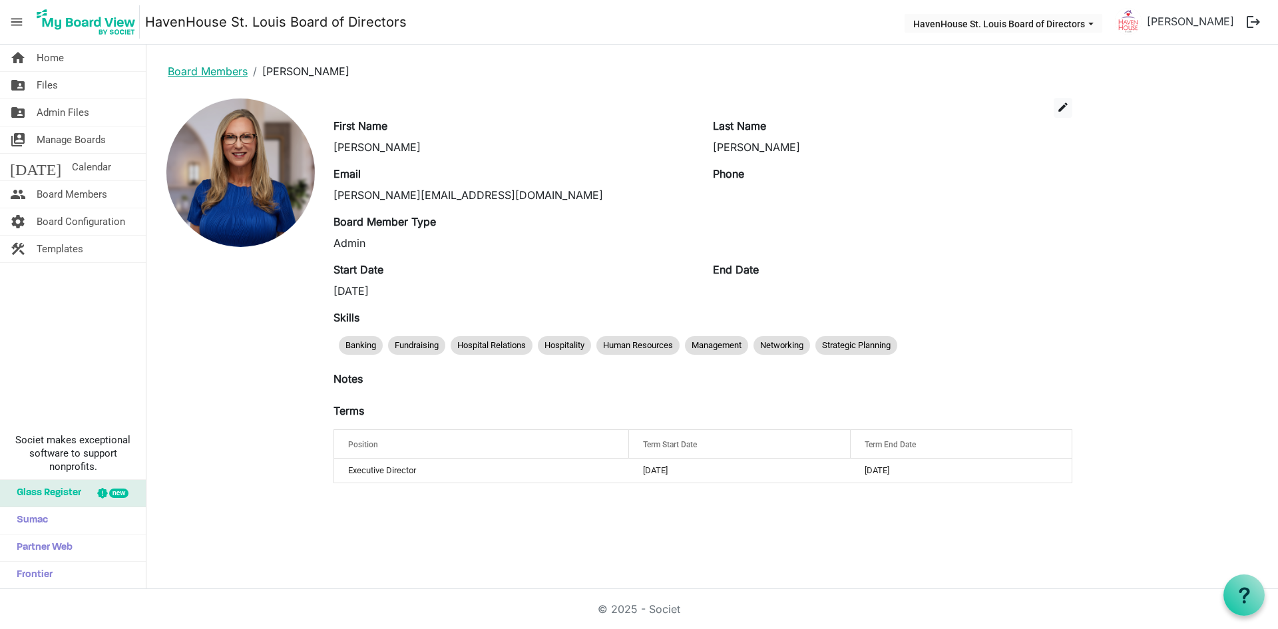
click at [227, 73] on link "Board Members" at bounding box center [208, 71] width 80 height 13
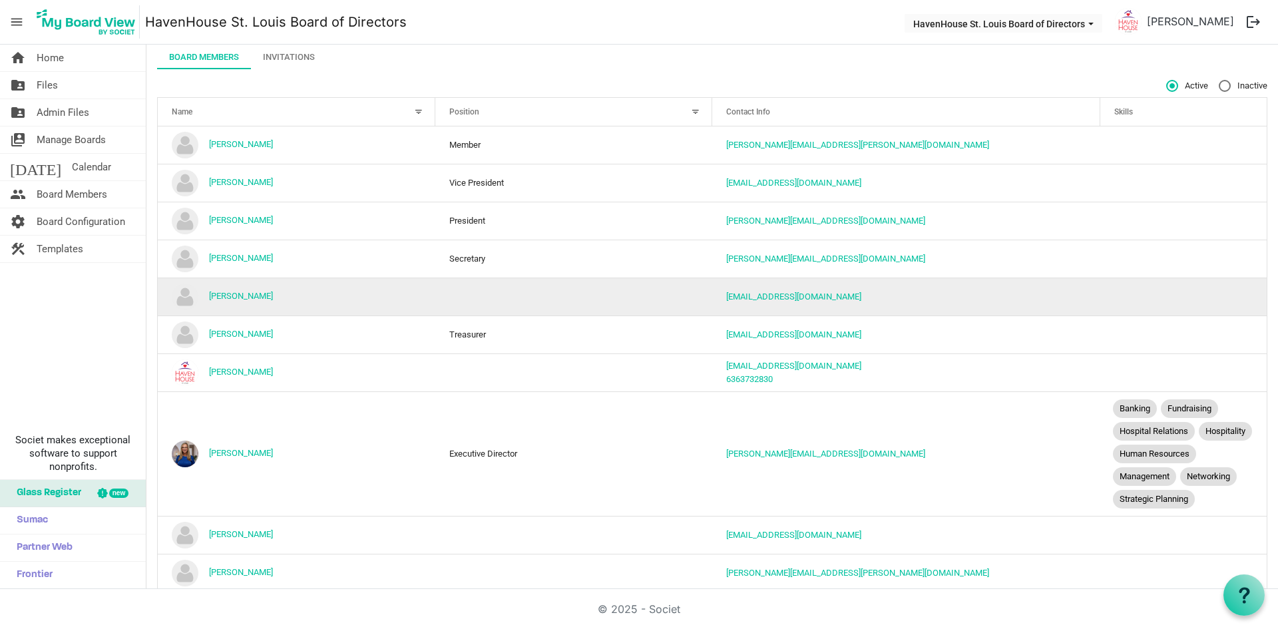
scroll to position [121, 0]
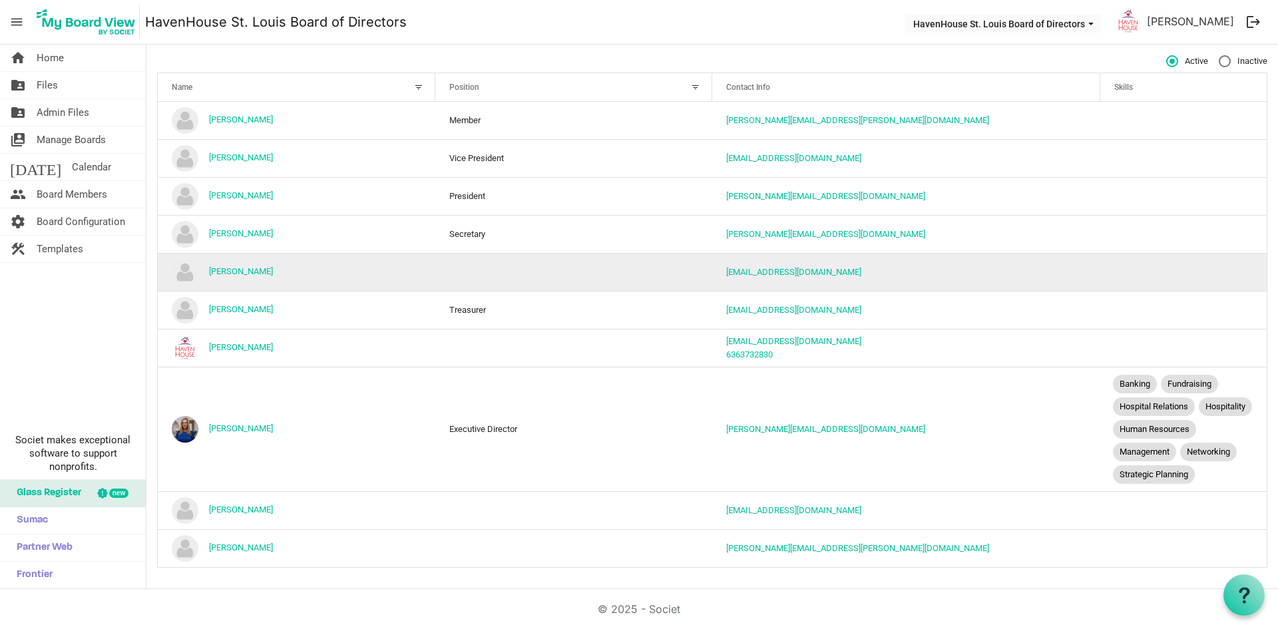
click at [467, 262] on td "column header Position" at bounding box center [574, 272] width 278 height 38
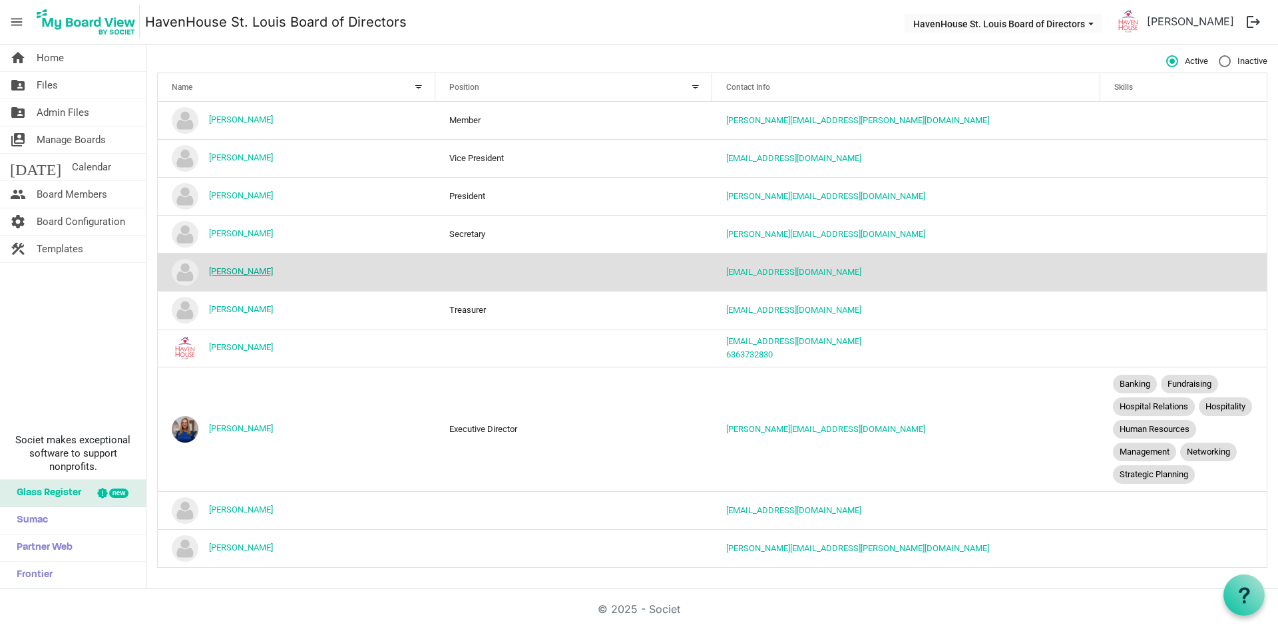
click at [235, 266] on link "[PERSON_NAME]" at bounding box center [241, 271] width 64 height 10
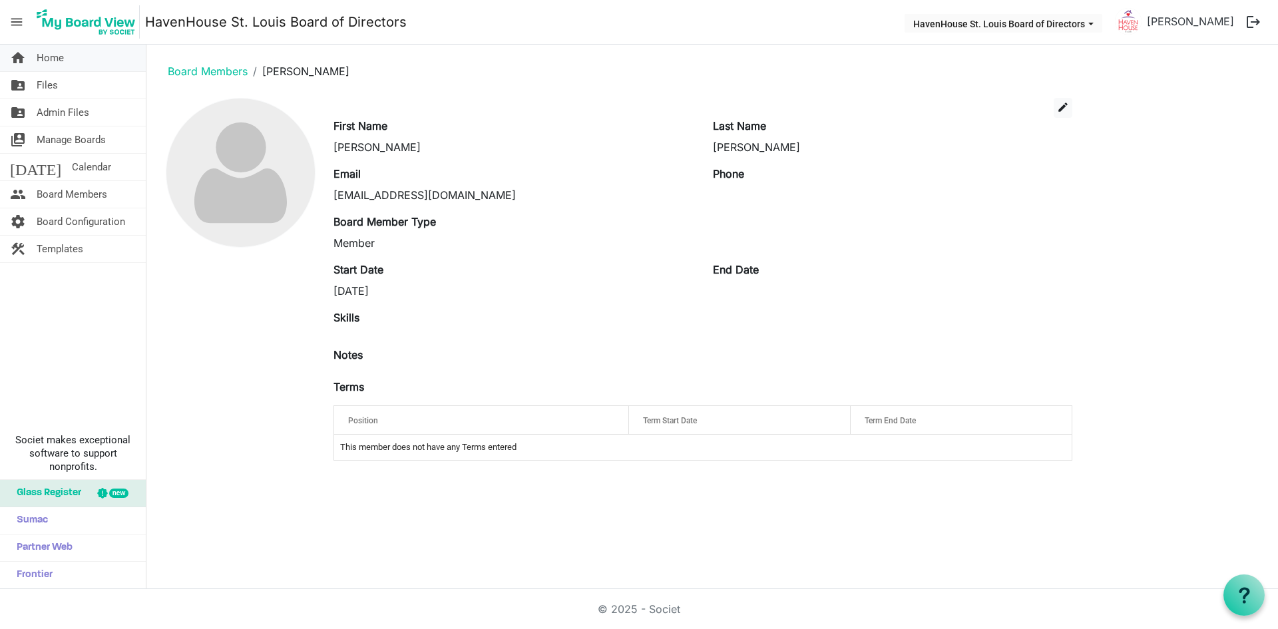
click at [34, 53] on link "home Home" at bounding box center [73, 58] width 146 height 27
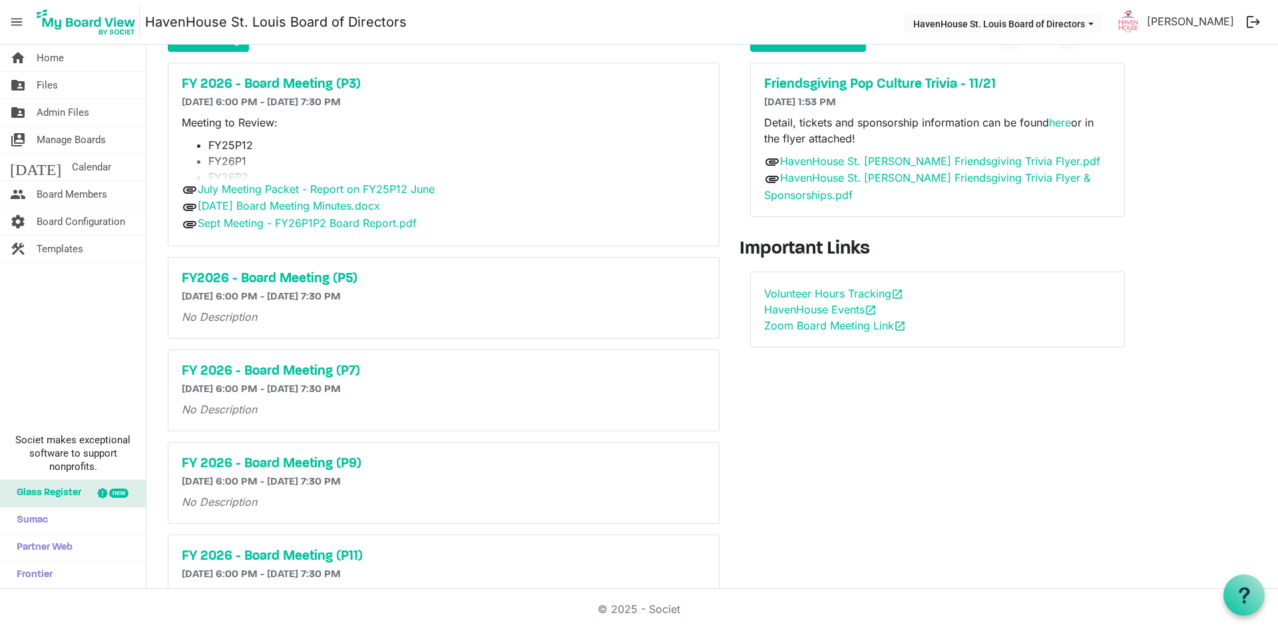
scroll to position [204, 0]
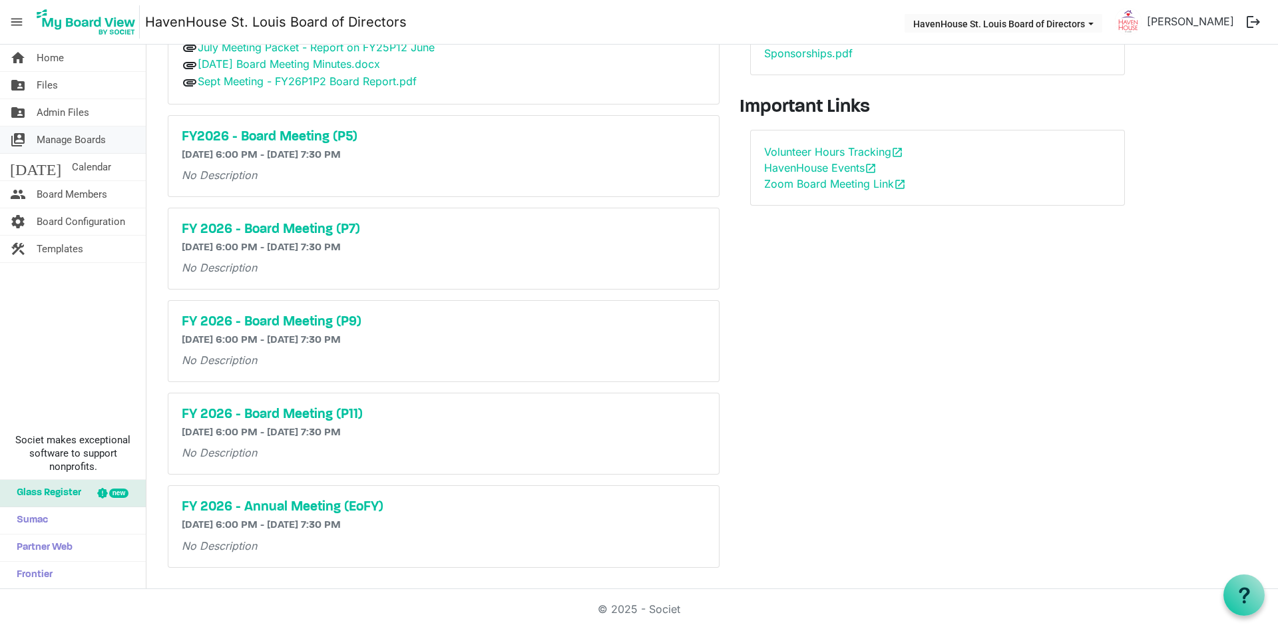
click at [59, 136] on span "Manage Boards" at bounding box center [71, 139] width 69 height 27
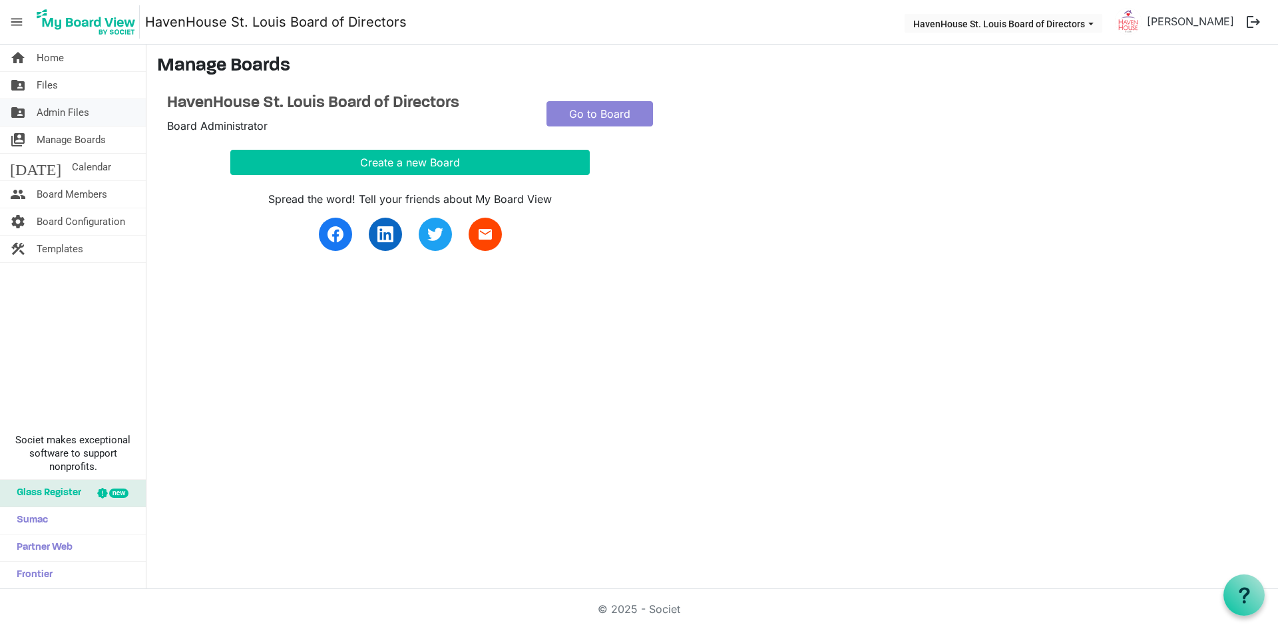
click at [39, 115] on span "Admin Files" at bounding box center [63, 112] width 53 height 27
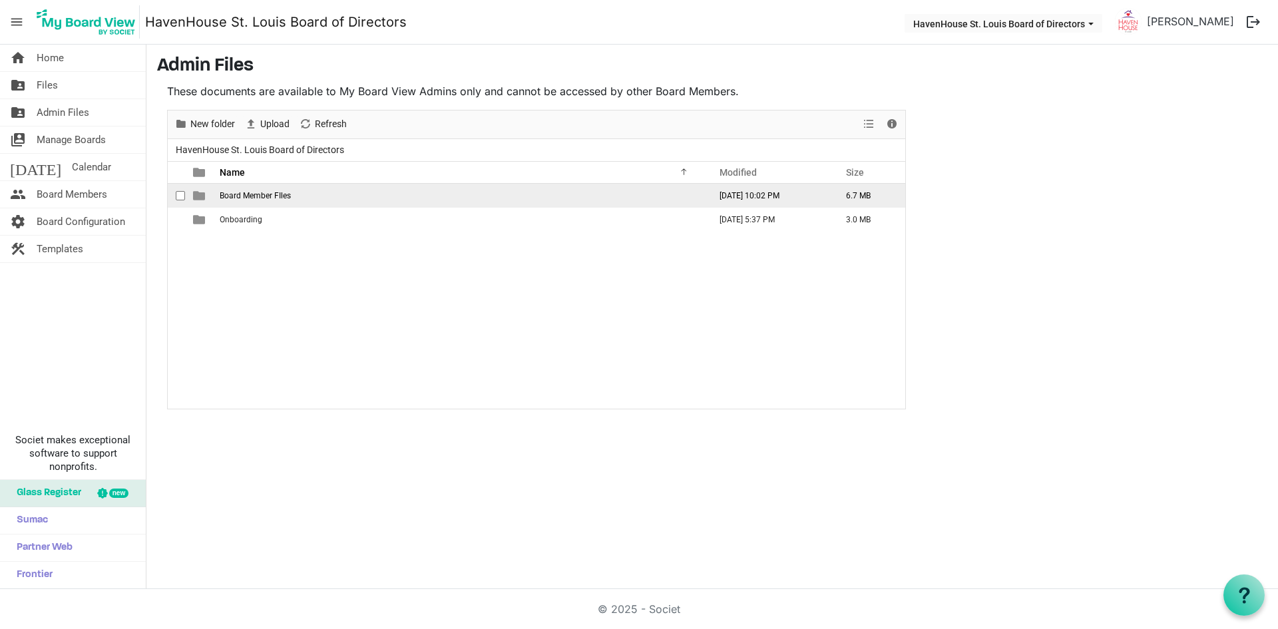
click at [279, 194] on span "Board Member FIles" at bounding box center [255, 195] width 71 height 9
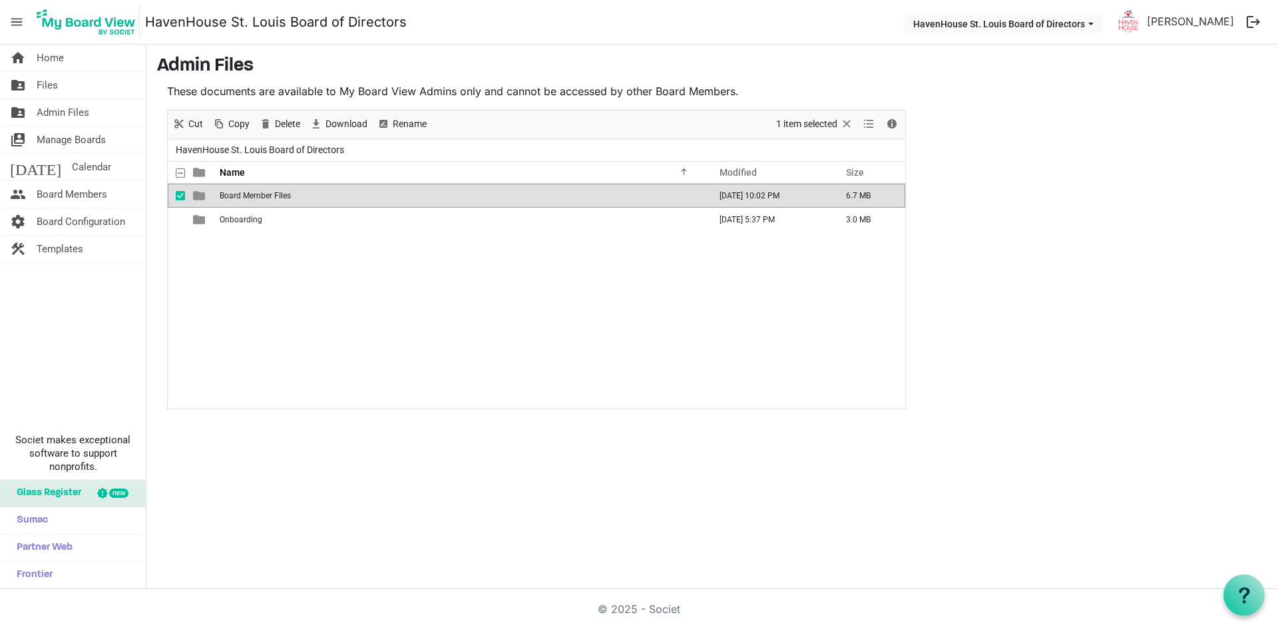
click at [279, 194] on span "Board Member FIles" at bounding box center [255, 195] width 71 height 9
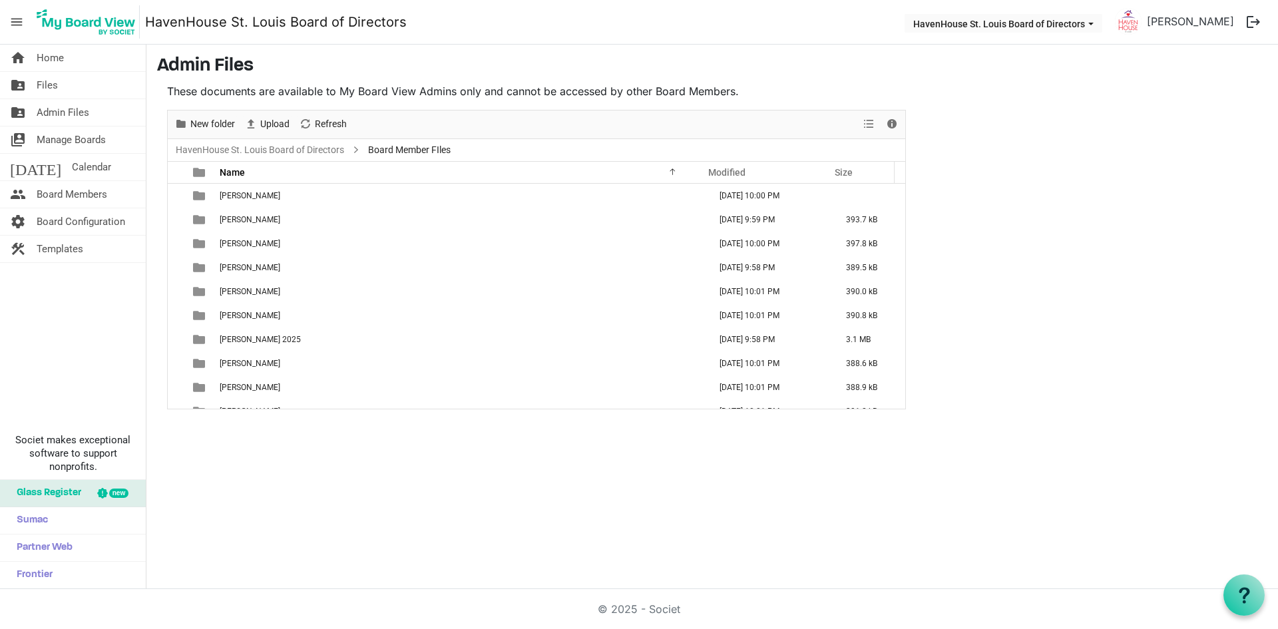
click at [279, 194] on td "Anne Feeney" at bounding box center [461, 196] width 490 height 24
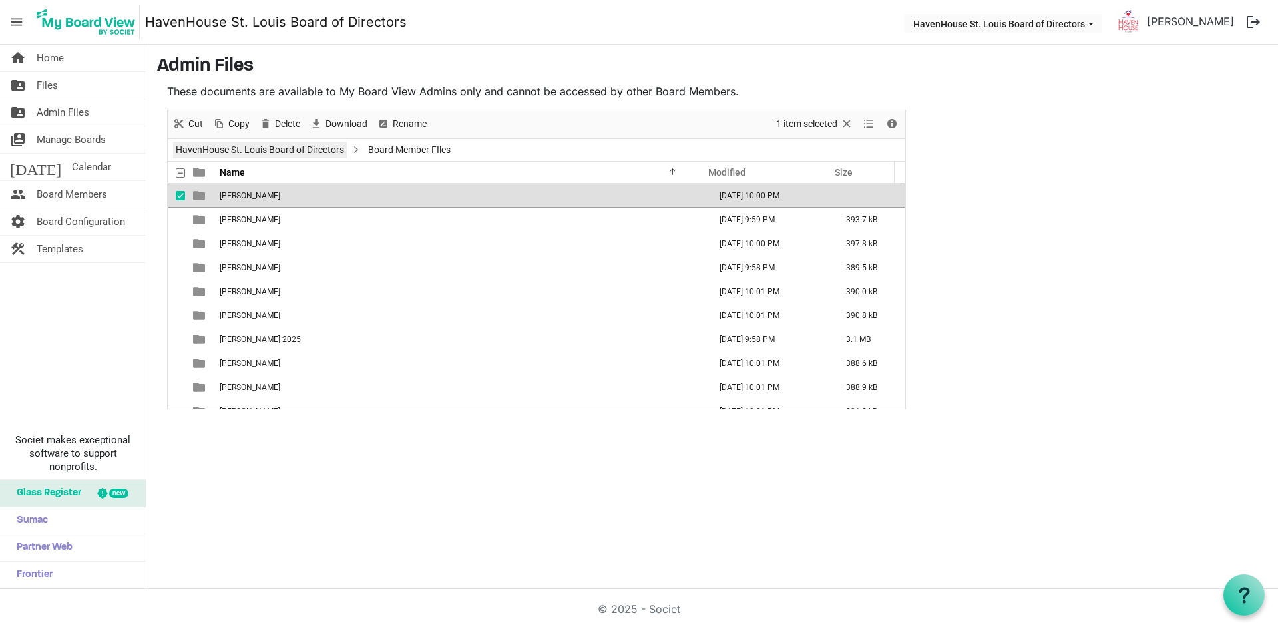
click at [288, 149] on link "HavenHouse St. Louis Board of Directors" at bounding box center [260, 150] width 174 height 17
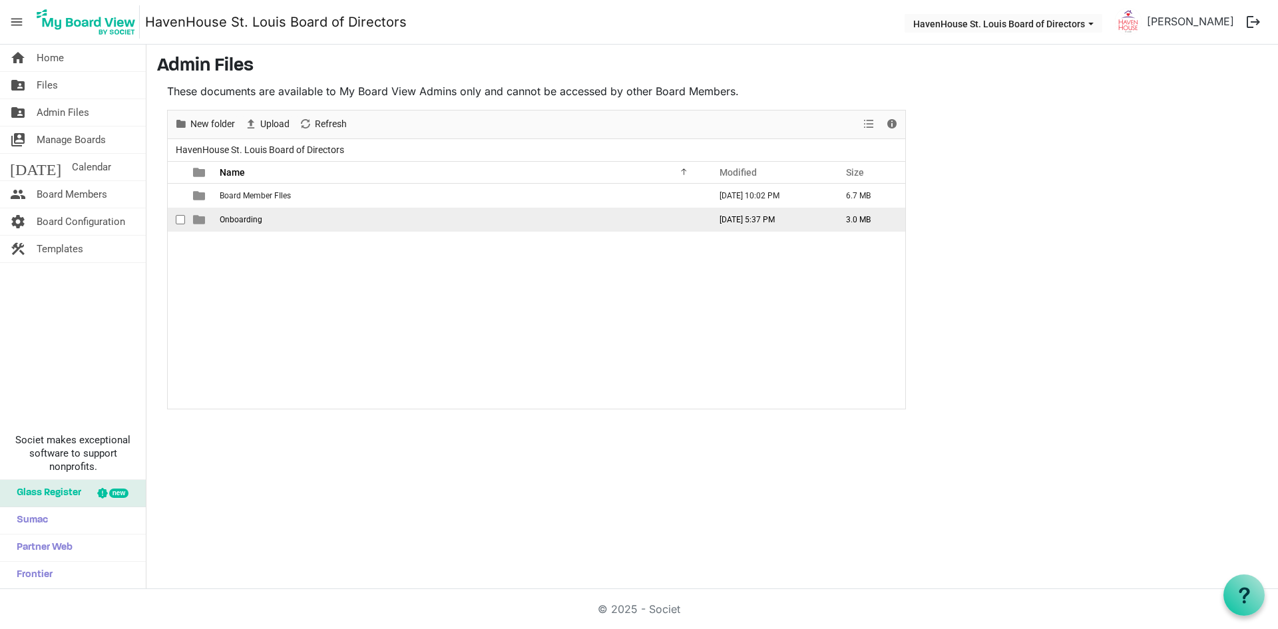
click at [244, 224] on td "Onboarding" at bounding box center [461, 220] width 490 height 24
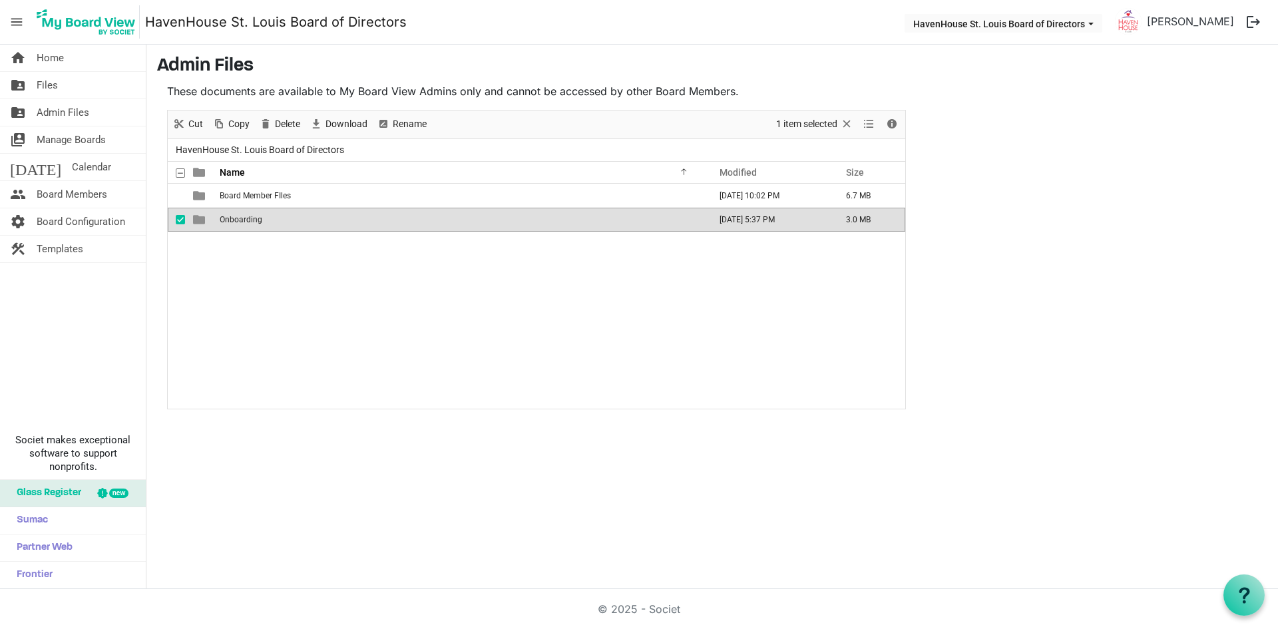
click at [244, 224] on td "Onboarding" at bounding box center [461, 220] width 490 height 24
click at [0, 0] on div at bounding box center [0, 0] width 0 height 0
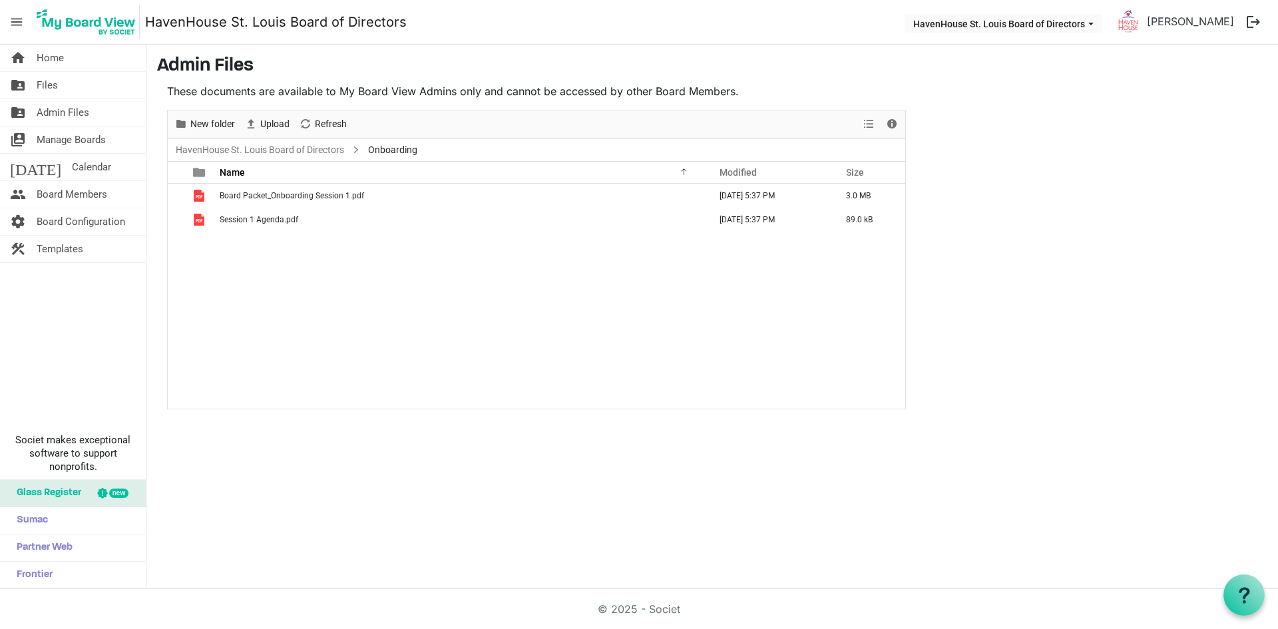
click at [313, 313] on div "Board Packet_Onboarding Session 1.pdf May 28, 2025 5:37 PM 3.0 MB Session 1 Age…" at bounding box center [536, 296] width 737 height 225
click at [871, 130] on span "View dropdownbutton" at bounding box center [869, 124] width 16 height 17
click at [889, 126] on span "Details" at bounding box center [892, 124] width 16 height 17
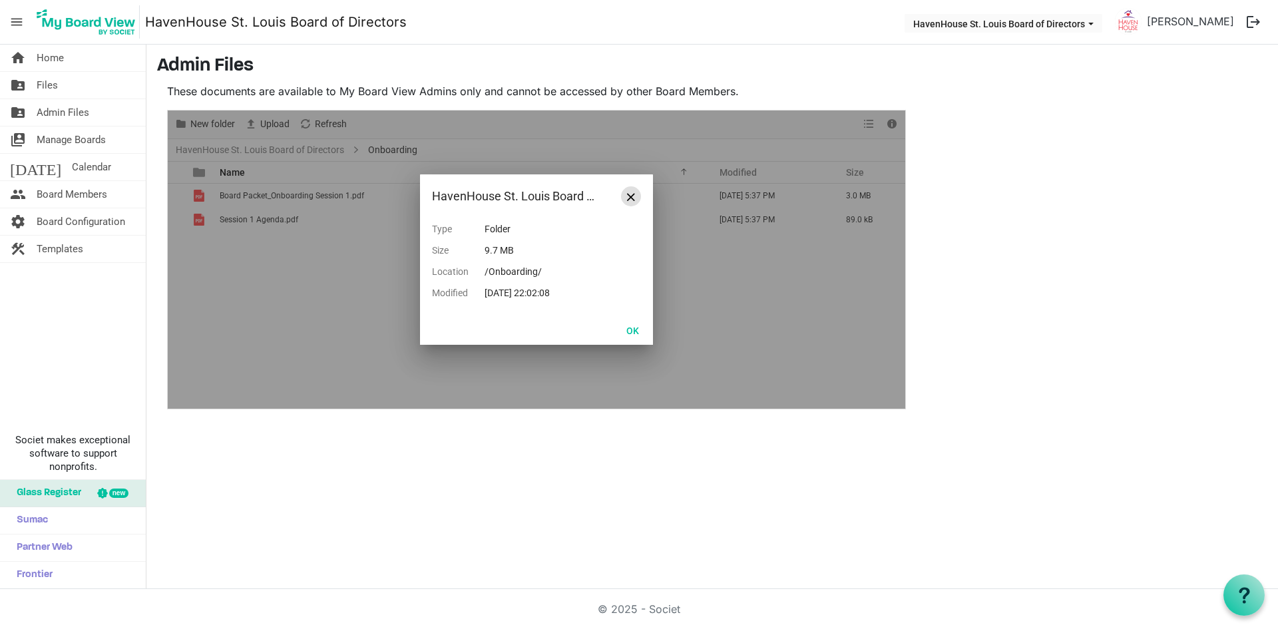
drag, startPoint x: 631, startPoint y: 194, endPoint x: 1006, endPoint y: 294, distance: 388.4
click at [631, 195] on span "Close" at bounding box center [631, 197] width 8 height 8
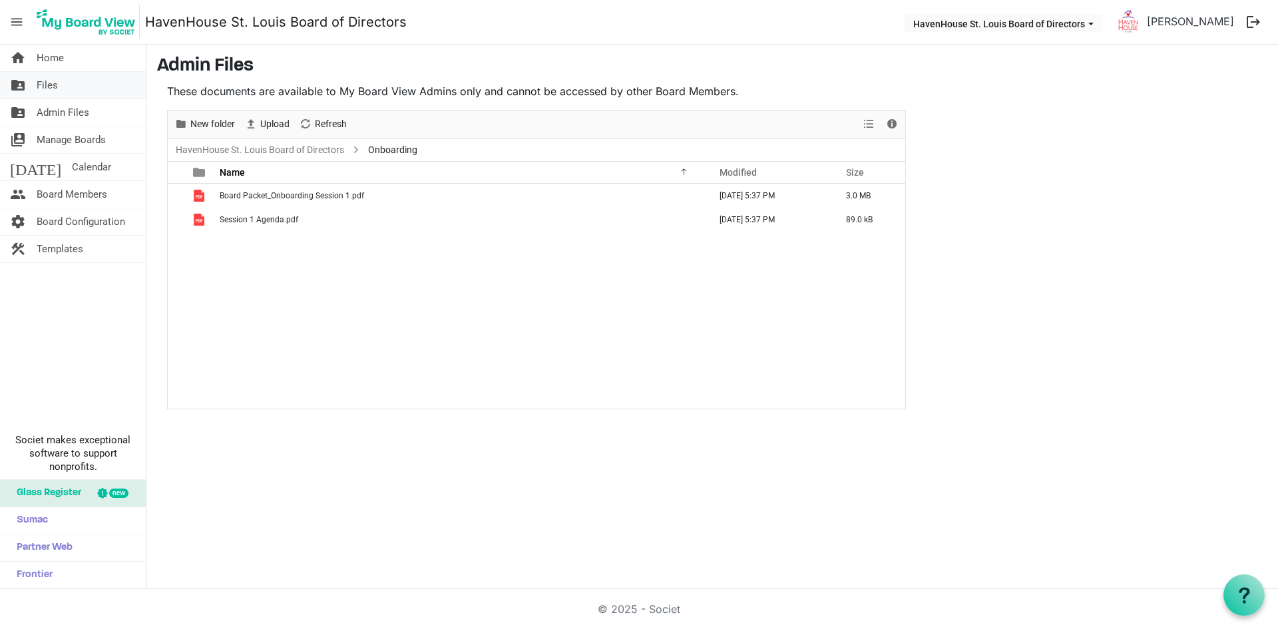
click at [87, 92] on link "folder_shared Files" at bounding box center [73, 85] width 146 height 27
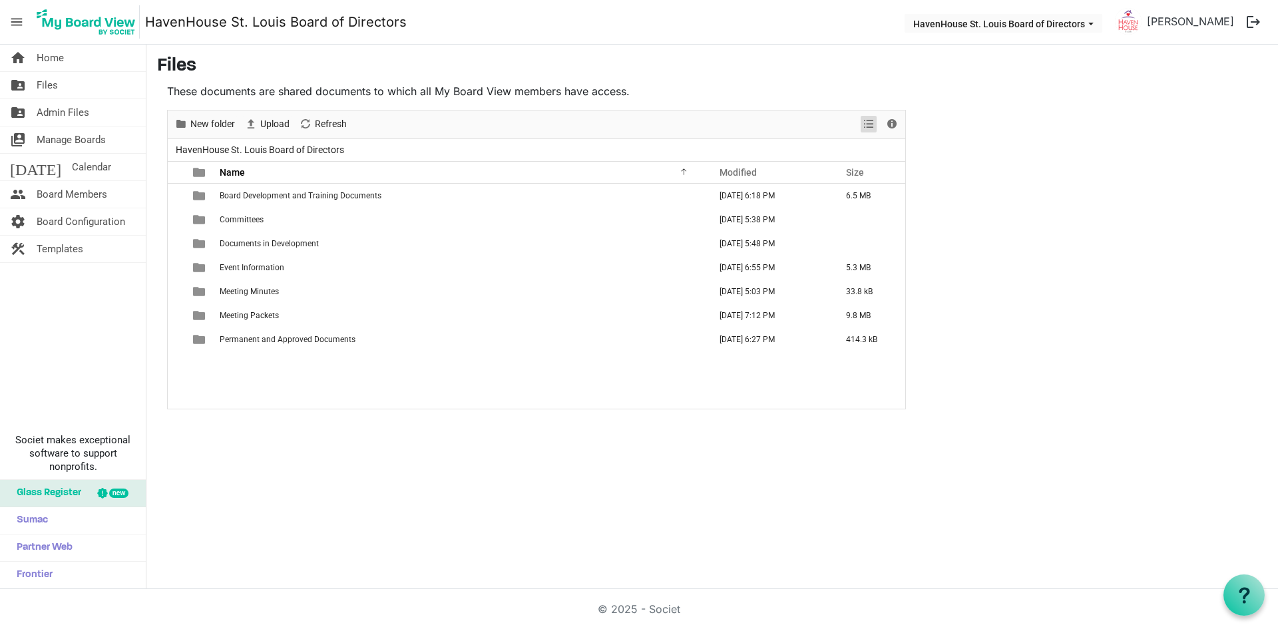
click at [869, 122] on span "View dropdownbutton" at bounding box center [869, 124] width 16 height 17
click at [907, 122] on div "These documents are shared documents to which all My Board View members have ac…" at bounding box center [536, 246] width 759 height 326
click at [895, 122] on span "Details" at bounding box center [892, 124] width 16 height 17
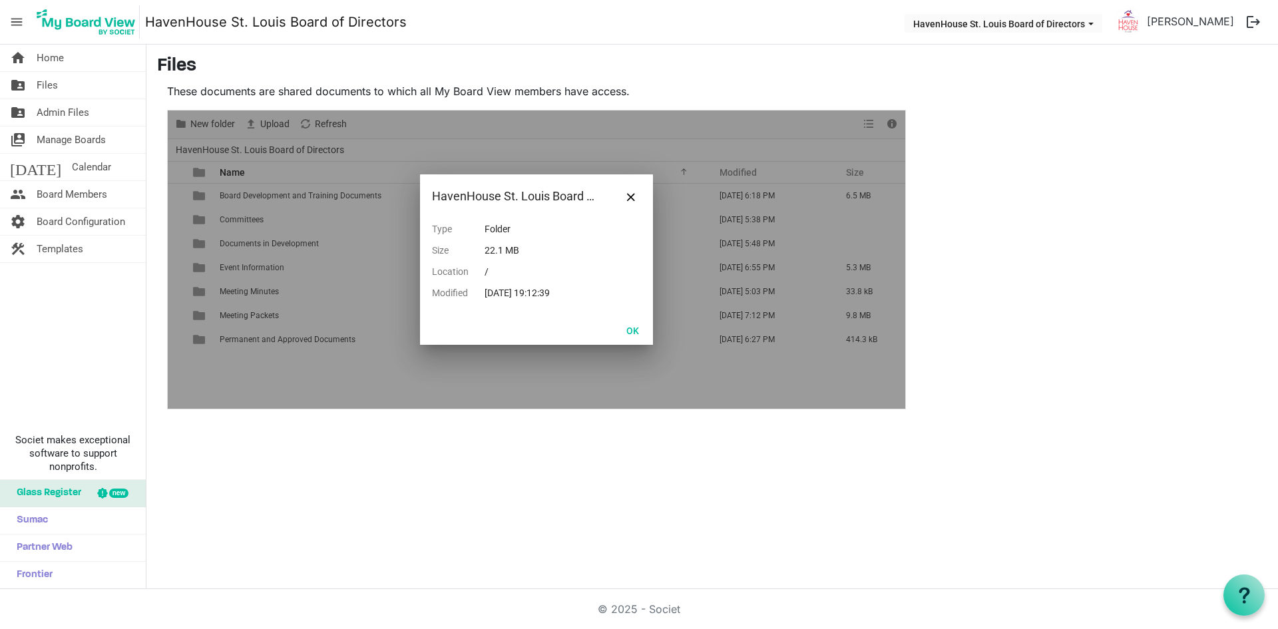
click at [1020, 174] on main "Files These documents are shared documents to which all My Board View members h…" at bounding box center [712, 232] width 1132 height 375
click at [628, 331] on button "OK" at bounding box center [633, 330] width 30 height 19
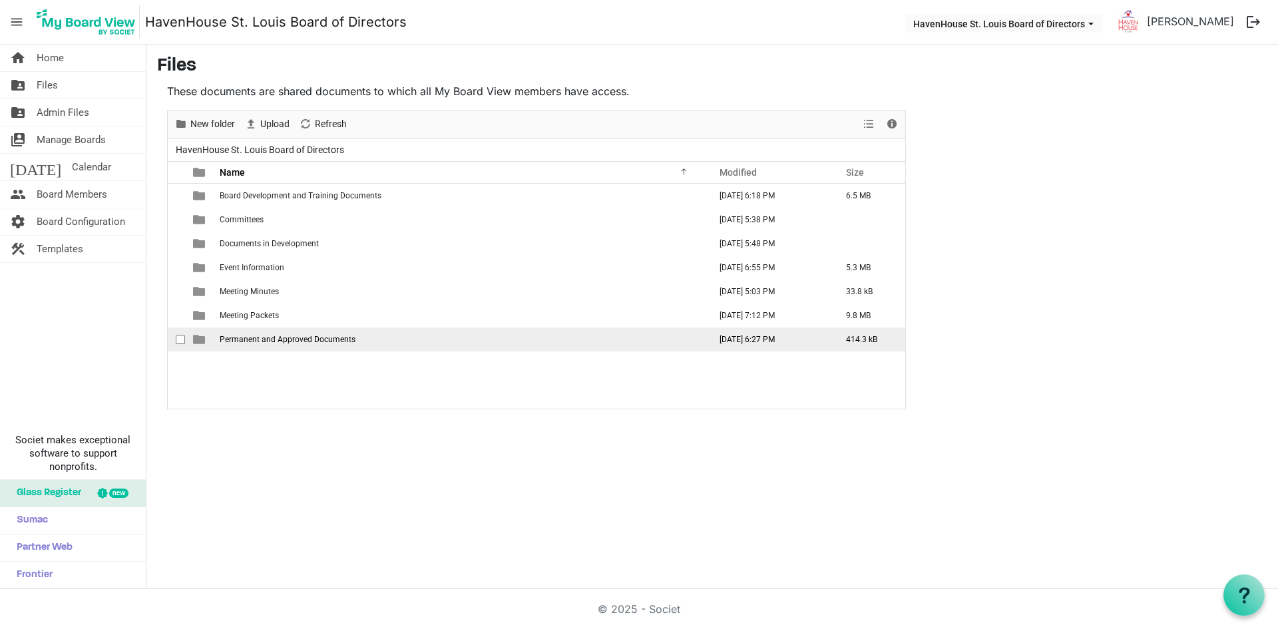
click at [278, 340] on span "Permanent and Approved Documents" at bounding box center [288, 339] width 136 height 9
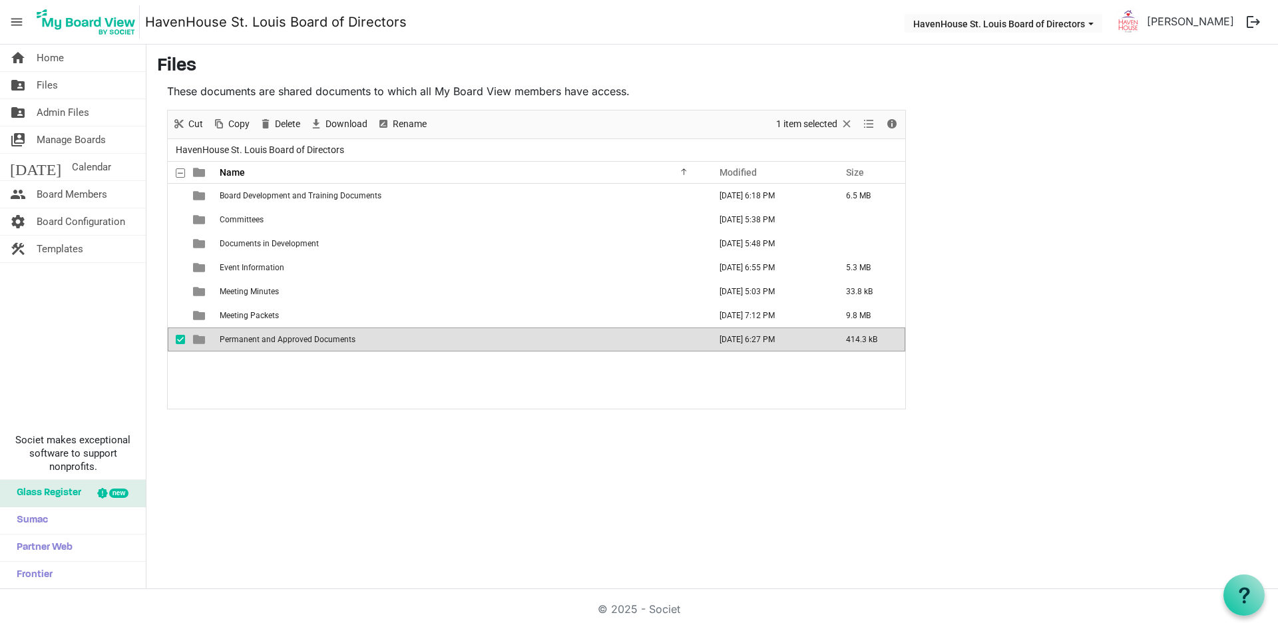
click at [276, 337] on span "Permanent and Approved Documents" at bounding box center [288, 339] width 136 height 9
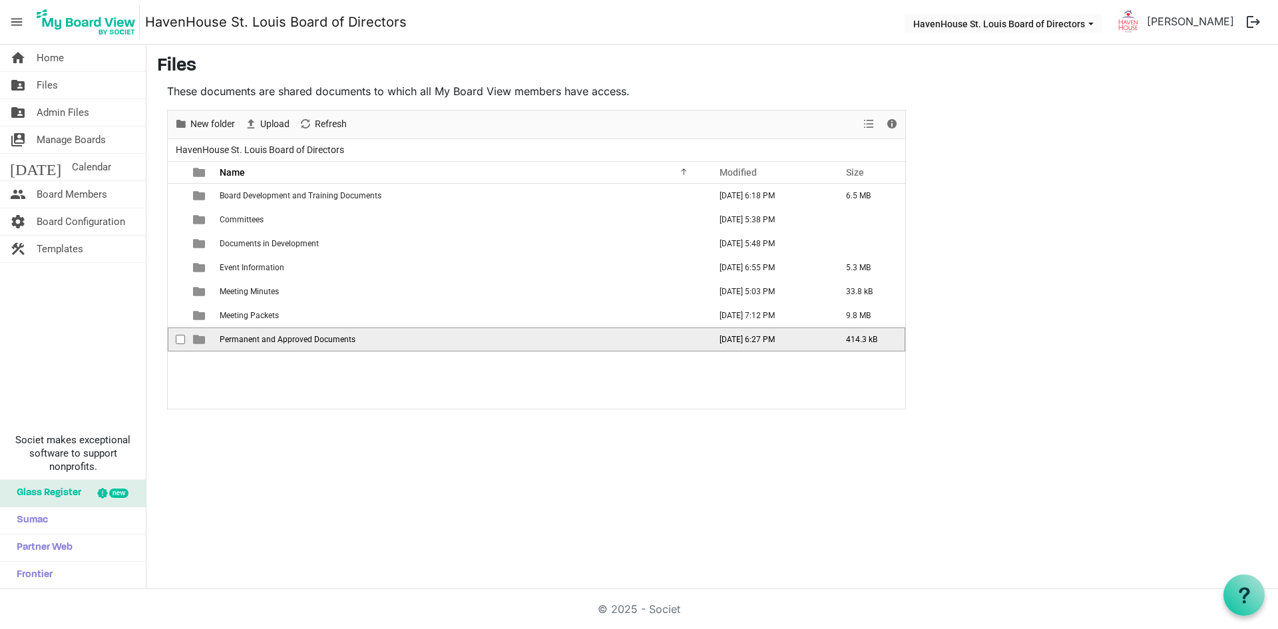
click at [276, 337] on span "Permanent and Approved Documents" at bounding box center [288, 339] width 136 height 9
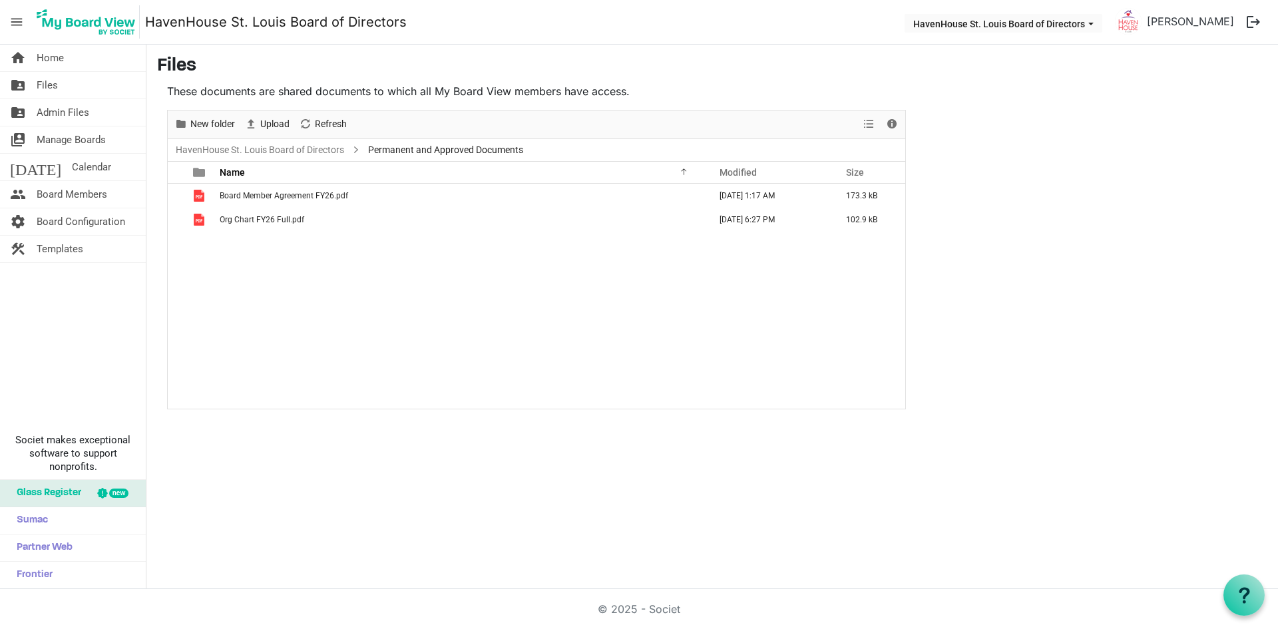
click at [287, 280] on div "Board Member Agreement FY26.pdf June 26, 2025 1:17 AM 173.3 kB Org Chart FY26 F…" at bounding box center [536, 296] width 737 height 225
drag, startPoint x: 337, startPoint y: 150, endPoint x: 330, endPoint y: 160, distance: 11.5
click at [337, 150] on link "HavenHouse St. Louis Board of Directors" at bounding box center [260, 150] width 174 height 17
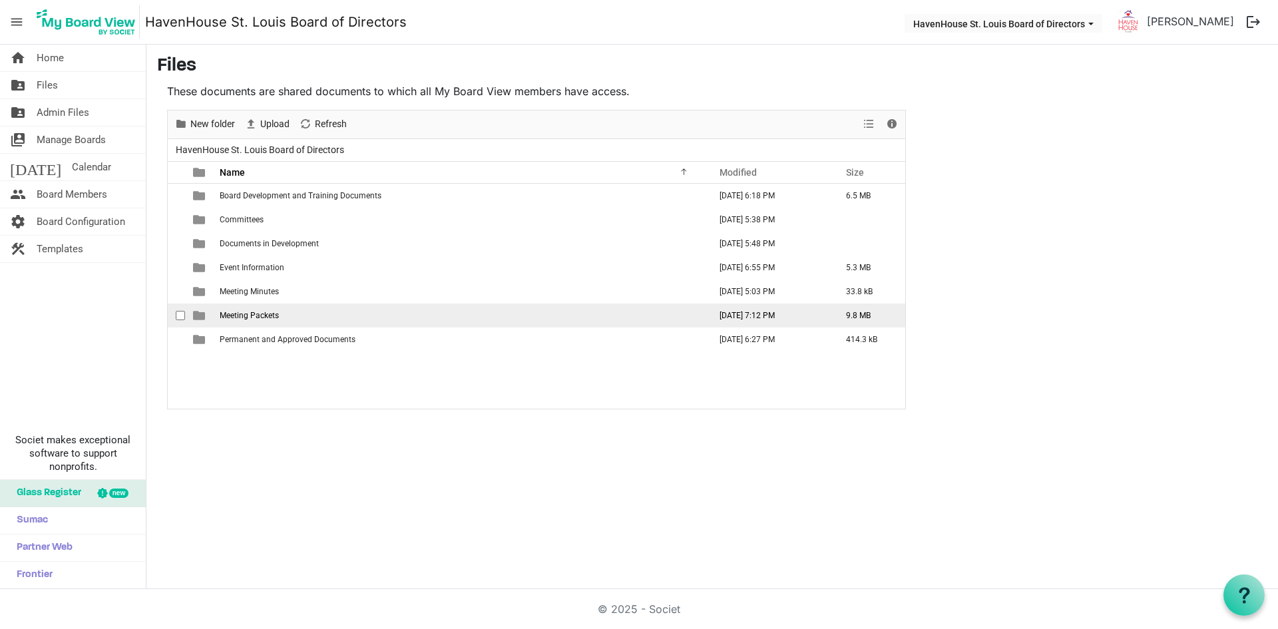
click at [253, 315] on span "Meeting Packets" at bounding box center [249, 315] width 59 height 9
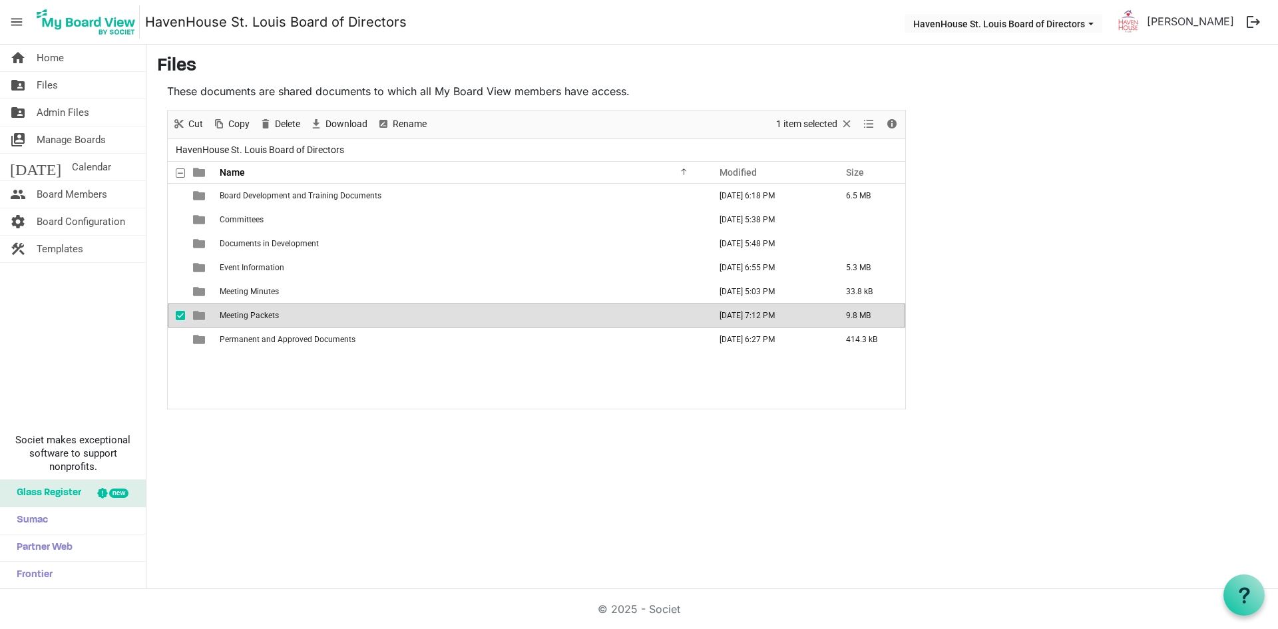
click at [253, 315] on span "Meeting Packets" at bounding box center [249, 315] width 59 height 9
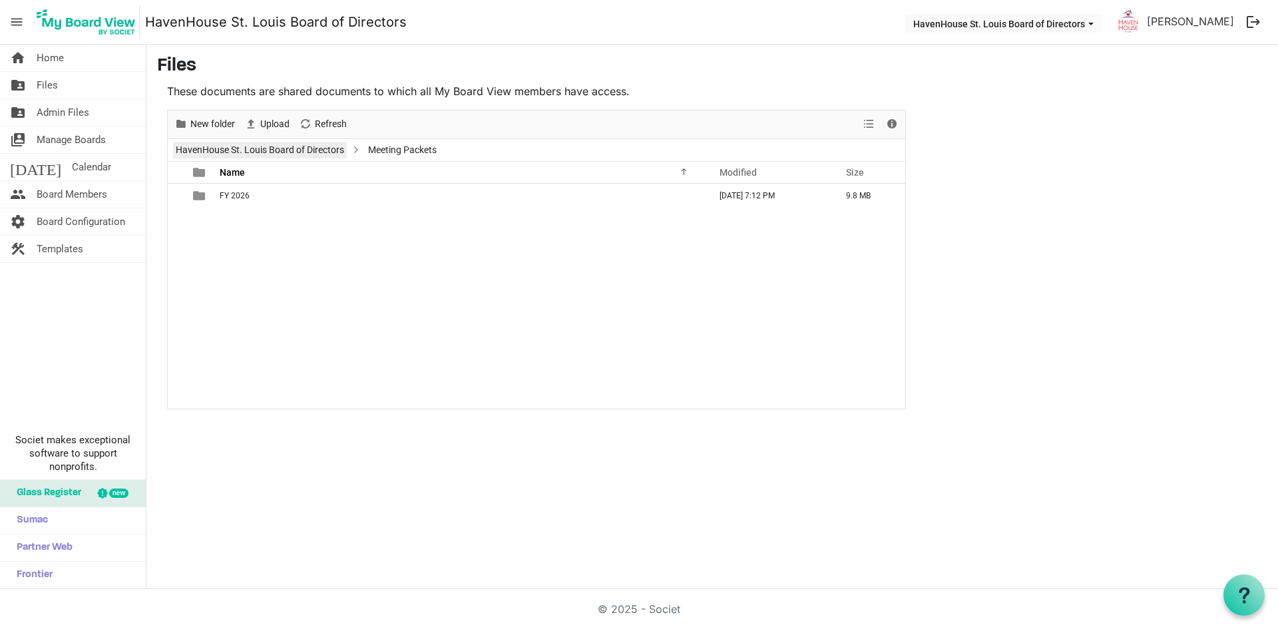
click at [292, 144] on link "HavenHouse St. Louis Board of Directors" at bounding box center [260, 150] width 174 height 17
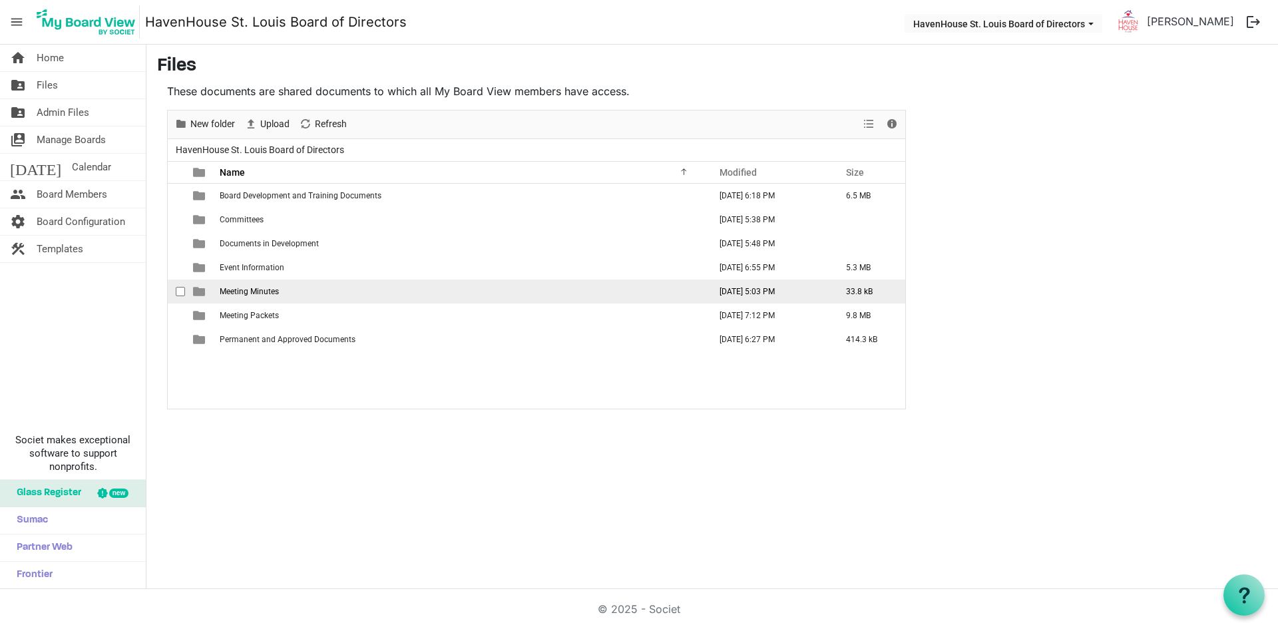
click at [252, 295] on span "Meeting Minutes" at bounding box center [249, 291] width 59 height 9
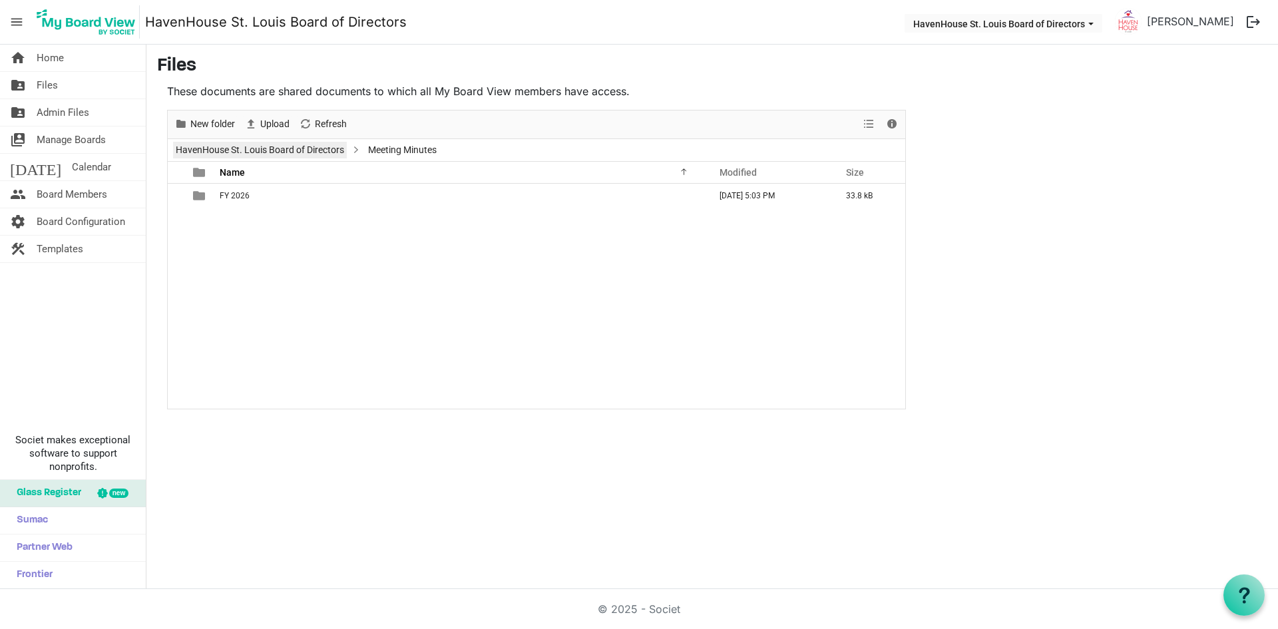
click at [232, 152] on link "HavenHouse St. Louis Board of Directors" at bounding box center [260, 150] width 174 height 17
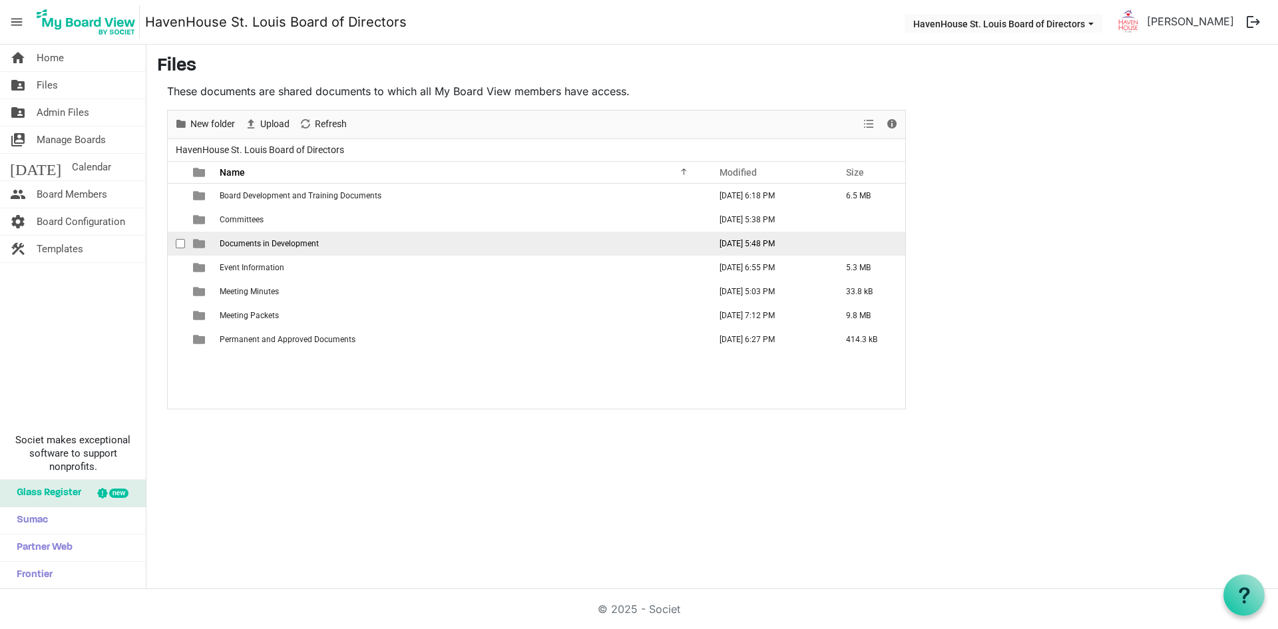
click at [266, 245] on span "Documents in Development" at bounding box center [269, 243] width 99 height 9
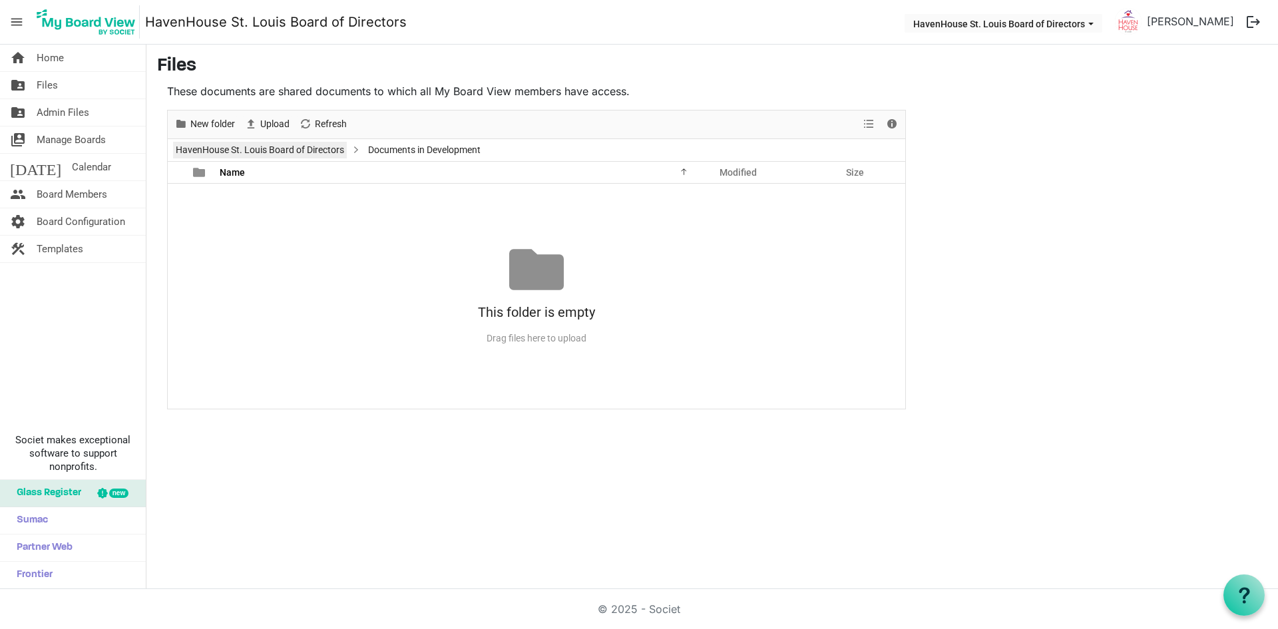
click at [270, 144] on link "HavenHouse St. Louis Board of Directors" at bounding box center [260, 150] width 174 height 17
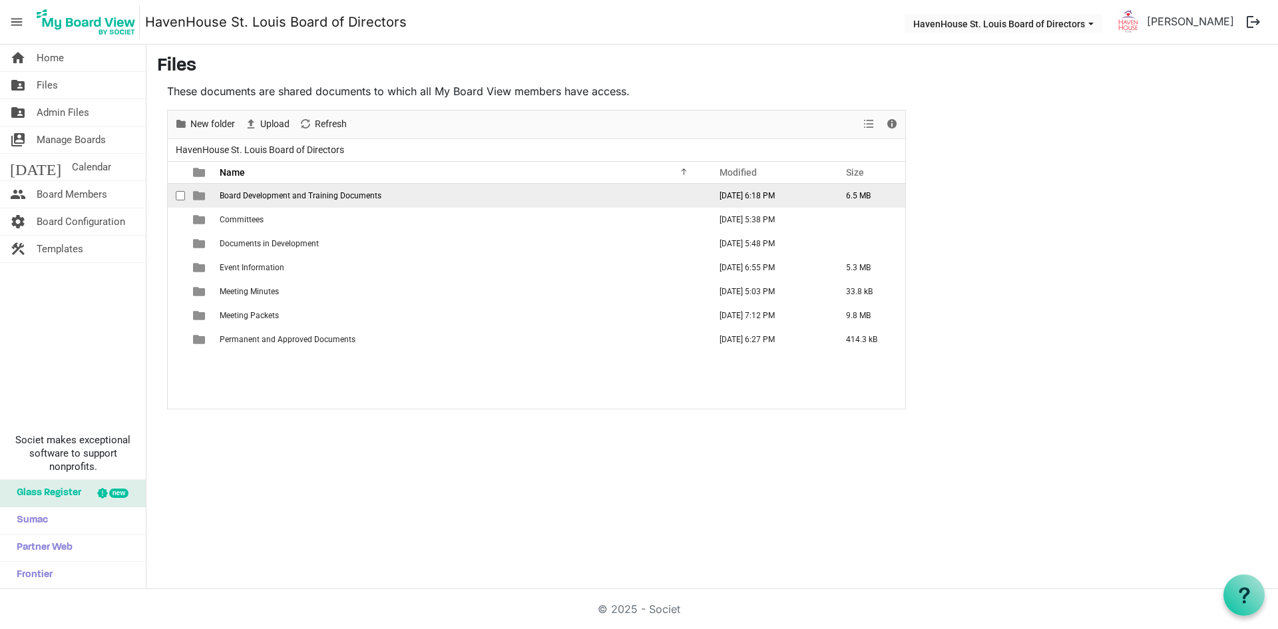
click at [268, 193] on span "Board Development and Training Documents" at bounding box center [301, 195] width 162 height 9
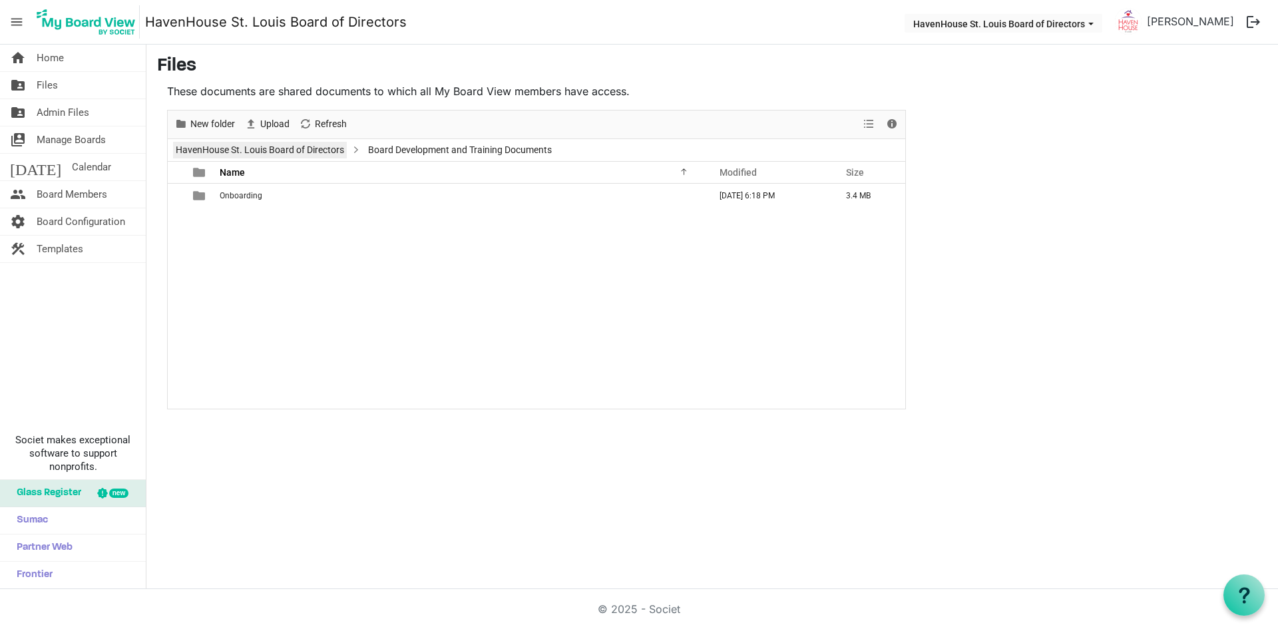
click at [228, 148] on link "HavenHouse St. Louis Board of Directors" at bounding box center [260, 150] width 174 height 17
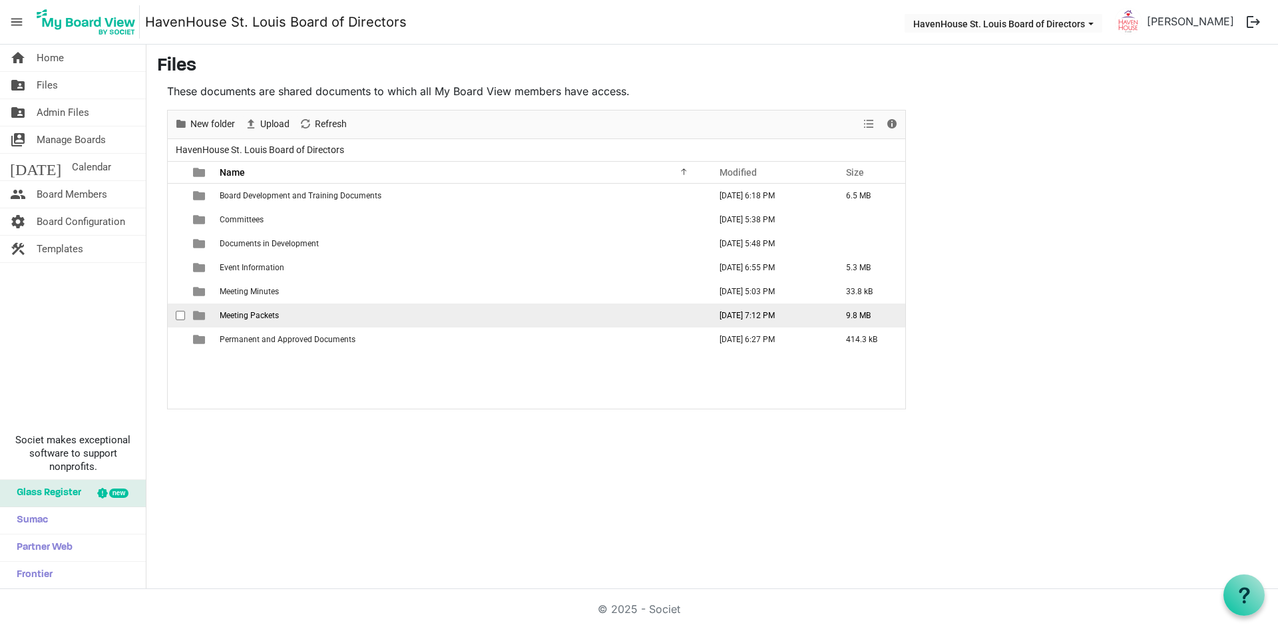
click at [259, 313] on span "Meeting Packets" at bounding box center [249, 315] width 59 height 9
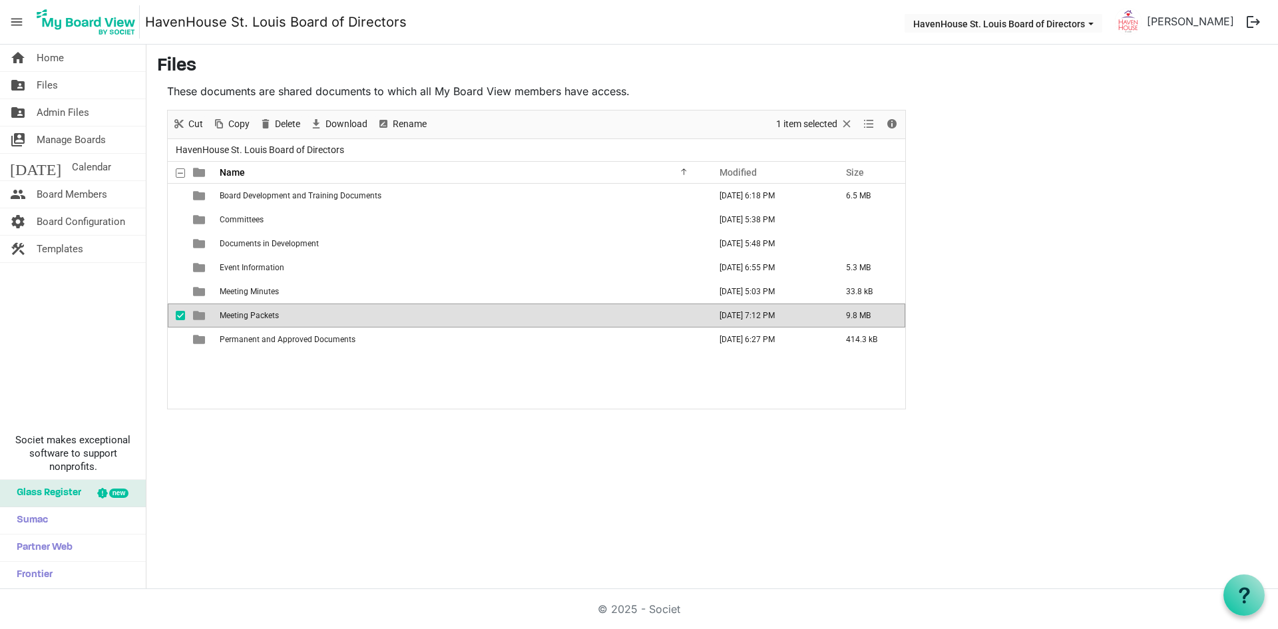
click at [259, 313] on span "Meeting Packets" at bounding box center [249, 315] width 59 height 9
click at [259, 313] on div at bounding box center [536, 259] width 737 height 298
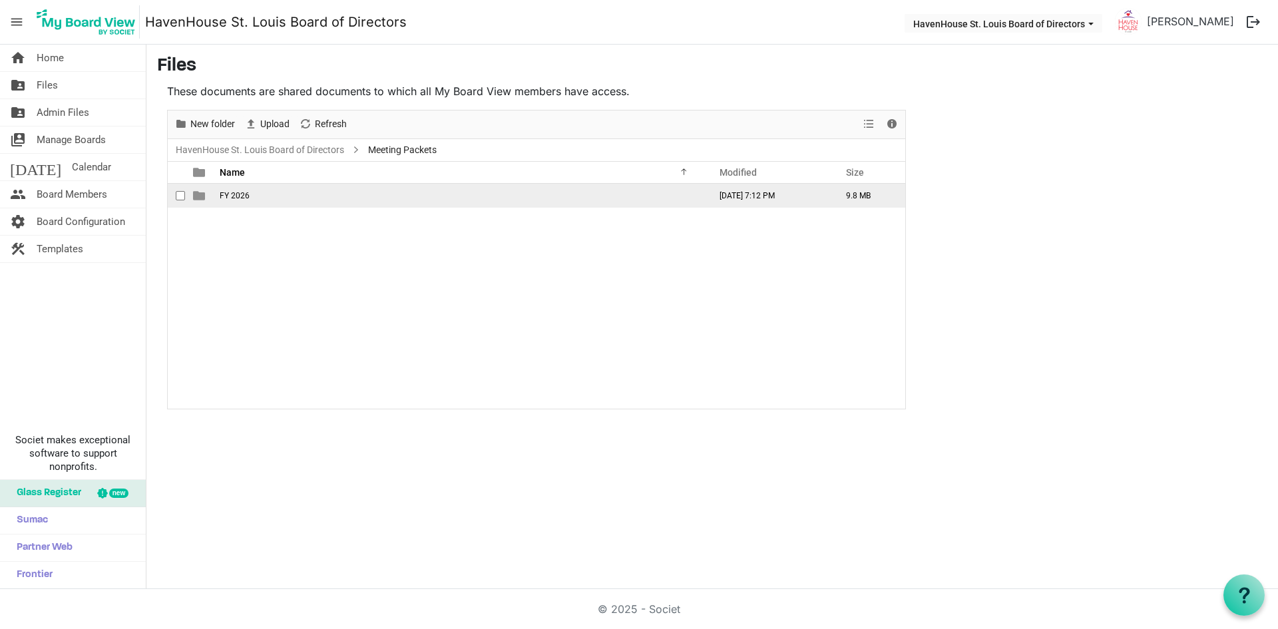
click at [242, 194] on span "FY 2026" at bounding box center [235, 195] width 30 height 9
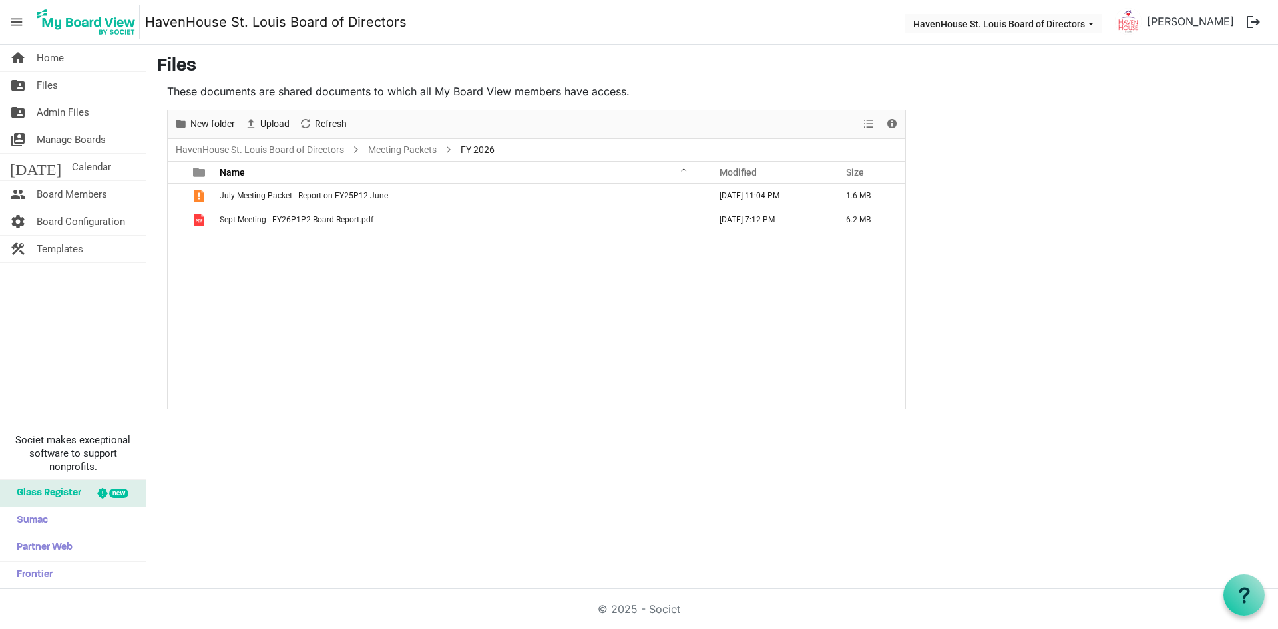
click at [335, 317] on div "July Meeting Packet - Report on FY25P12 June July 21, 2025 11:04 PM 1.6 MB Sept…" at bounding box center [536, 296] width 737 height 225
click at [234, 272] on div "July Meeting Packet - Report on FY25P12 June July 21, 2025 11:04 PM 1.6 MB Sept…" at bounding box center [536, 296] width 737 height 225
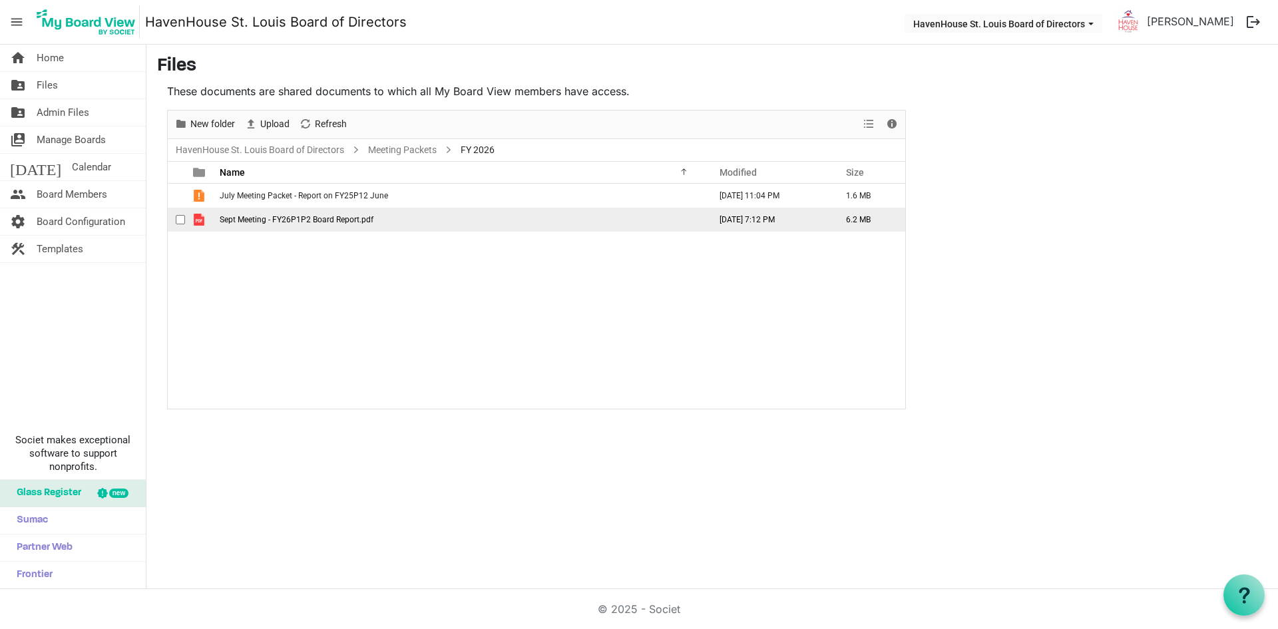
click at [247, 221] on span "Sept Meeting - FY26P1P2 Board Report.pdf" at bounding box center [297, 219] width 154 height 9
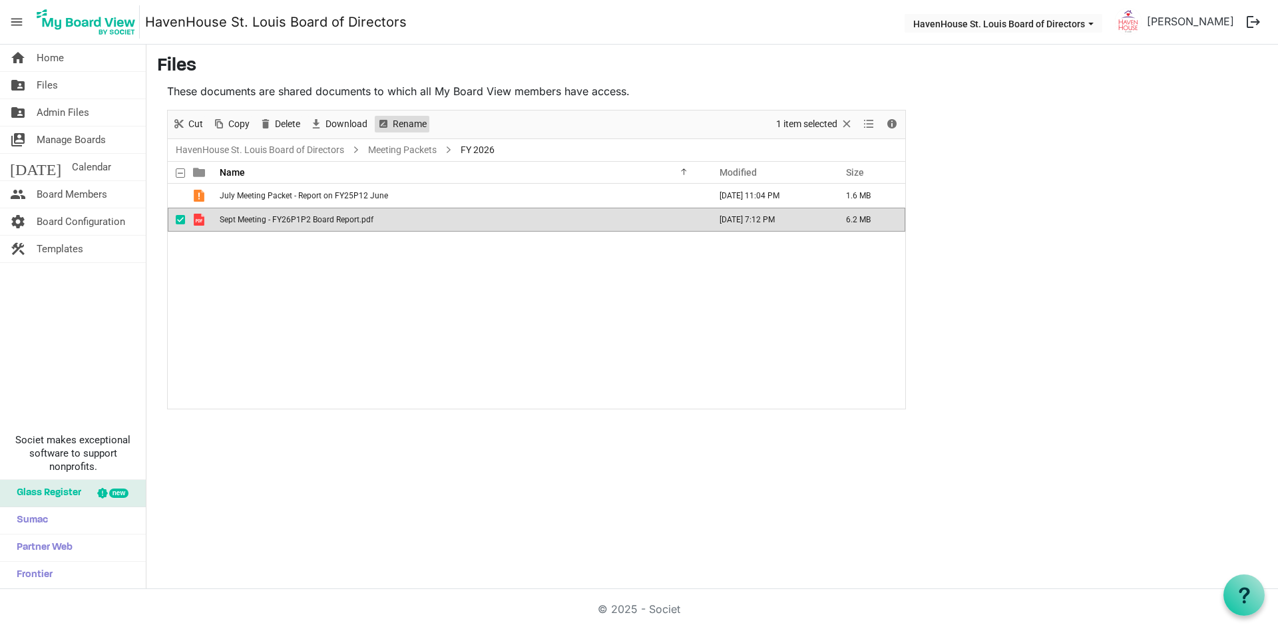
click at [386, 123] on span "Rename" at bounding box center [383, 124] width 16 height 17
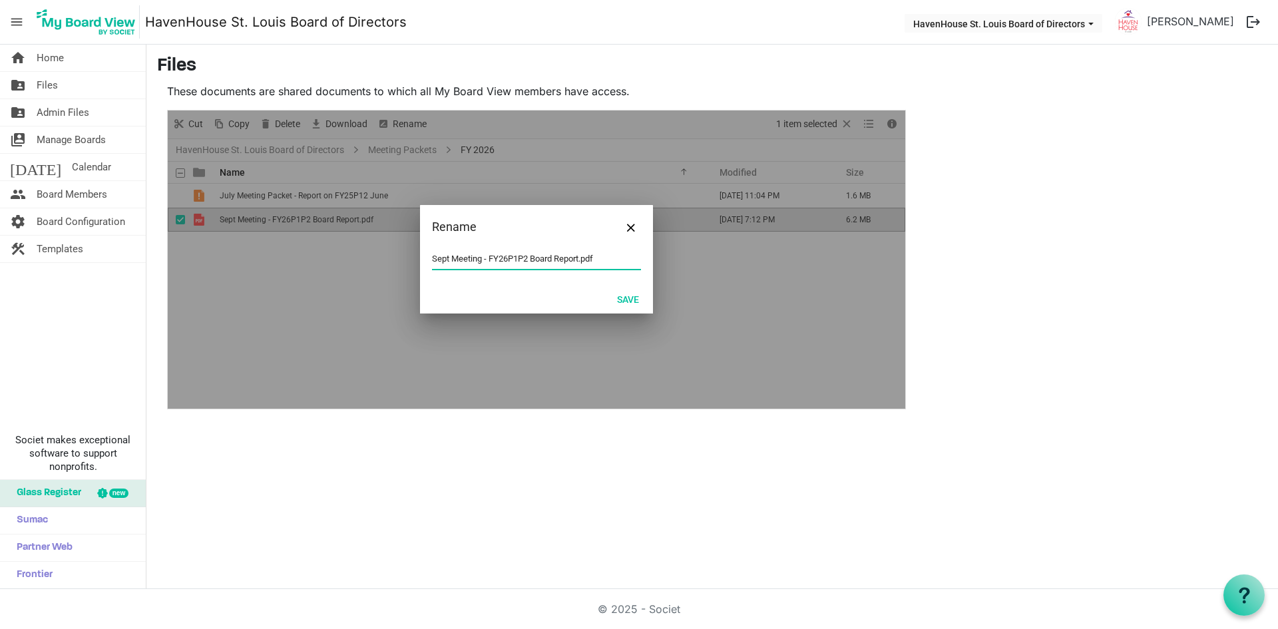
click at [459, 255] on input "Sept Meeting - FY26P1P2 Board Report.pdf" at bounding box center [536, 259] width 209 height 20
click at [470, 256] on input "Sept Meeting - FY26P1P2 Board Report.pdf" at bounding box center [536, 259] width 209 height 20
drag, startPoint x: 483, startPoint y: 260, endPoint x: 421, endPoint y: 254, distance: 62.2
click at [421, 254] on div "Sept Meeting - FY26P1P2 Board Report.pdf" at bounding box center [536, 266] width 233 height 35
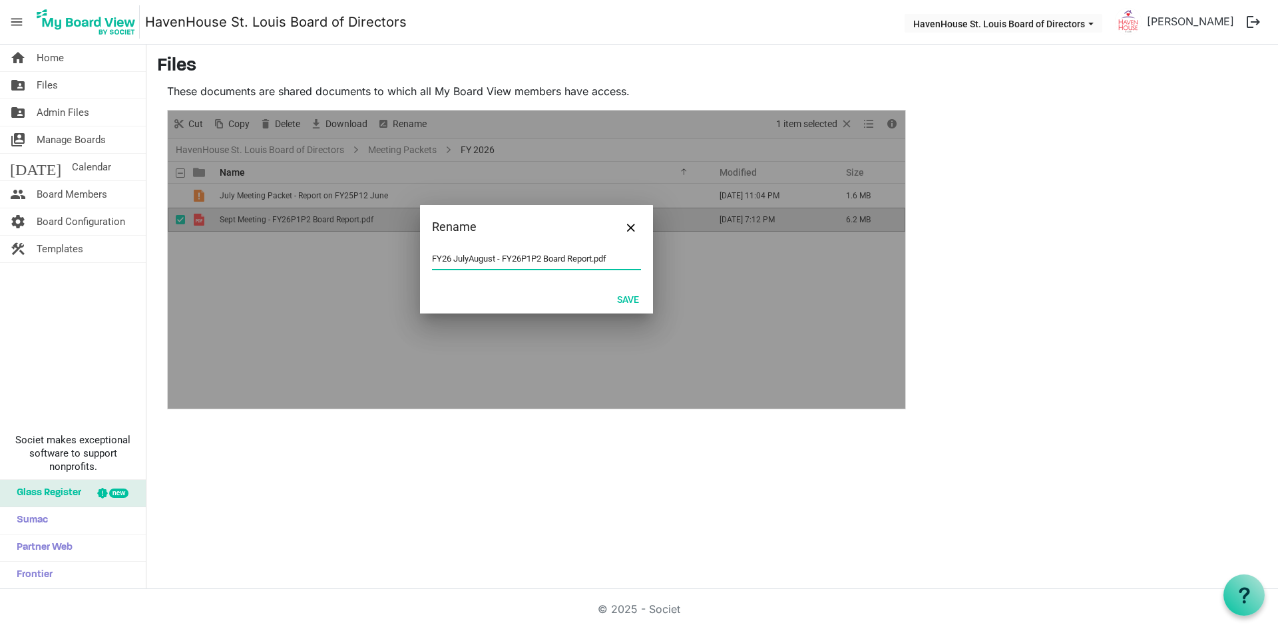
drag, startPoint x: 497, startPoint y: 259, endPoint x: 389, endPoint y: 259, distance: 108.5
click at [389, 259] on div "Rename FY26 JulyAugust - FY26P1P2 Board Report.pdf Save" at bounding box center [536, 259] width 737 height 298
click at [475, 256] on input "FY26P1P2 Board Report.pdf" at bounding box center [536, 259] width 209 height 20
click at [627, 301] on button "Save" at bounding box center [627, 299] width 39 height 19
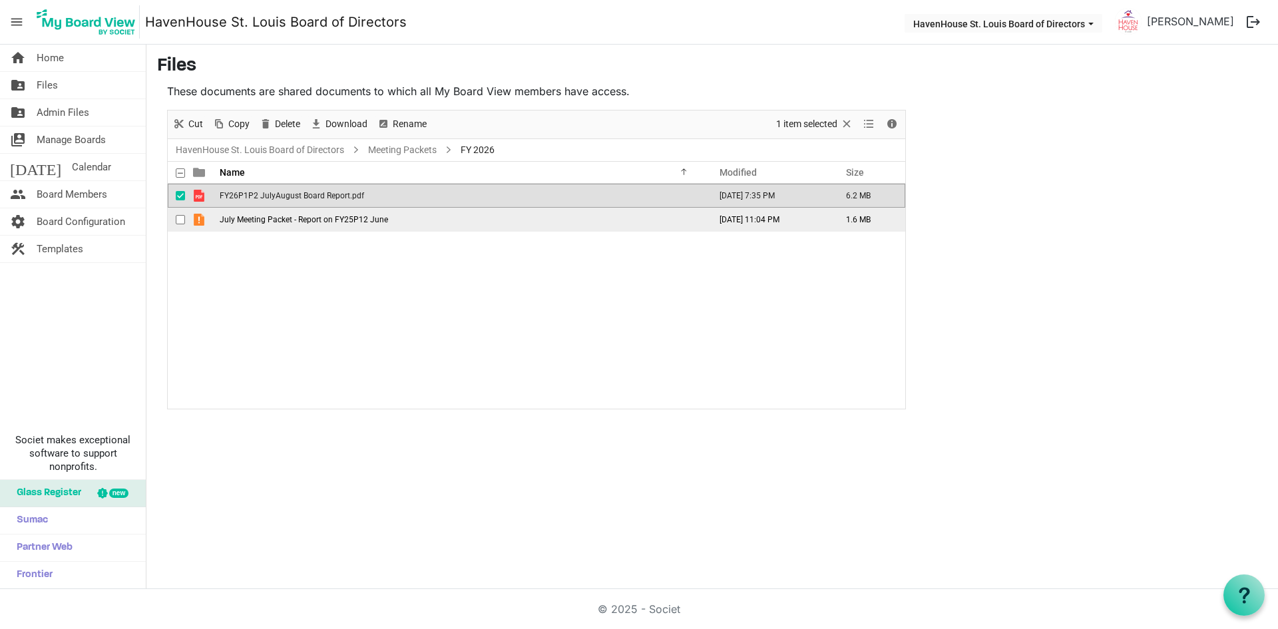
click at [395, 220] on td "July Meeting Packet - Report on FY25P12 June" at bounding box center [461, 220] width 490 height 24
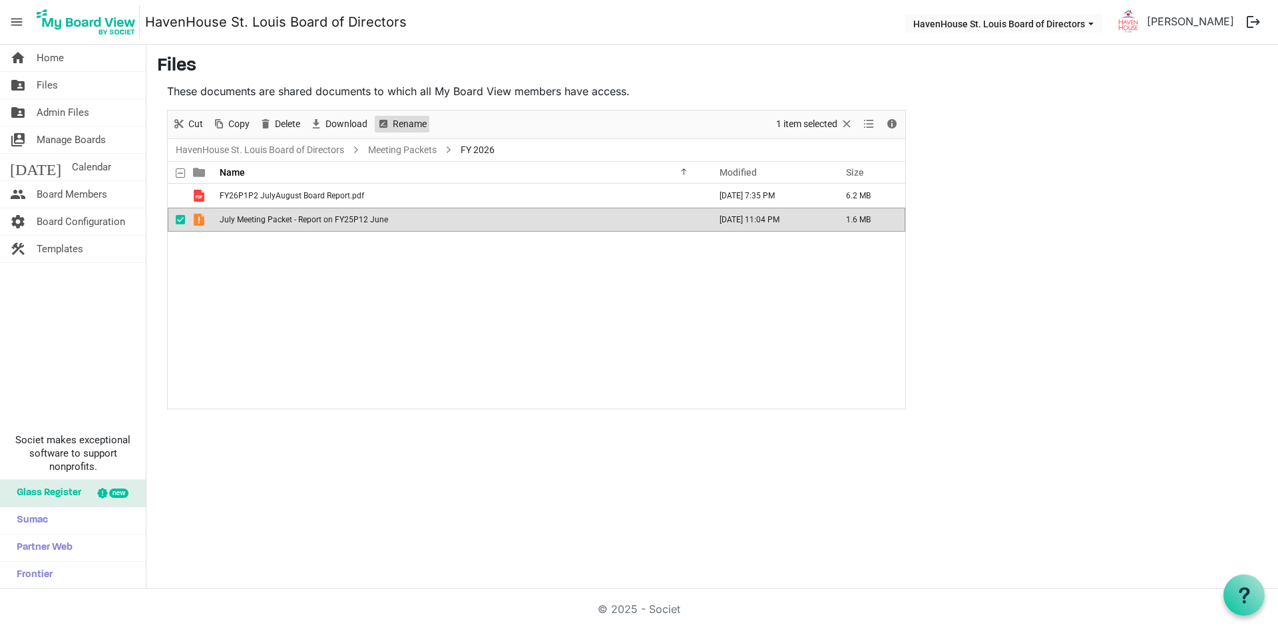
click at [407, 118] on span "Rename" at bounding box center [409, 124] width 37 height 17
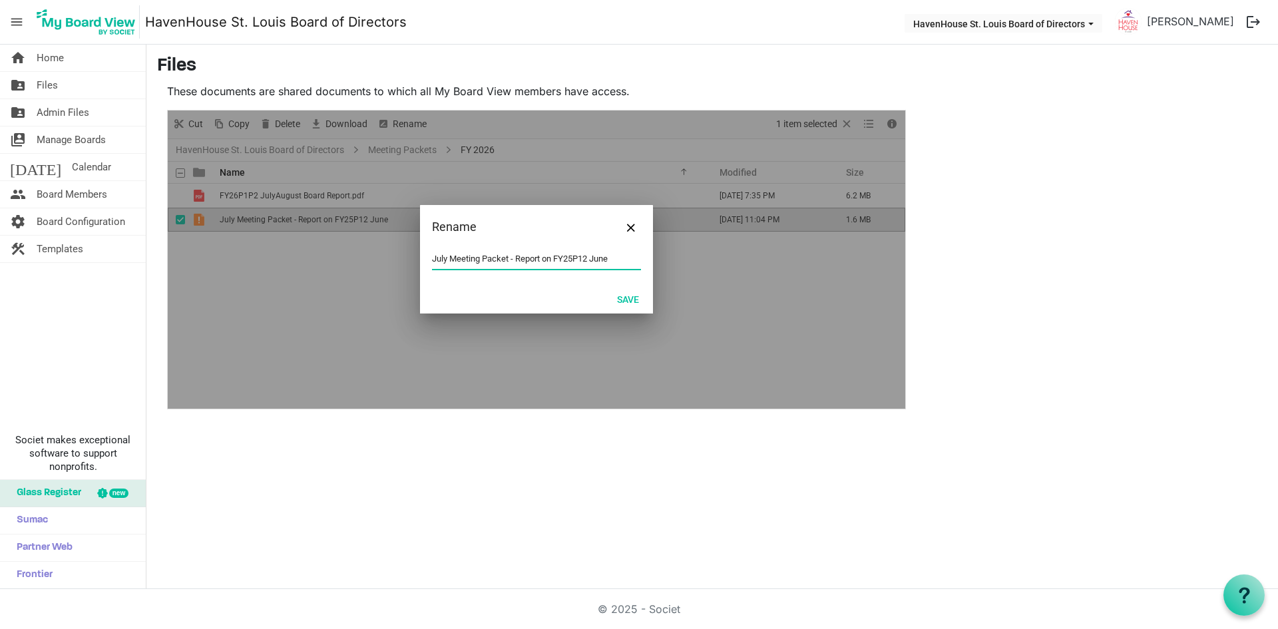
click at [548, 256] on input "July Meeting Packet - Report on FY25P12 June" at bounding box center [536, 259] width 209 height 20
click at [561, 256] on input "July Meeting Packet - Report on FY25P12 June" at bounding box center [536, 259] width 209 height 20
drag, startPoint x: 509, startPoint y: 258, endPoint x: 499, endPoint y: 262, distance: 10.5
click at [499, 262] on input "July Meeting Packet - Report on FY25P12 June" at bounding box center [536, 259] width 209 height 20
click at [526, 260] on input "July Meeting Packet - Report on FY25P12 June" at bounding box center [536, 259] width 209 height 20
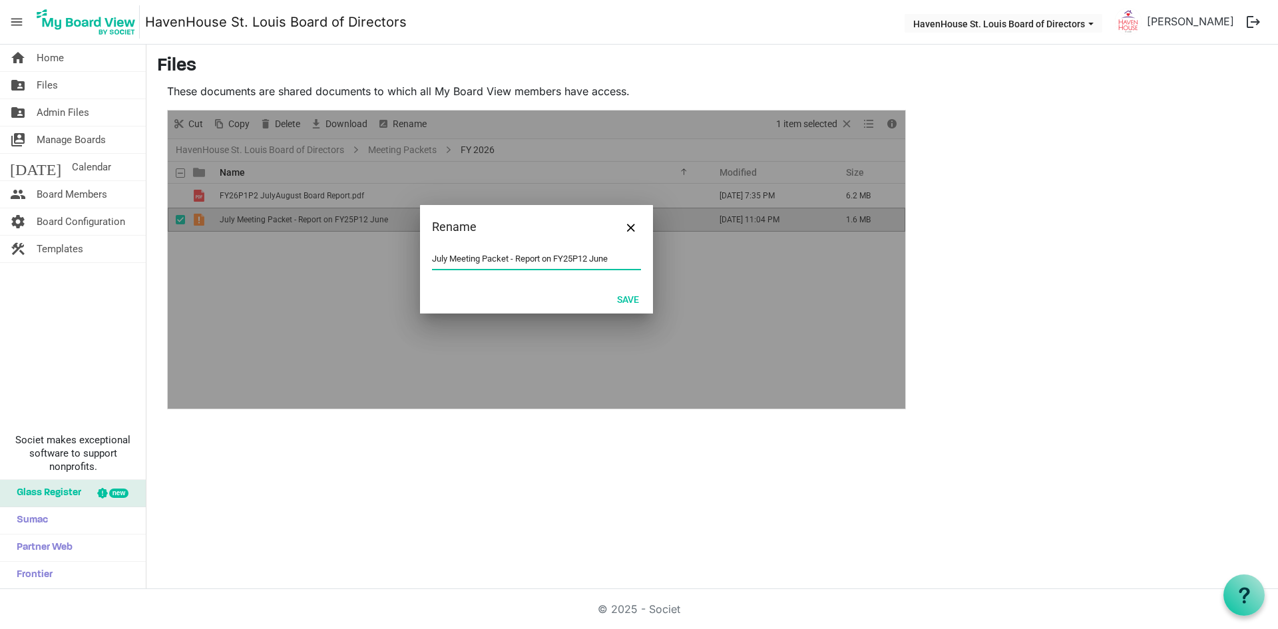
drag, startPoint x: 518, startPoint y: 260, endPoint x: 543, endPoint y: 260, distance: 25.3
click at [543, 260] on input "July Meeting Packet - Report on FY25P12 June" at bounding box center [536, 259] width 209 height 20
click at [630, 229] on span "Close" at bounding box center [631, 228] width 8 height 8
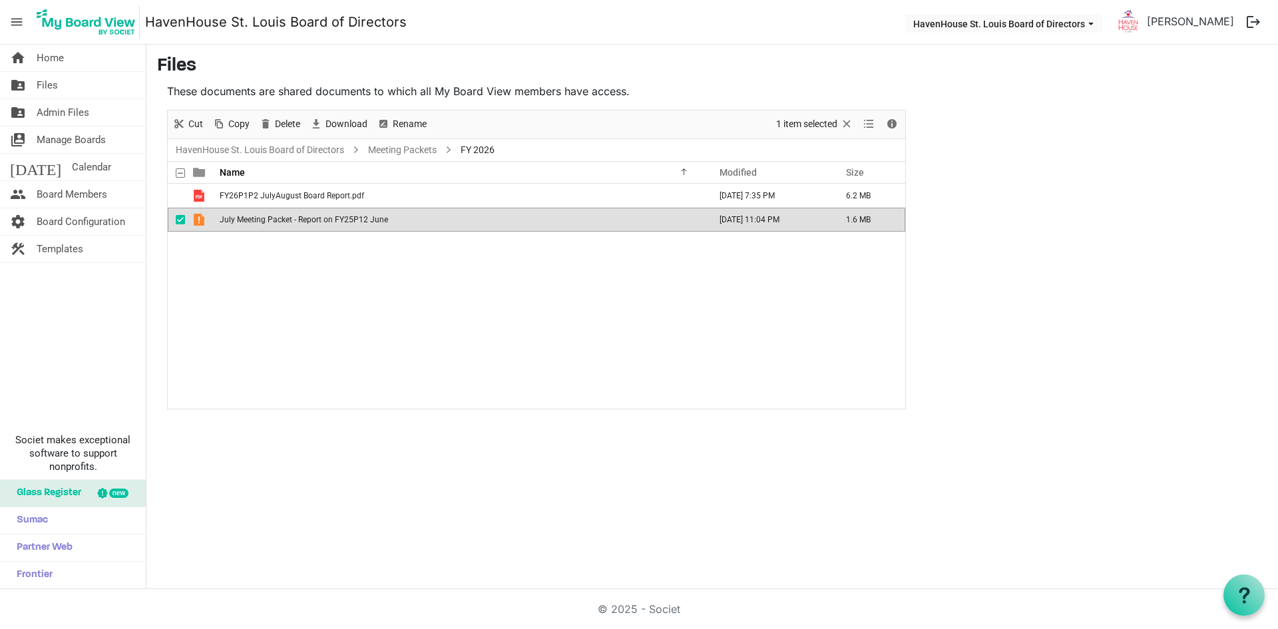
click at [431, 284] on div "FY26P1P2 JulyAugust Board Report.pdf September 19, 2025 7:35 PM 6.2 MB July Mee…" at bounding box center [536, 296] width 737 height 225
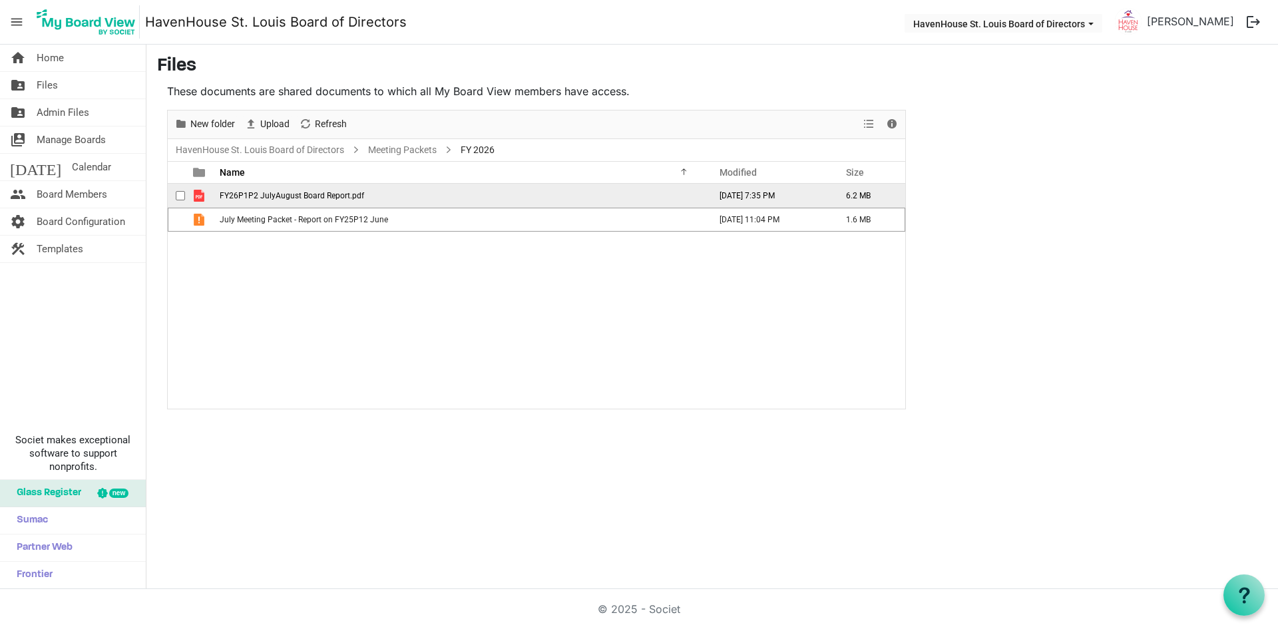
click at [385, 198] on td "FY26P1P2 JulyAugust Board Report.pdf" at bounding box center [461, 196] width 490 height 24
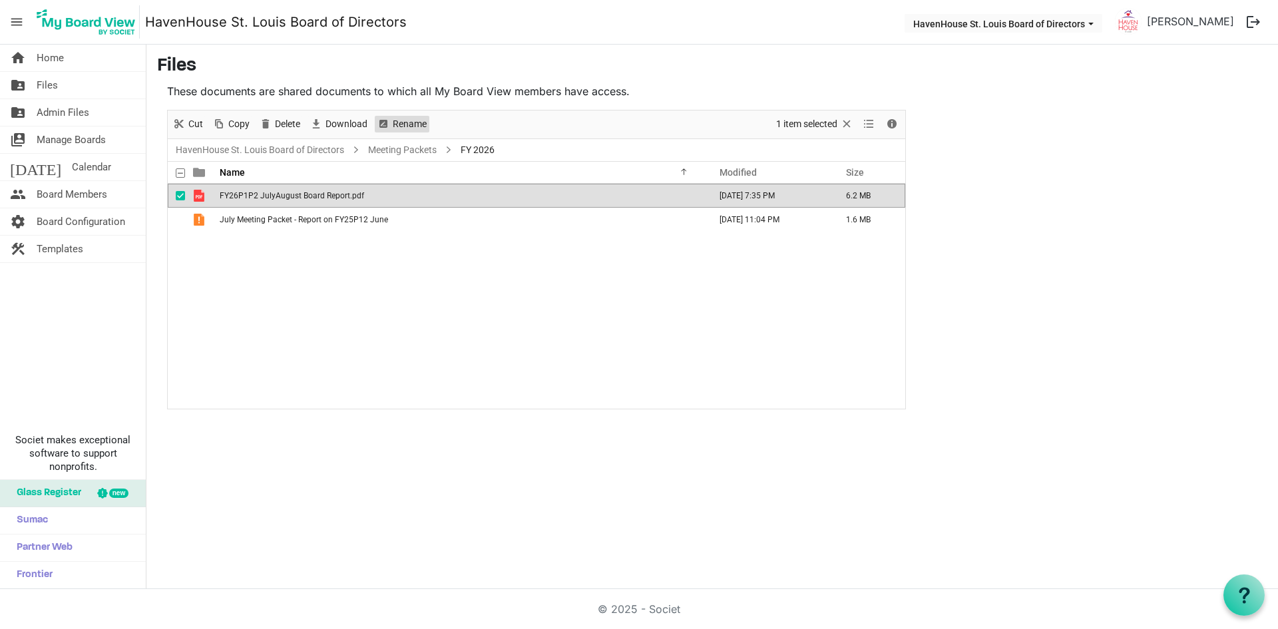
click at [408, 122] on span "Rename" at bounding box center [409, 124] width 37 height 17
type input "FY26P1P2 JulyAugust Board Report.pdf"
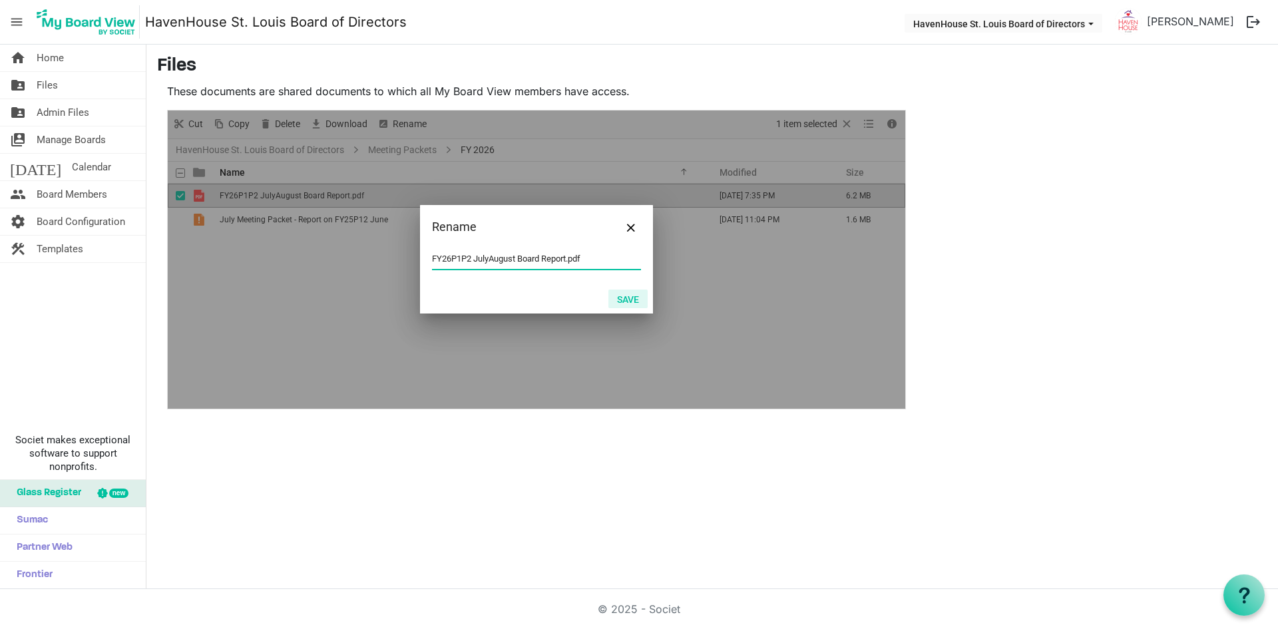
click at [626, 300] on button "Save" at bounding box center [627, 299] width 39 height 19
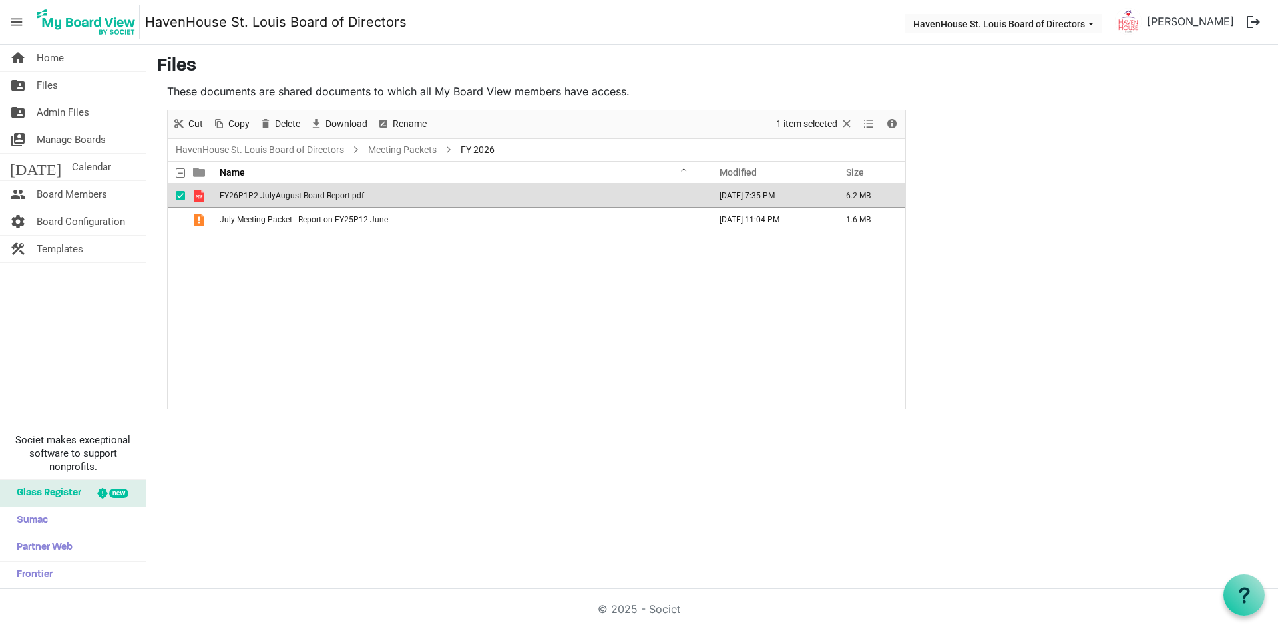
click at [555, 311] on div "FY26P1P2 JulyAugust Board Report.pdf September 19, 2025 7:35 PM 6.2 MB July Mee…" at bounding box center [536, 296] width 737 height 225
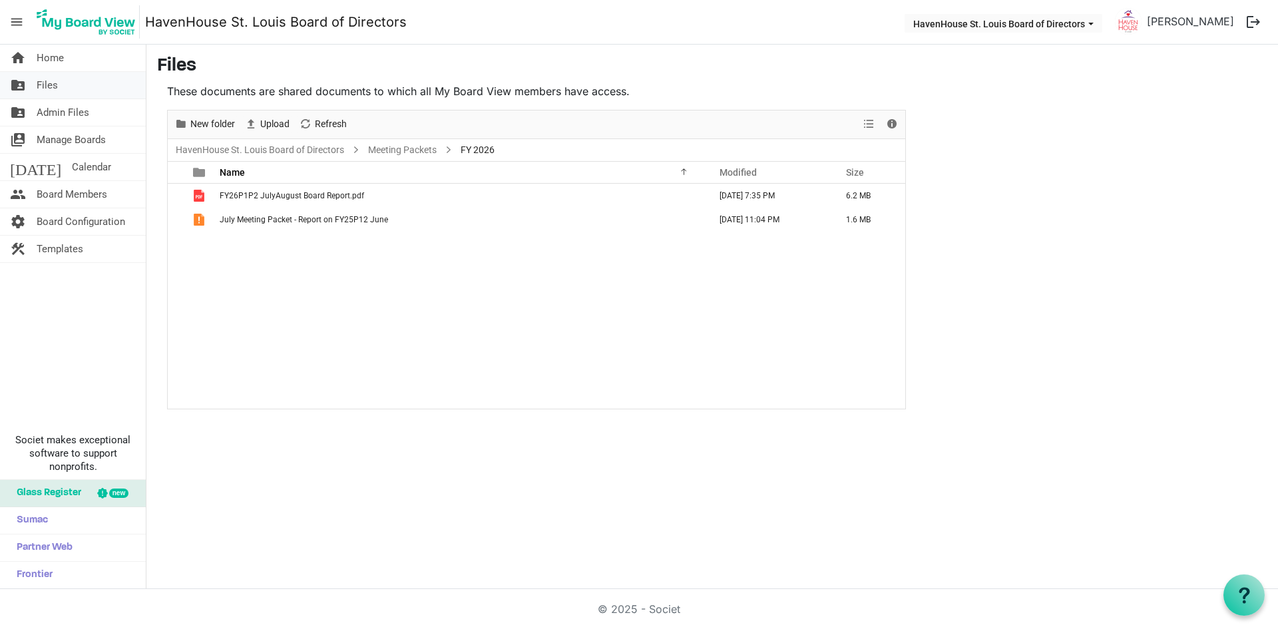
click at [62, 82] on link "folder_shared Files" at bounding box center [73, 85] width 146 height 27
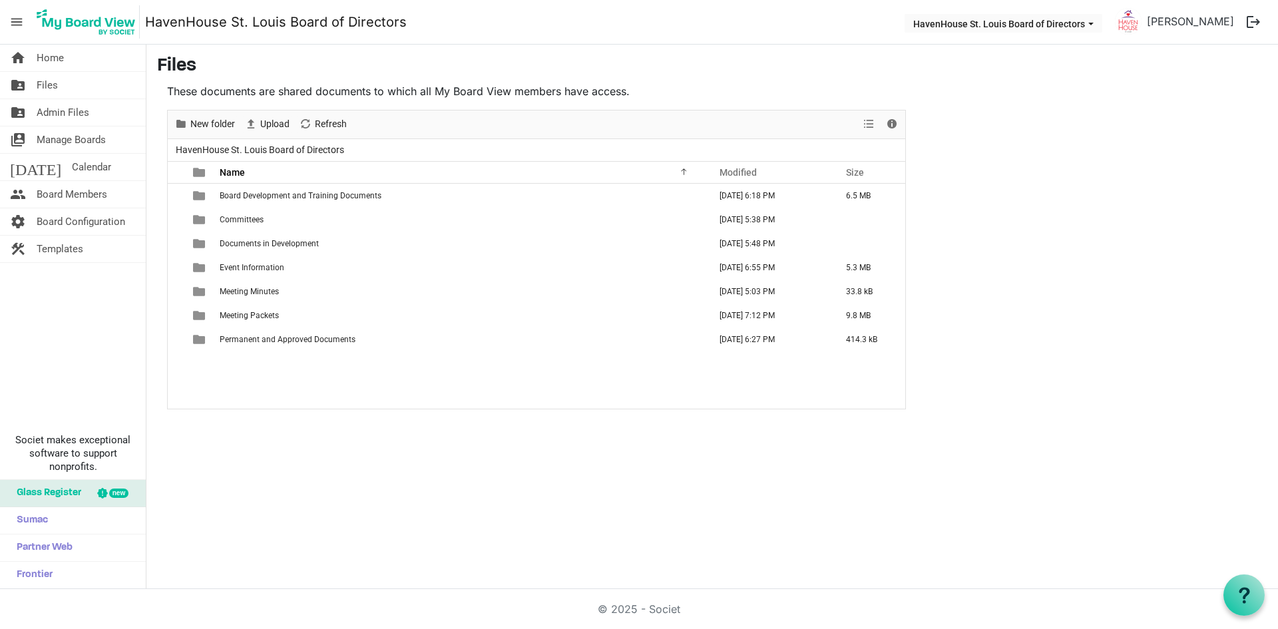
click at [1134, 170] on main "Files These documents are shared documents to which all My Board View members h…" at bounding box center [712, 232] width 1132 height 375
